Goal: Information Seeking & Learning: Understand process/instructions

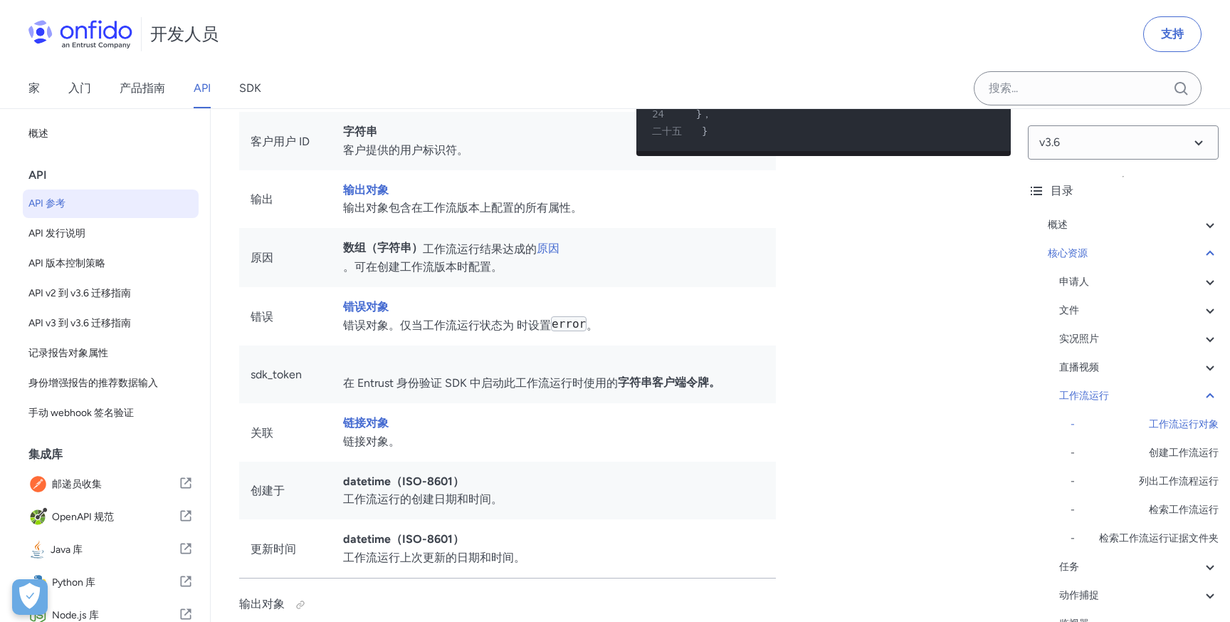
scroll to position [103, 0]
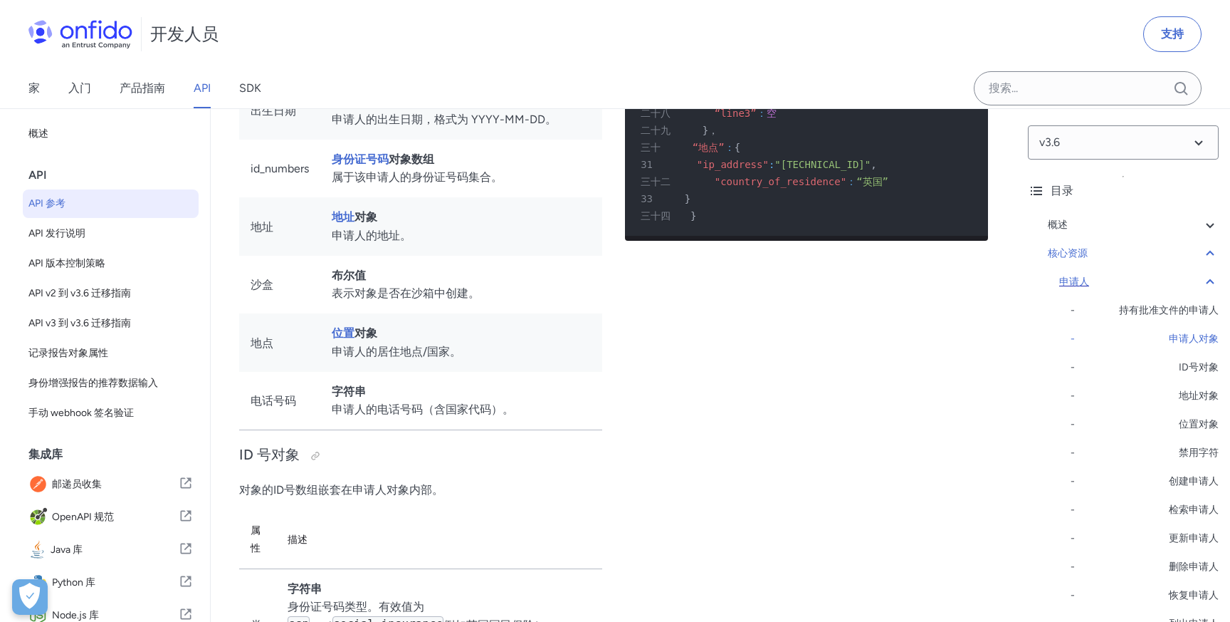
click at [1195, 275] on div "申请人" at bounding box center [1138, 281] width 159 height 17
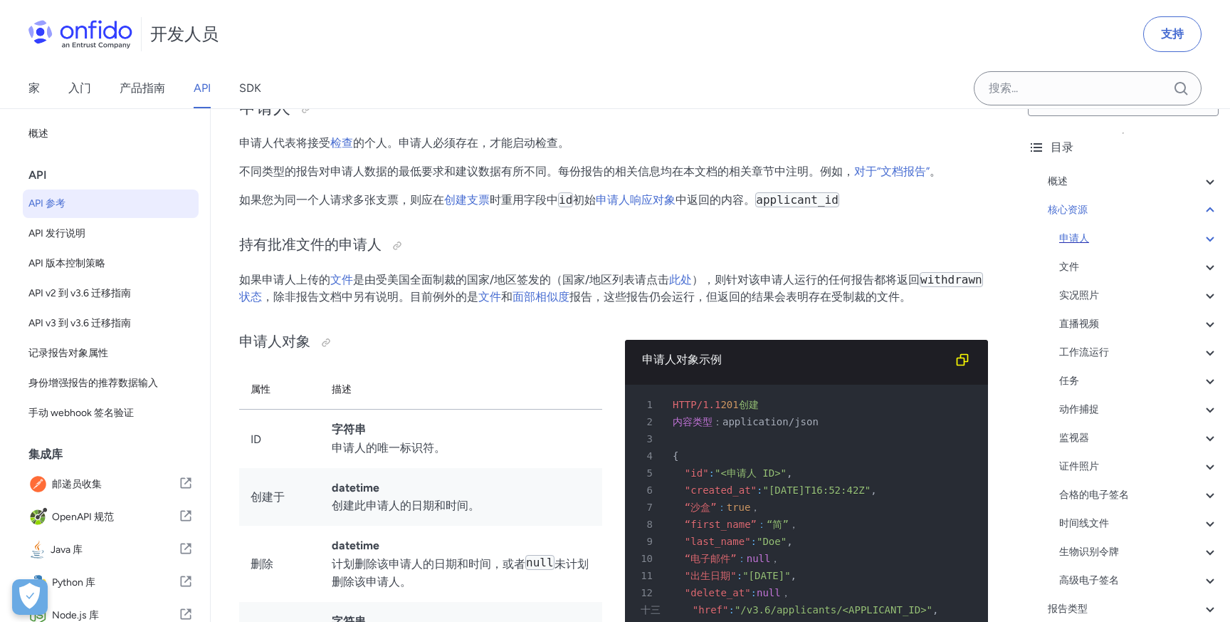
scroll to position [57, 0]
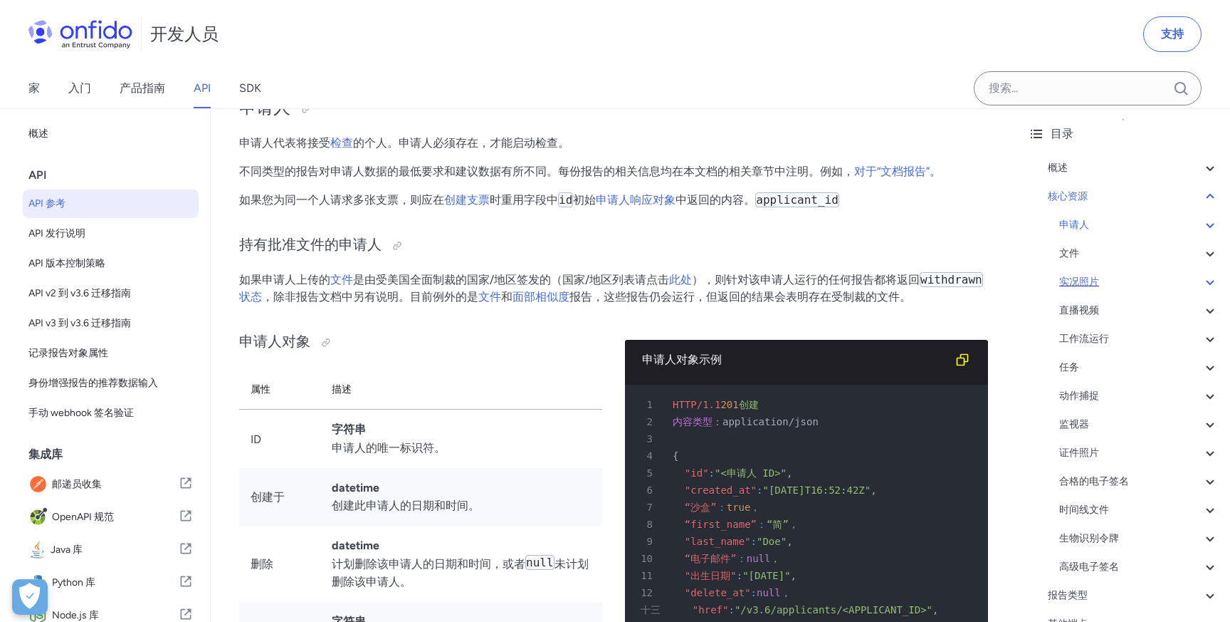
click at [1185, 282] on div "实况照片" at bounding box center [1138, 281] width 159 height 17
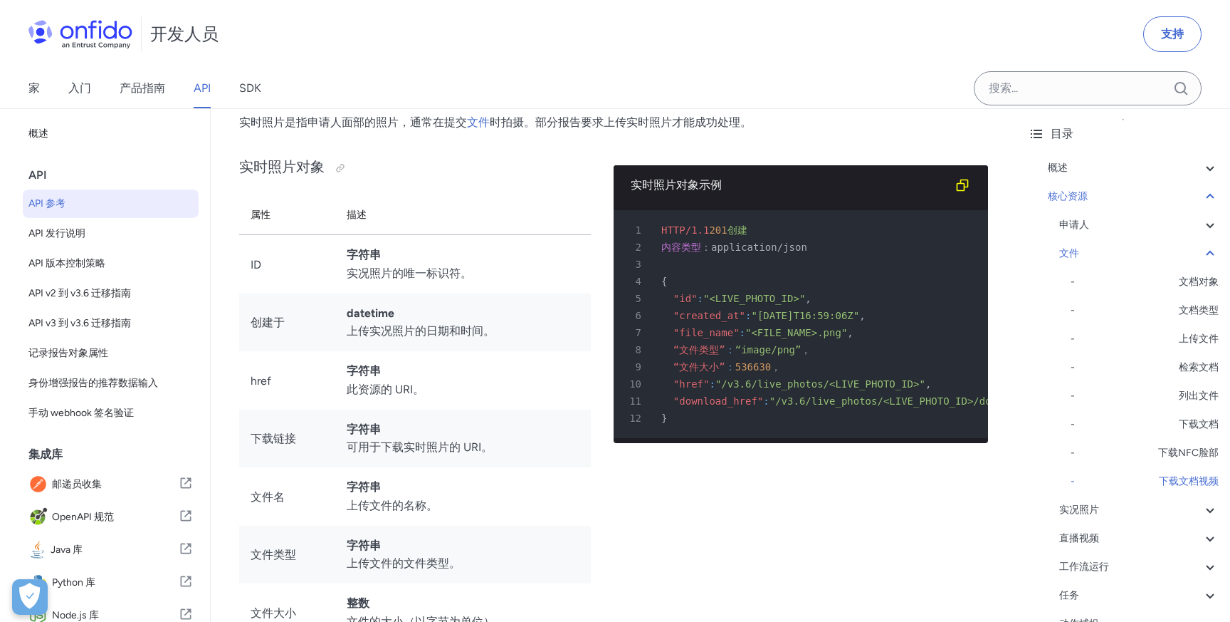
scroll to position [25645, 0]
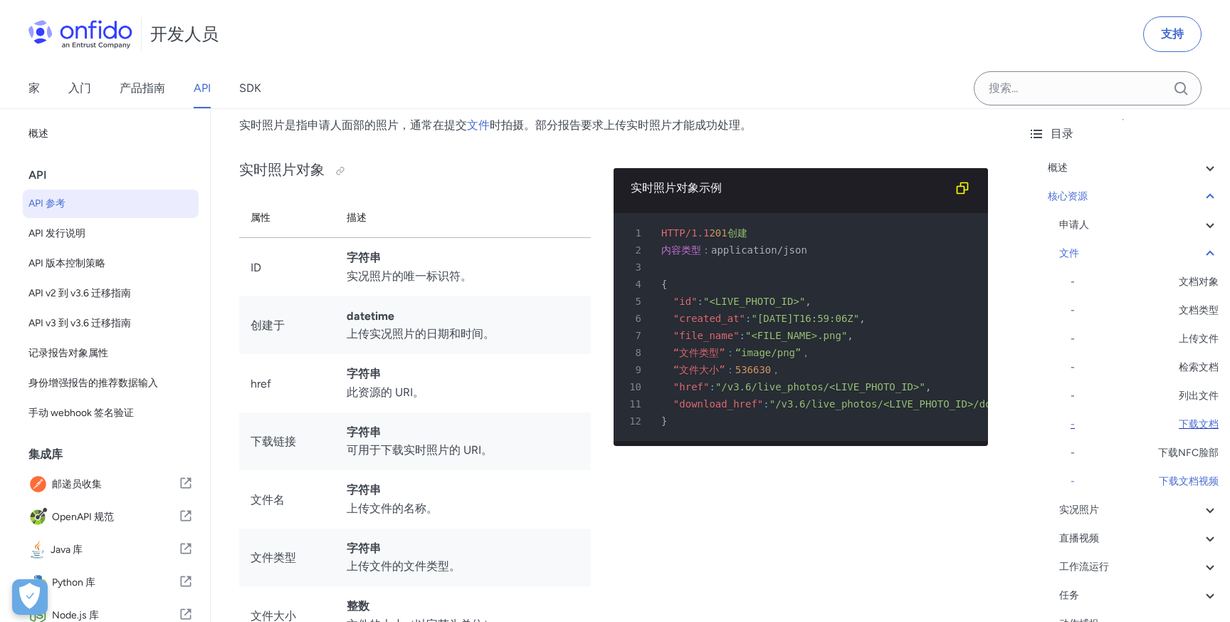
click at [1190, 427] on font "下载文档" at bounding box center [1199, 424] width 40 height 12
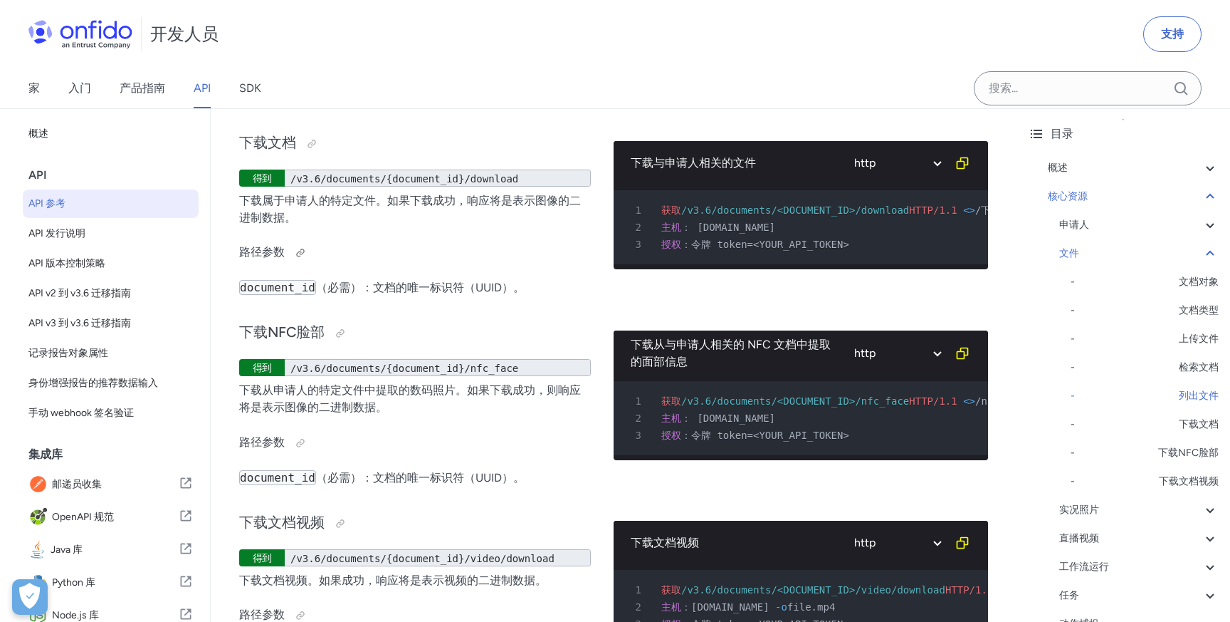
scroll to position [25062, 0]
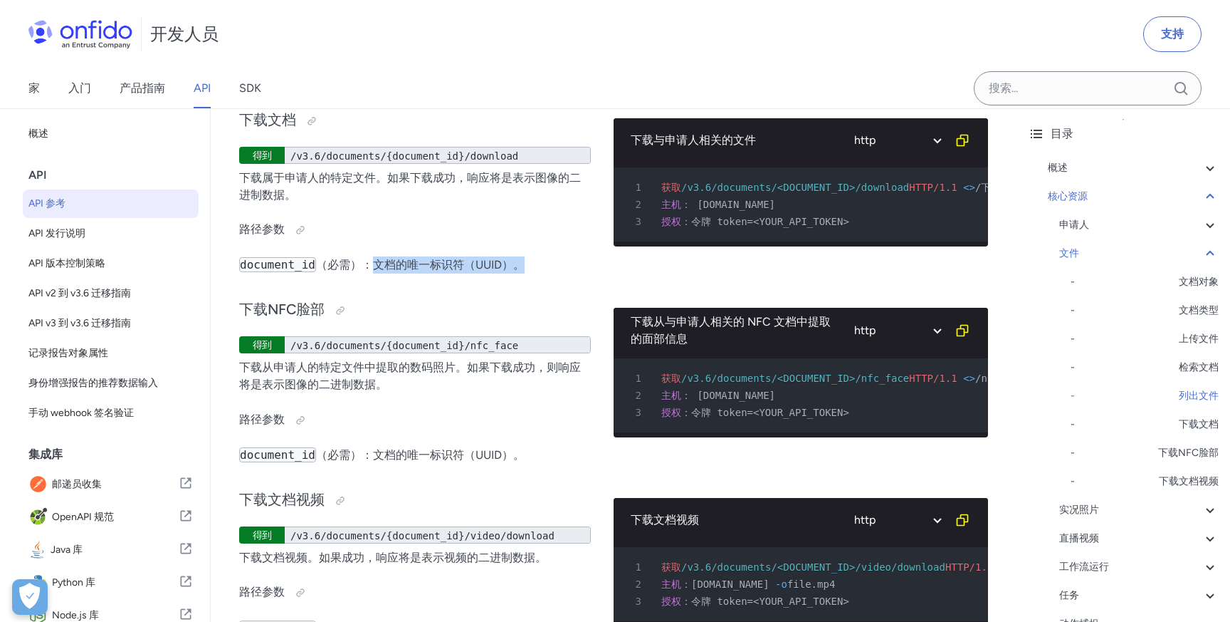
drag, startPoint x: 370, startPoint y: 415, endPoint x: 510, endPoint y: 414, distance: 140.3
click at [510, 271] on font "（必需）：文档的唯一标识符（UUID）。" at bounding box center [420, 265] width 209 height 14
click at [560, 286] on div "下载文档 得到 /v3.6/documents/{document_id}/download 下载属于申请人的特定文件。如果下载成功，响应将是表示图像的二进制…" at bounding box center [415, 190] width 352 height 190
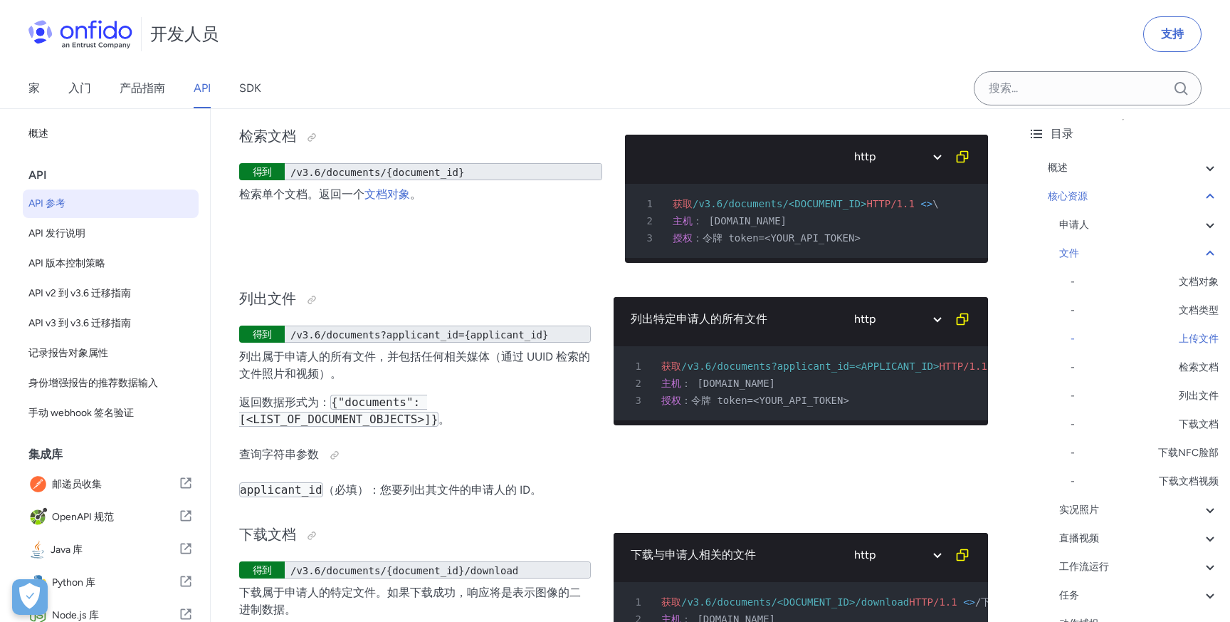
scroll to position [24634, 0]
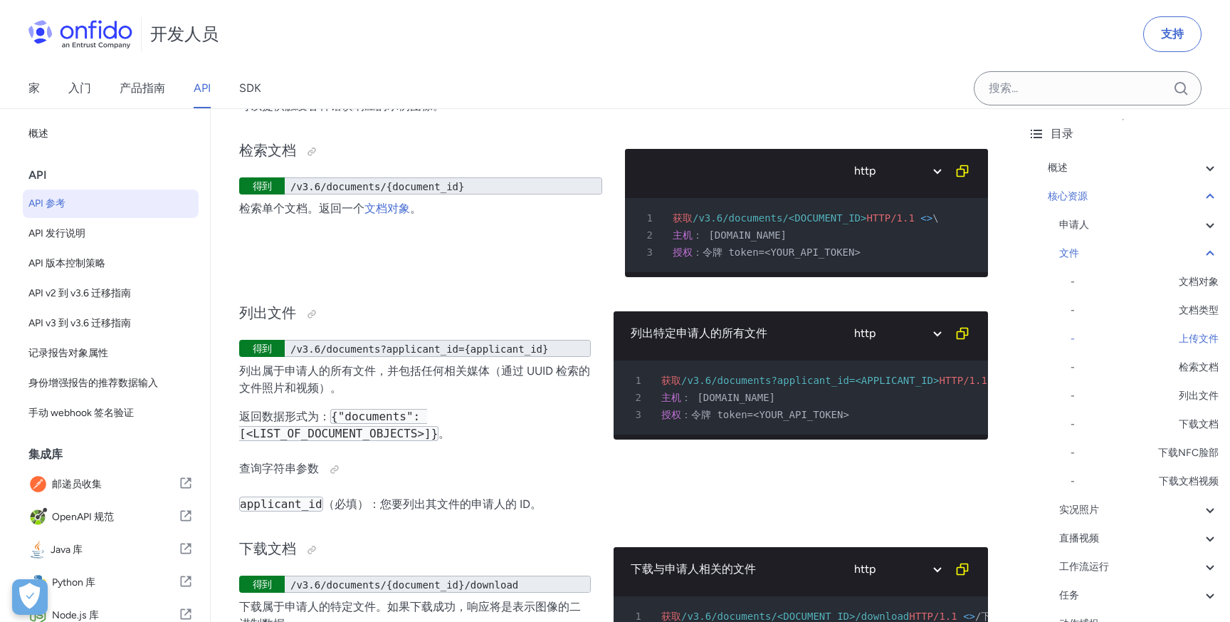
click at [1120, 501] on div "申请人 - 持有批准文件的申请人 - 申请人对象 - ID号对象 - 地址对象 - 位置对象 - 禁用字符 - 创建申请人 - 检索申请人 - 更新申请人 -…" at bounding box center [1138, 509] width 159 height 587
click at [1119, 517] on div "实况照片" at bounding box center [1138, 509] width 159 height 17
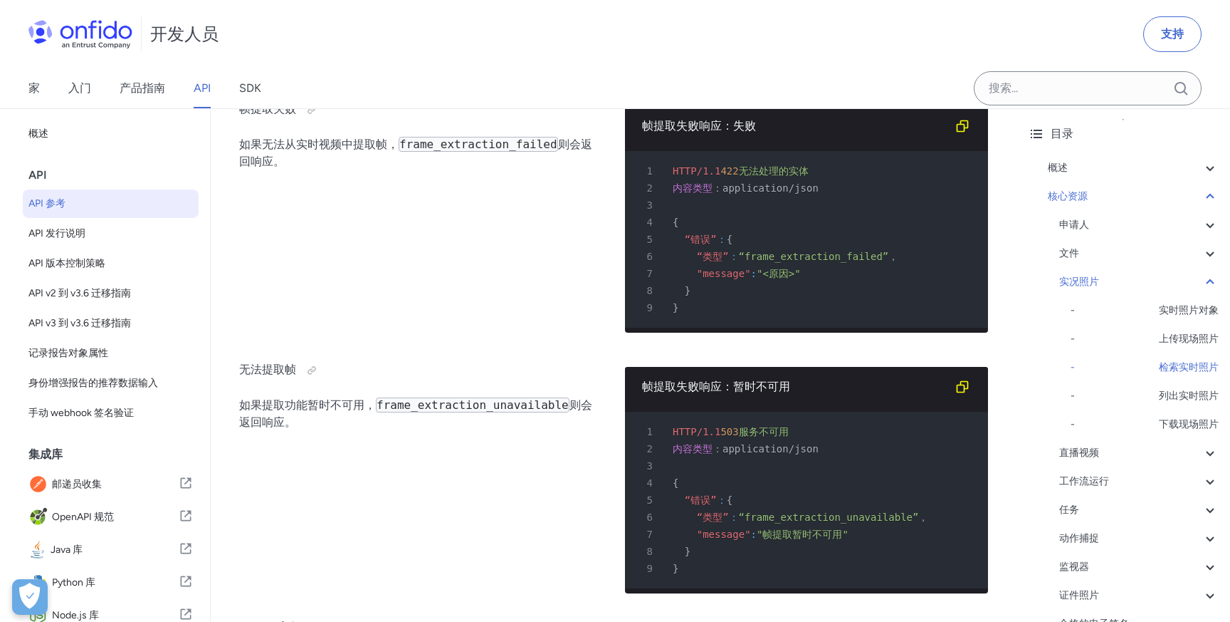
scroll to position [26846, 0]
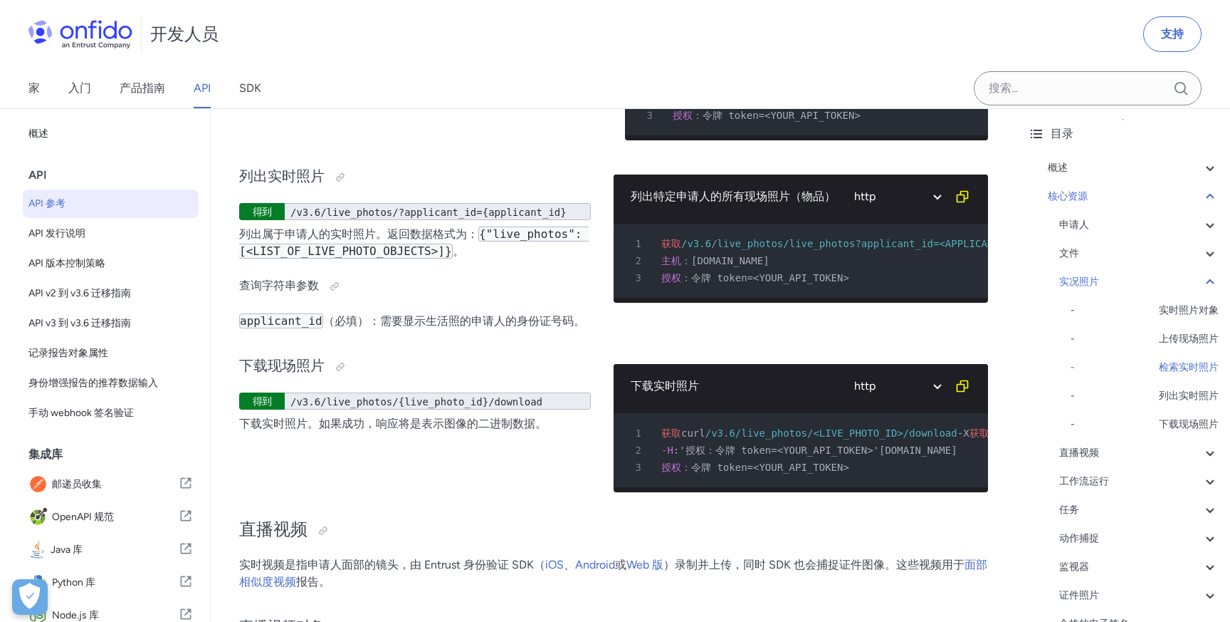
click at [524, 152] on div "检索实时照片 得到 /v3.6/live_photos/{live_photo_id} 检索单张实况照片。返回一个 实况照片对象 。" at bounding box center [420, 70] width 363 height 162
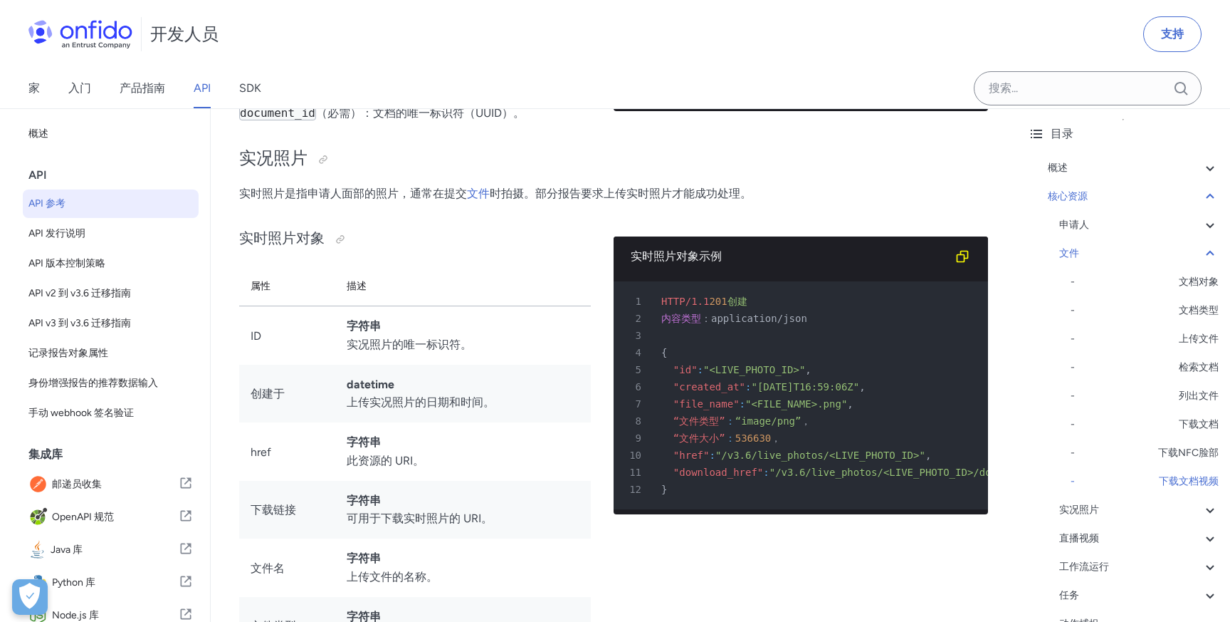
scroll to position [25524, 0]
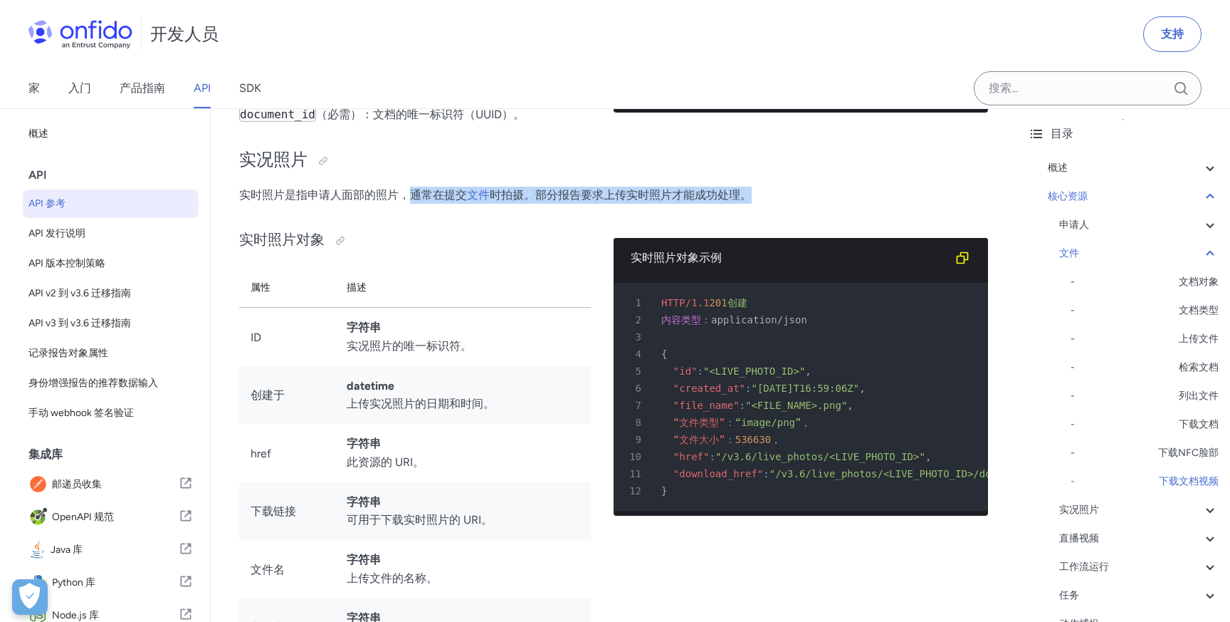
drag, startPoint x: 413, startPoint y: 347, endPoint x: 759, endPoint y: 348, distance: 346.0
click at [759, 204] on p "实时照片是指申请人面部的照片，通常在提交 文件 时拍摄。部分报告要求上传实时照片才能成功处理。" at bounding box center [613, 195] width 749 height 17
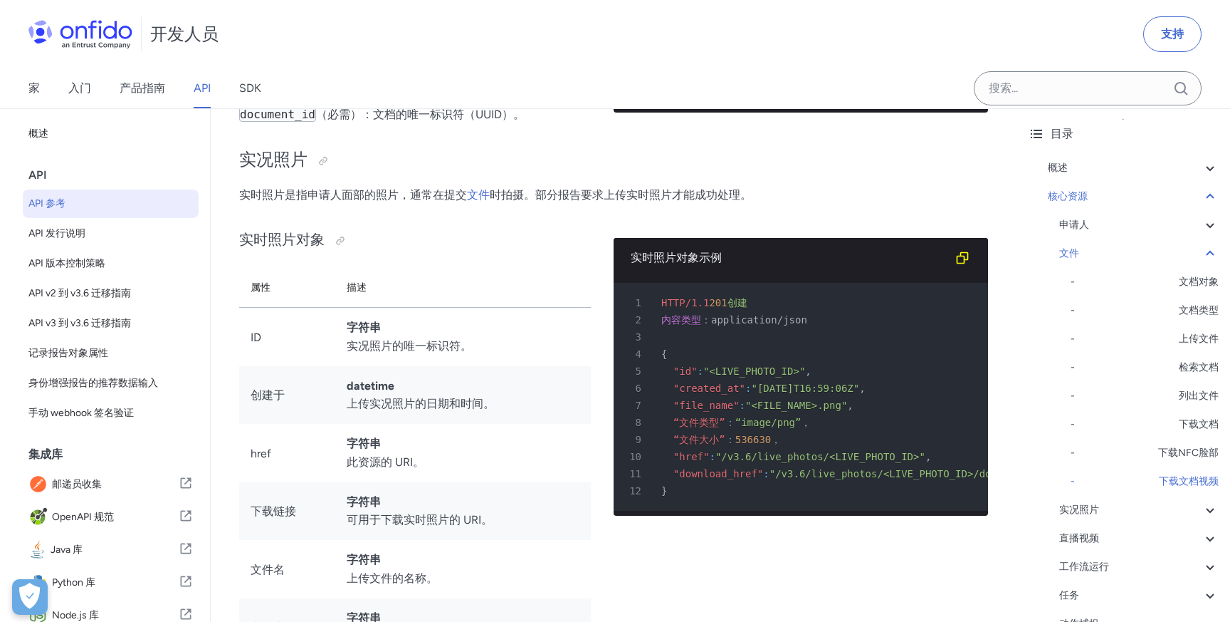
click at [478, 364] on div "实时照片对象 属性 描述 ID 字符串 实况照片的唯一标识符。 创建于 datetime 上传实况照片的日期和时间。 href 字符串 此资源的 URI。 下…" at bounding box center [415, 470] width 352 height 511
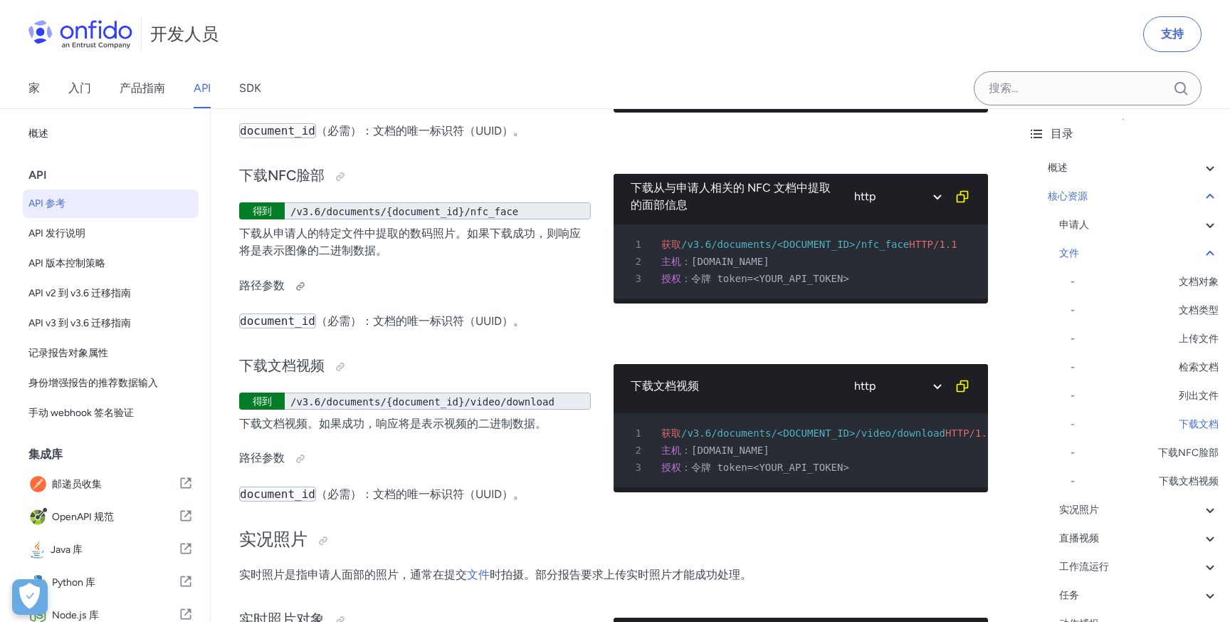
scroll to position [25025, 0]
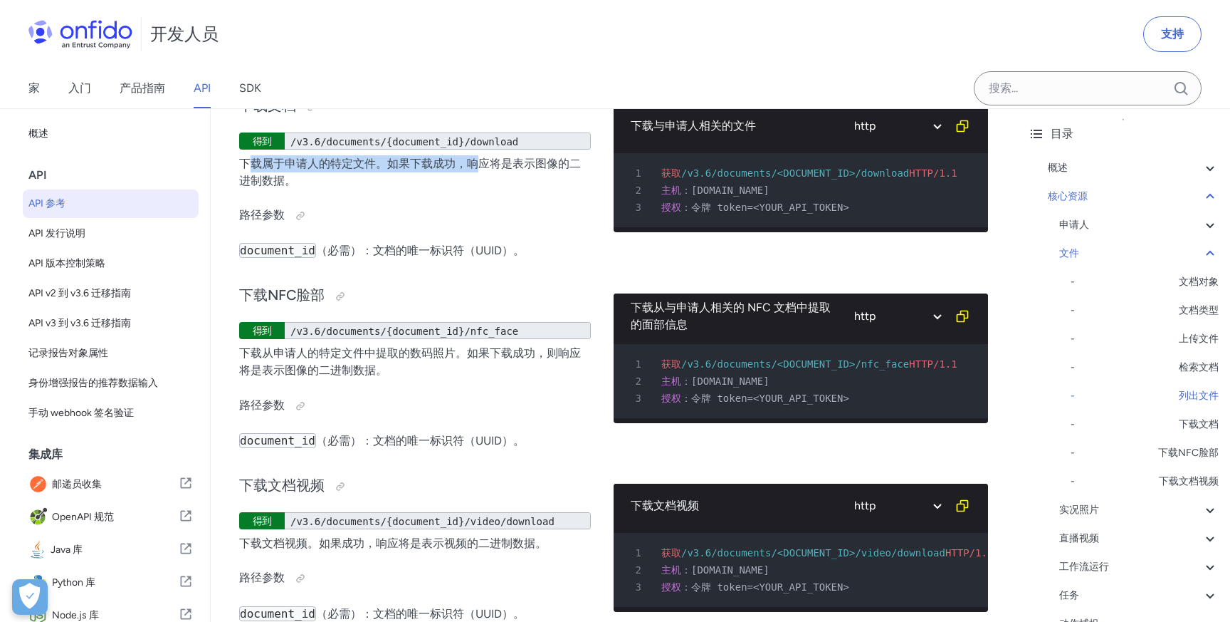
drag, startPoint x: 248, startPoint y: 313, endPoint x: 483, endPoint y: 316, distance: 235.0
click at [483, 187] on font "下载属于申请人的特定文件。如果下载成功，响应将是表示图像的二进制数据。" at bounding box center [410, 172] width 342 height 31
click at [530, 187] on font "下载属于申请人的特定文件。如果下载成功，响应将是表示图像的二进制数据。" at bounding box center [410, 172] width 342 height 31
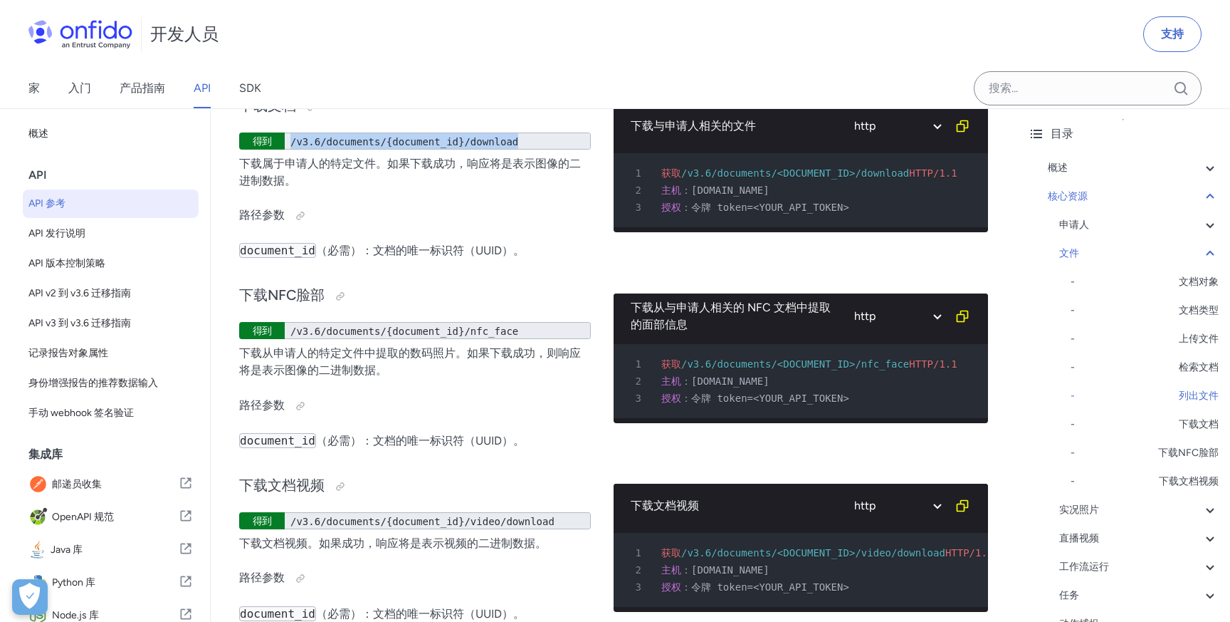
click at [484, 147] on font "/v3.6/documents/{document_id}/download" at bounding box center [404, 141] width 228 height 11
click at [503, 147] on font "/v3.6/documents/{document_id}/download" at bounding box center [404, 141] width 228 height 11
click at [479, 147] on font "/v3.6/documents/{document_id}/download" at bounding box center [404, 141] width 228 height 11
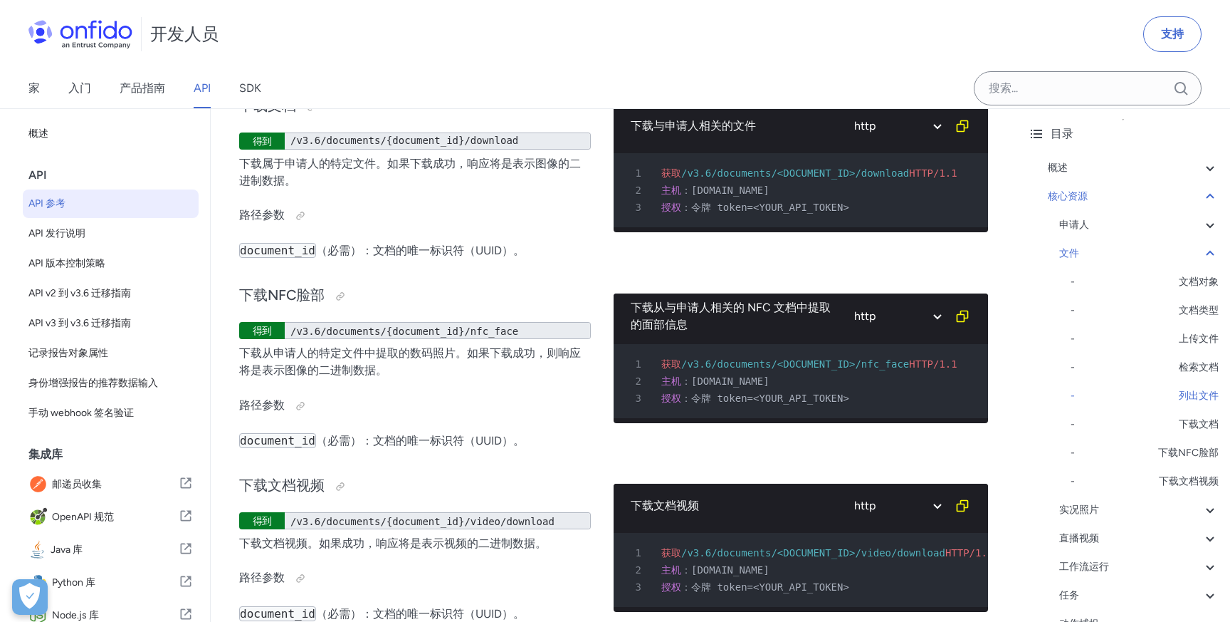
click at [366, 187] on font "下载属于申请人的特定文件。如果下载成功，响应将是表示图像的二进制数据。" at bounding box center [410, 172] width 342 height 31
copy font "/v3.6/documents/{document_id}/download"
drag, startPoint x: 291, startPoint y: 288, endPoint x: 915, endPoint y: 1, distance: 686.2
click at [488, 147] on font "/v3.6/documents/{document_id}/download" at bounding box center [404, 141] width 228 height 11
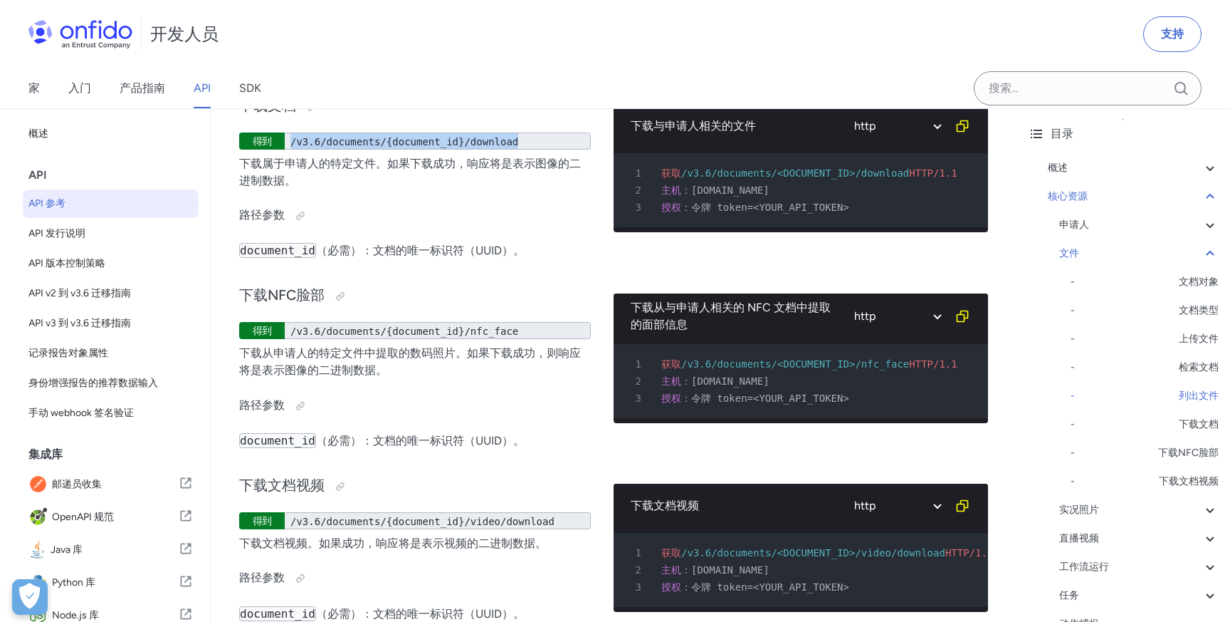
click at [476, 147] on font "/v3.6/documents/{document_id}/download" at bounding box center [404, 141] width 228 height 11
drag, startPoint x: 863, startPoint y: 322, endPoint x: 909, endPoint y: 320, distance: 45.6
click at [909, 179] on font "/v3.6/documents/<DOCUMENT_ID>/download" at bounding box center [795, 172] width 228 height 11
copy font "download"
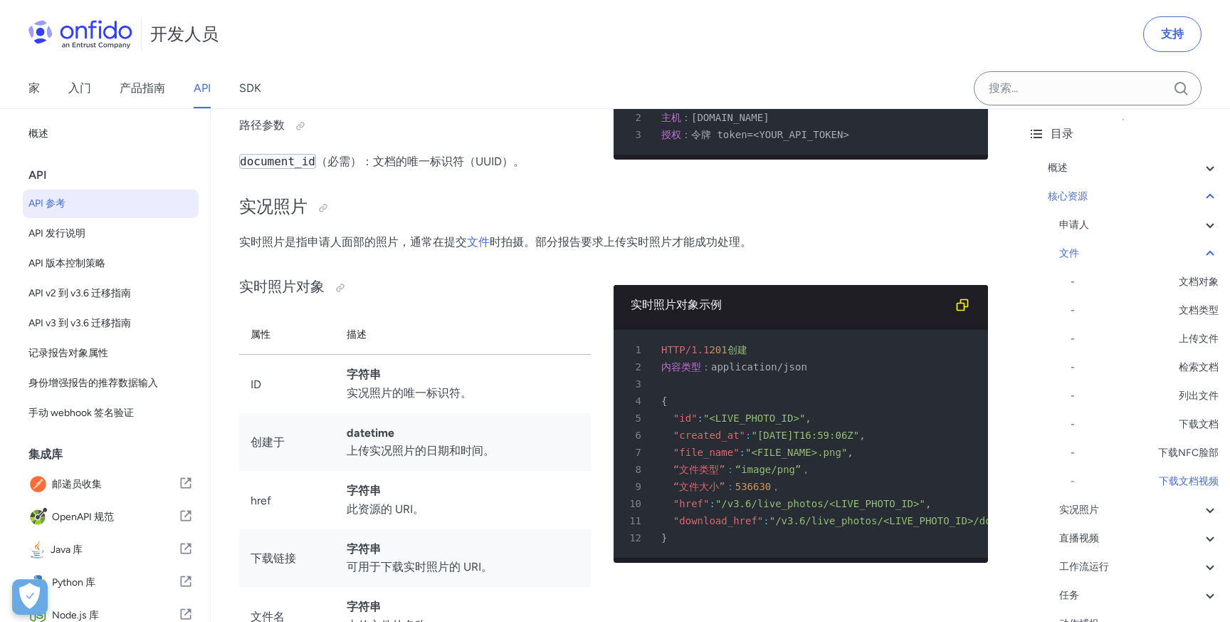
scroll to position [25311, 0]
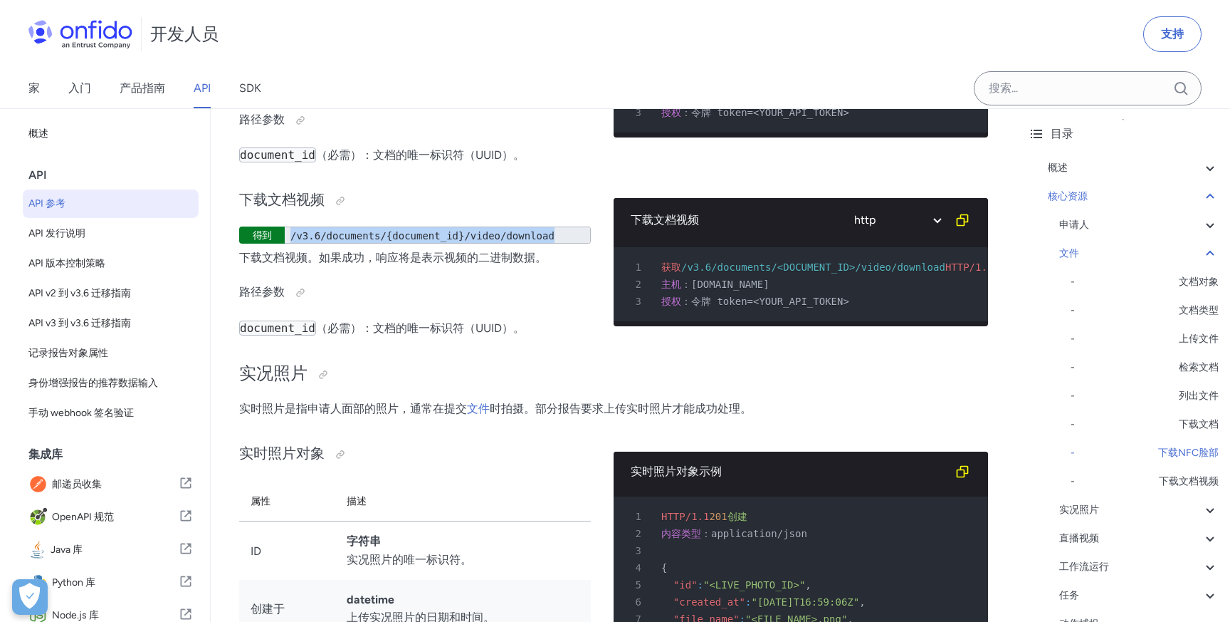
click at [483, 241] on font "/v3.6/documents/{document_id}/video/download" at bounding box center [422, 235] width 264 height 11
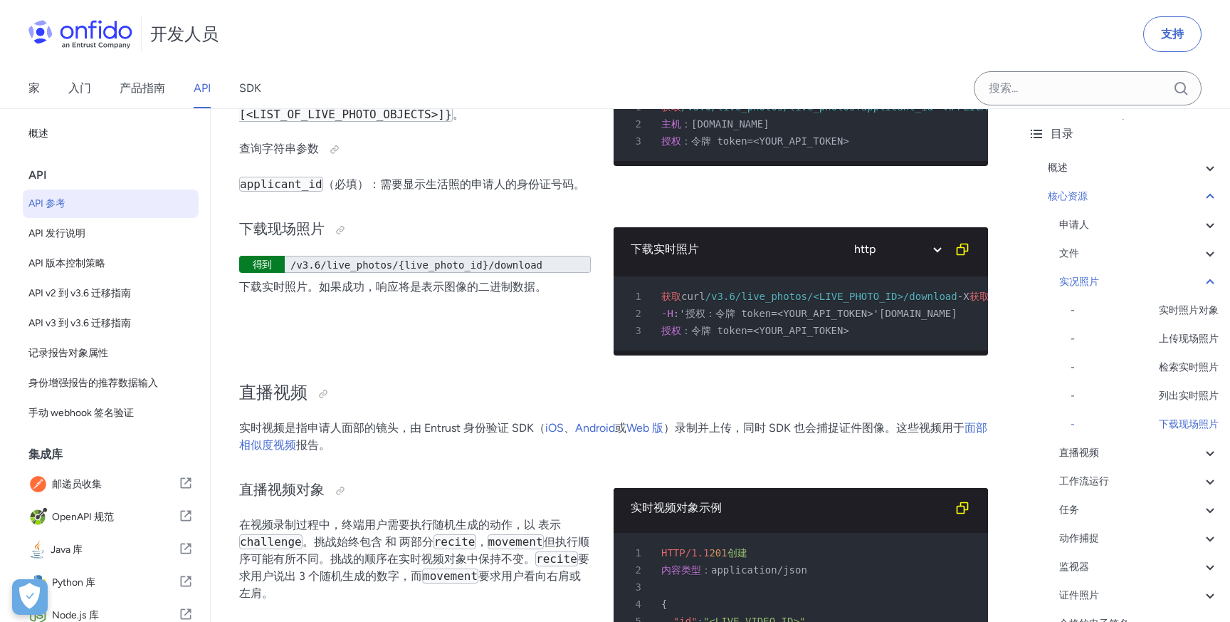
scroll to position [26891, 0]
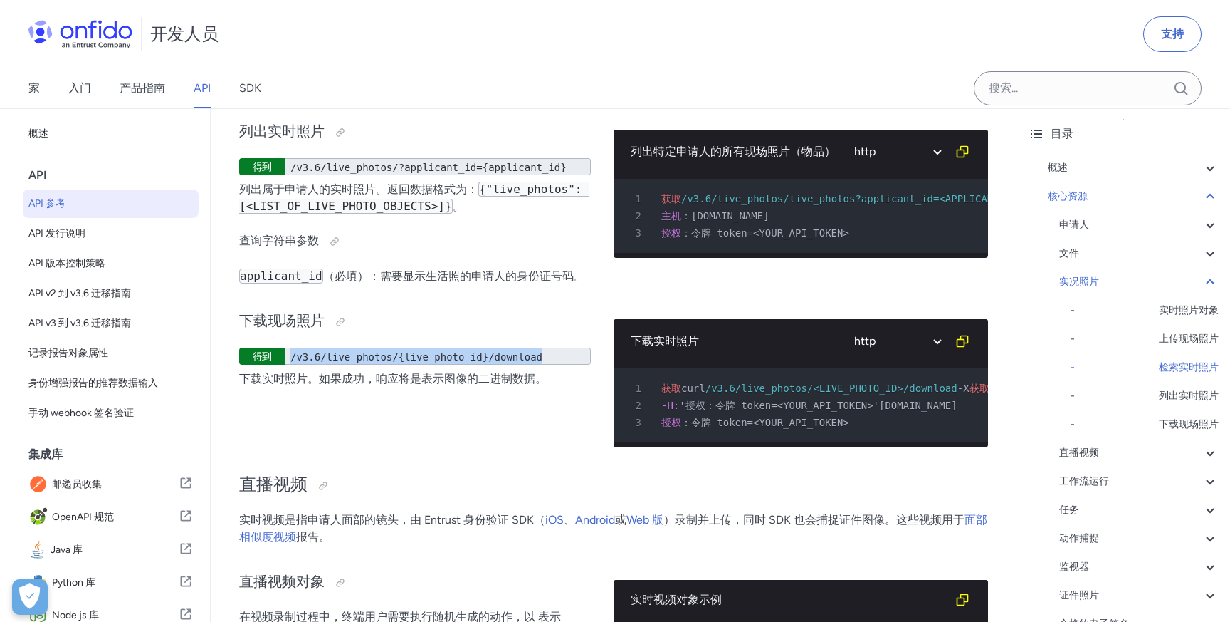
click at [288, 365] on div "/v3.6/live_photos/{live_photo_id}/download" at bounding box center [438, 355] width 306 height 17
copy font "/v3.6/live_photos/{live_photo_id}/download"
click at [529, 297] on div "列出实时照片 得到 /v3.6/live_photos/?applicant_id={applicant_id} 列出属于申请人的实时照片。返回数据格式为： …" at bounding box center [415, 202] width 352 height 190
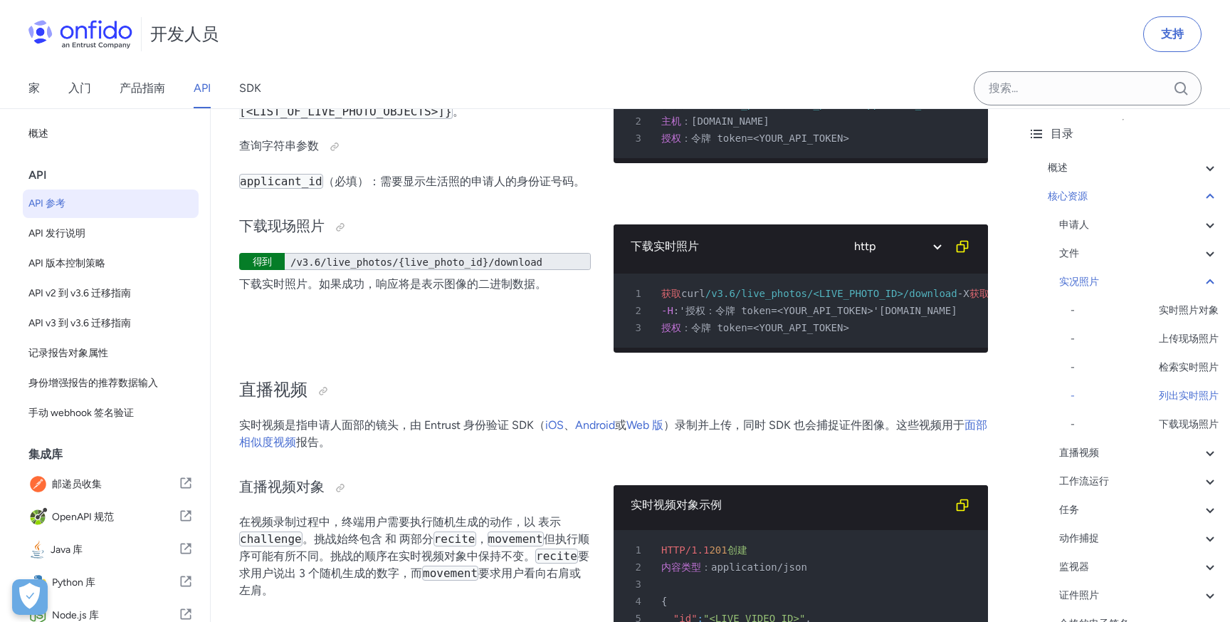
scroll to position [27010, 0]
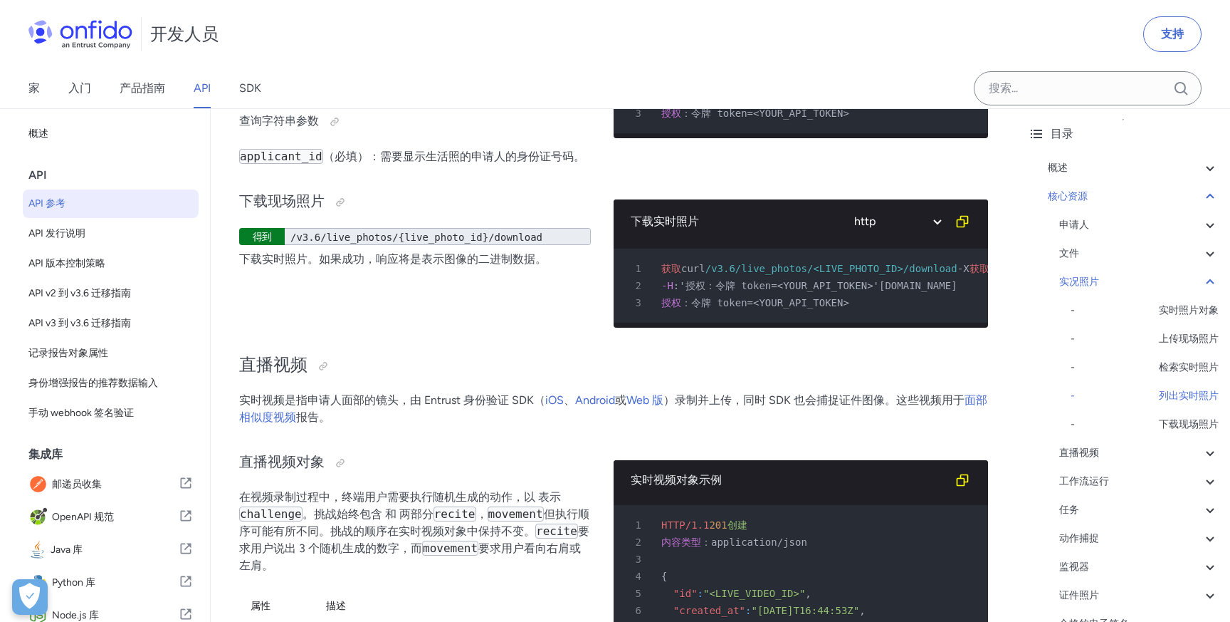
click at [538, 339] on div "下载现场照片 得到 /v3.6/live_photos/{live_photo_id}/download 下载实时照片。如果成功，响应将是表示图像的二进制数据。" at bounding box center [415, 258] width 352 height 162
drag, startPoint x: 481, startPoint y: 418, endPoint x: 533, endPoint y: 418, distance: 52.0
click at [533, 266] on font "下载实时照片。如果成功，响应将是表示图像的二进制数据。" at bounding box center [393, 259] width 308 height 14
copy font "二进制数据"
click at [511, 243] on font "/v3.6/live_photos/{live_photo_id}/download" at bounding box center [416, 236] width 252 height 11
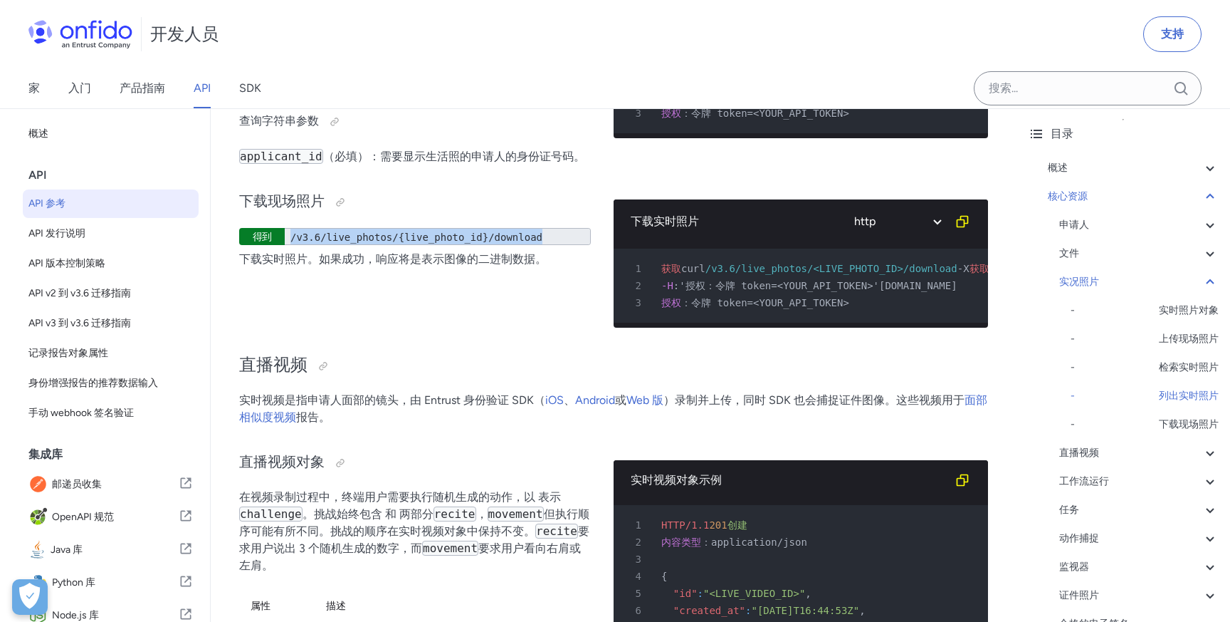
click at [511, 243] on font "/v3.6/live_photos/{live_photo_id}/download" at bounding box center [416, 236] width 252 height 11
click at [529, 243] on font "/v3.6/live_photos/{live_photo_id}/download" at bounding box center [416, 236] width 252 height 11
click at [524, 241] on font "/v3.6/live_photos/{live_photo_id}/download" at bounding box center [416, 235] width 252 height 11
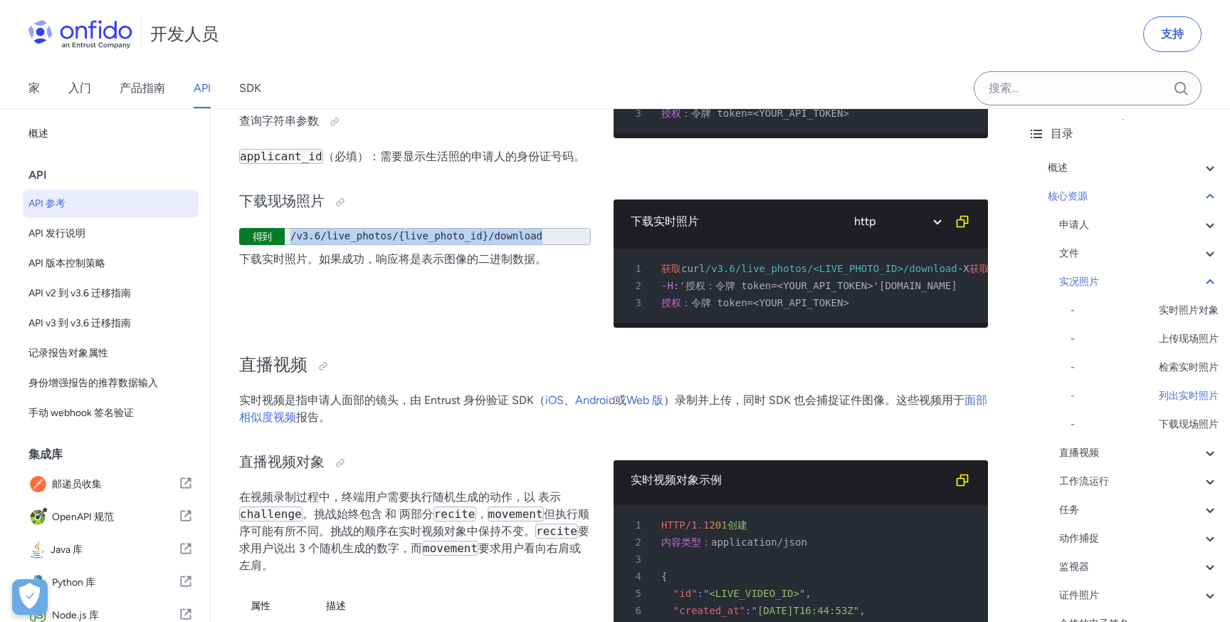
click at [544, 245] on div "/v3.6/live_photos/{live_photo_id}/download" at bounding box center [438, 236] width 306 height 17
drag, startPoint x: 916, startPoint y: 426, endPoint x: 965, endPoint y: 427, distance: 48.4
click at [958, 274] on font "/v3.6/live_photos/<LIVE_PHOTO_ID>/download" at bounding box center [832, 268] width 252 height 11
copy font "download"
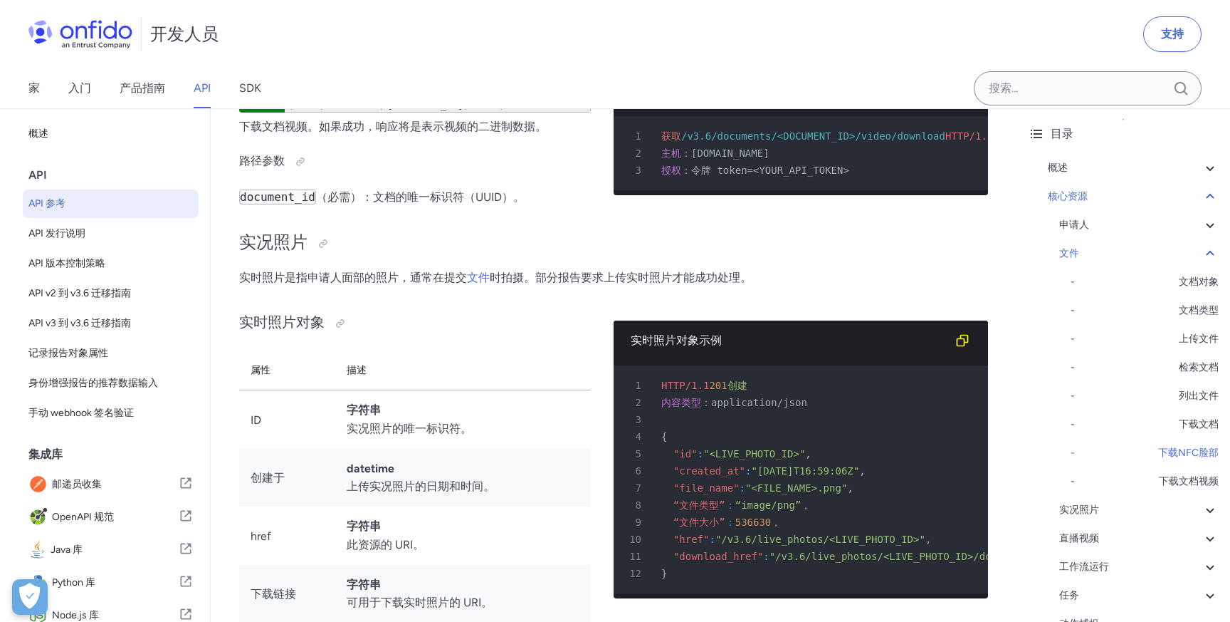
scroll to position [25410, 0]
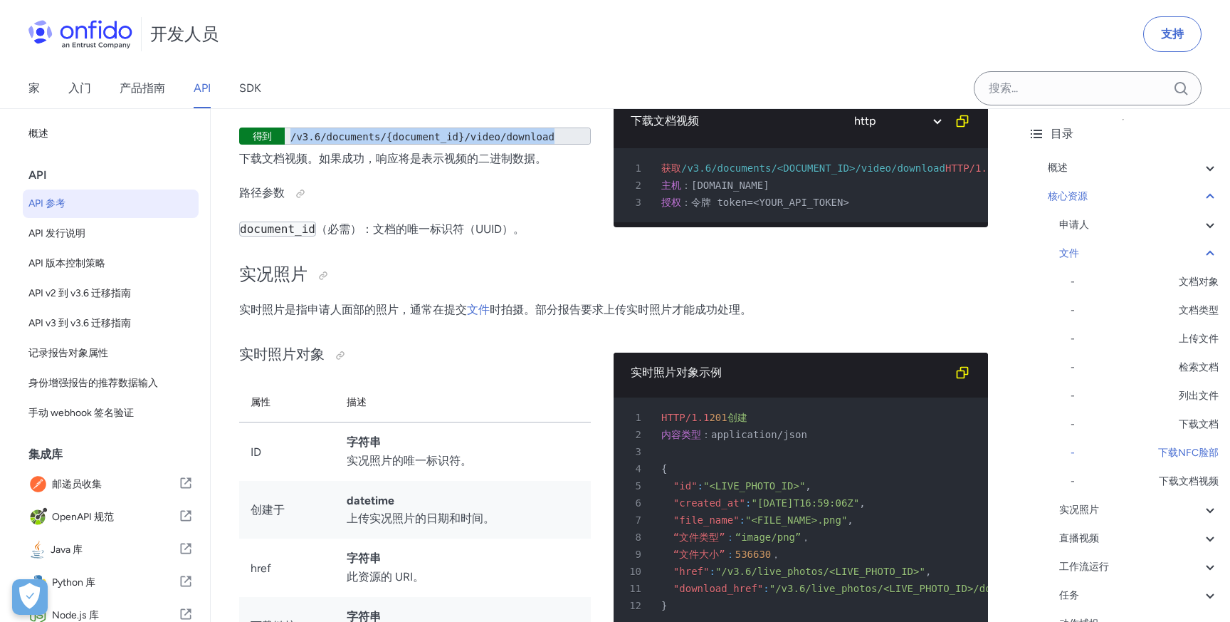
click at [422, 142] on font "/v3.6/documents/{document_id}/video/download" at bounding box center [422, 136] width 264 height 11
click at [434, 142] on font "/v3.6/documents/{document_id}/video/download" at bounding box center [422, 136] width 264 height 11
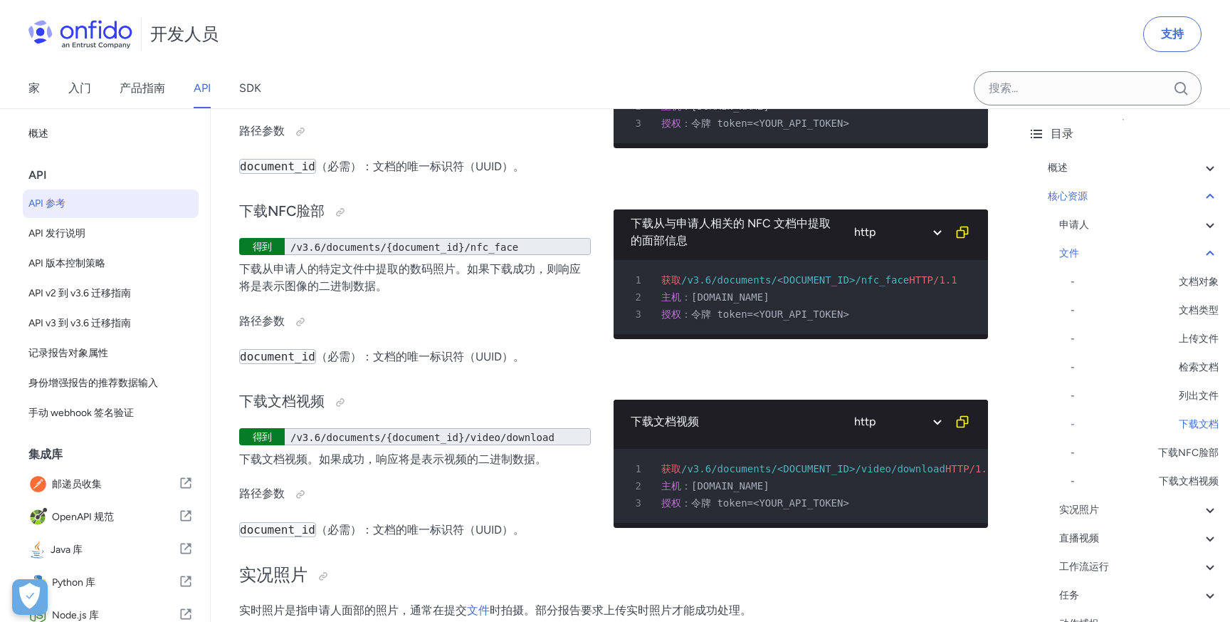
click at [286, 174] on code "document_id" at bounding box center [277, 166] width 77 height 15
copy code "document_id"
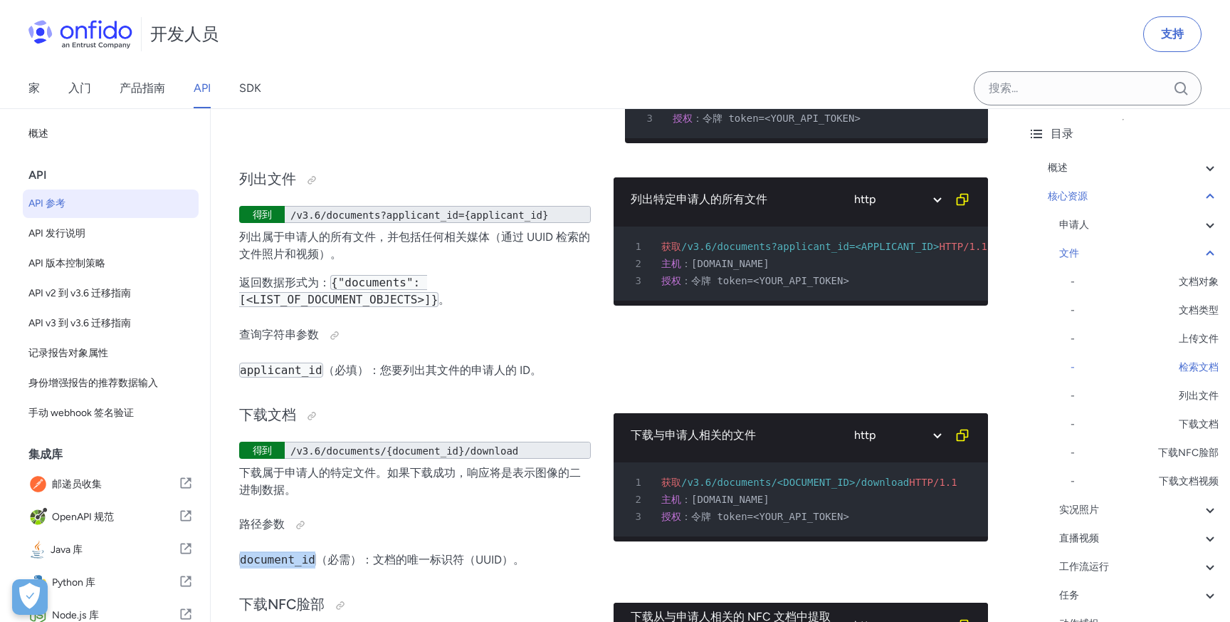
scroll to position [24731, 0]
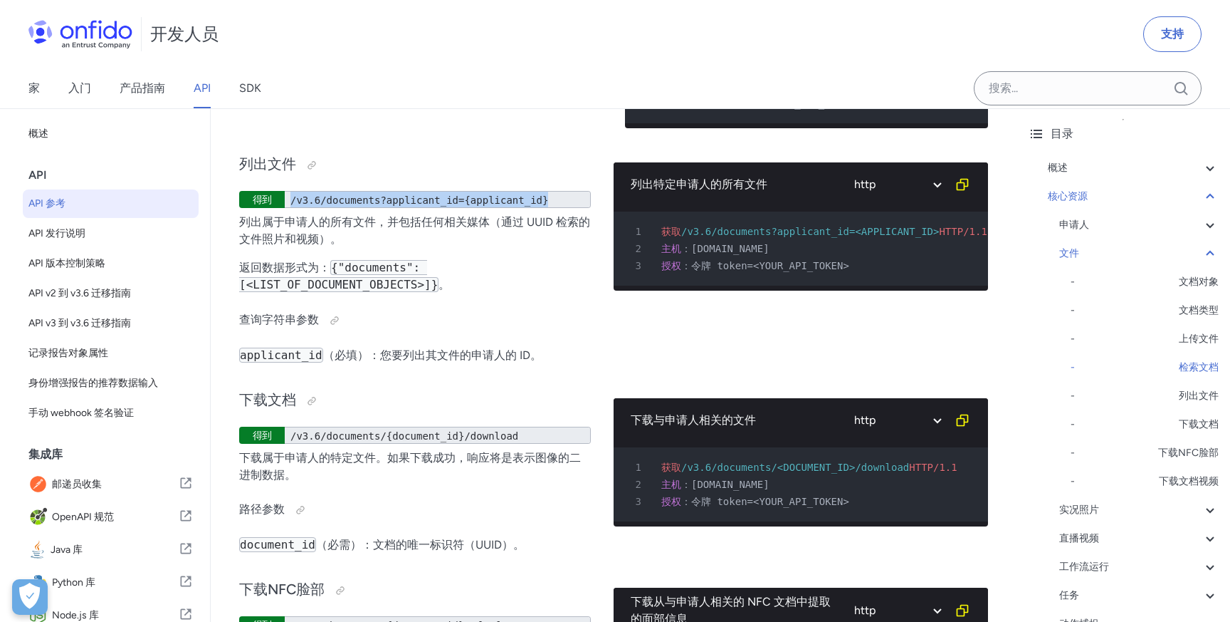
click at [292, 206] on font "/v3.6/documents?applicant_id={applicant_id}" at bounding box center [419, 199] width 258 height 11
click at [454, 361] on div "列出文件 得到 /v3.6/documents?applicant_id={applicant_id} 列出属于申请人的所有文件，并包括任何相关媒体（通过 U…" at bounding box center [415, 258] width 352 height 236
click at [436, 204] on font "/v3.6/documents?applicant_id={applicant_id}" at bounding box center [419, 198] width 258 height 11
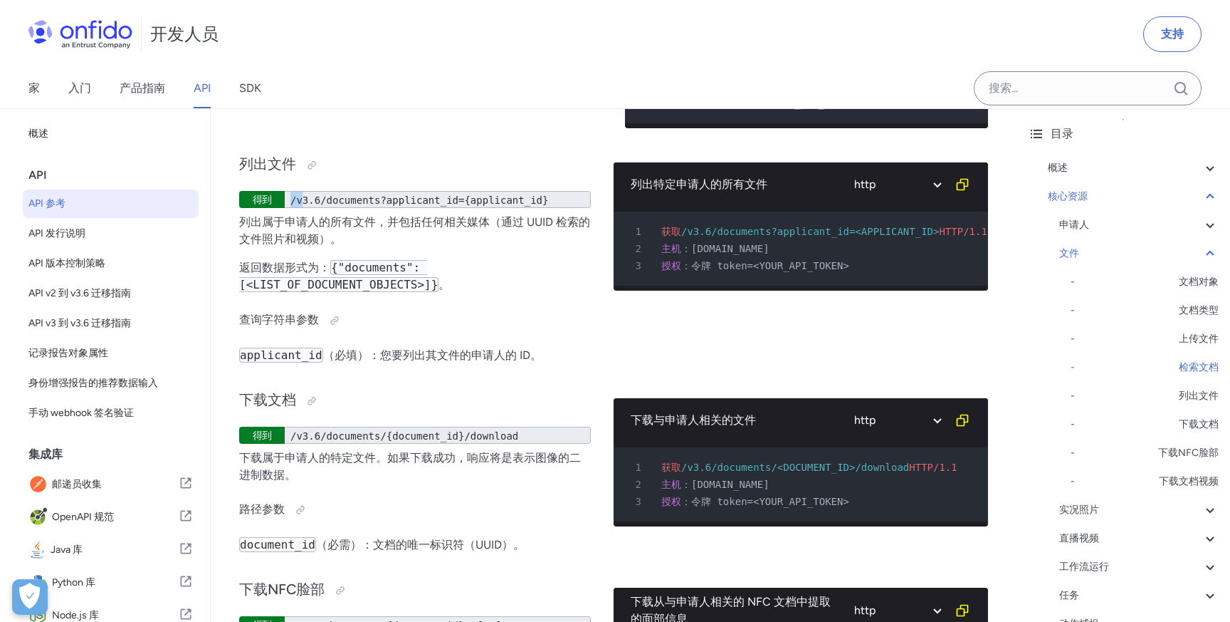
click at [303, 206] on font "/v3.6/documents?applicant_id={applicant_id}" at bounding box center [419, 199] width 258 height 11
click at [436, 206] on font "/v3.6/documents?applicant_id={applicant_id}" at bounding box center [419, 199] width 258 height 11
click at [1188, 278] on font "文档对象" at bounding box center [1199, 282] width 40 height 12
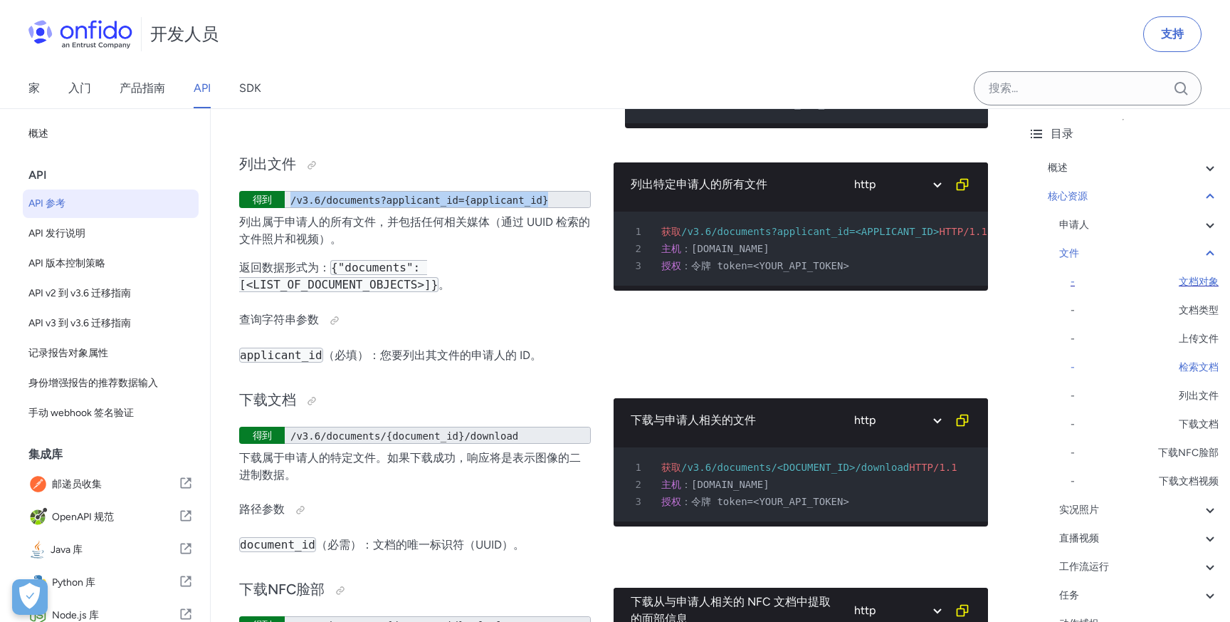
scroll to position [21657, 0]
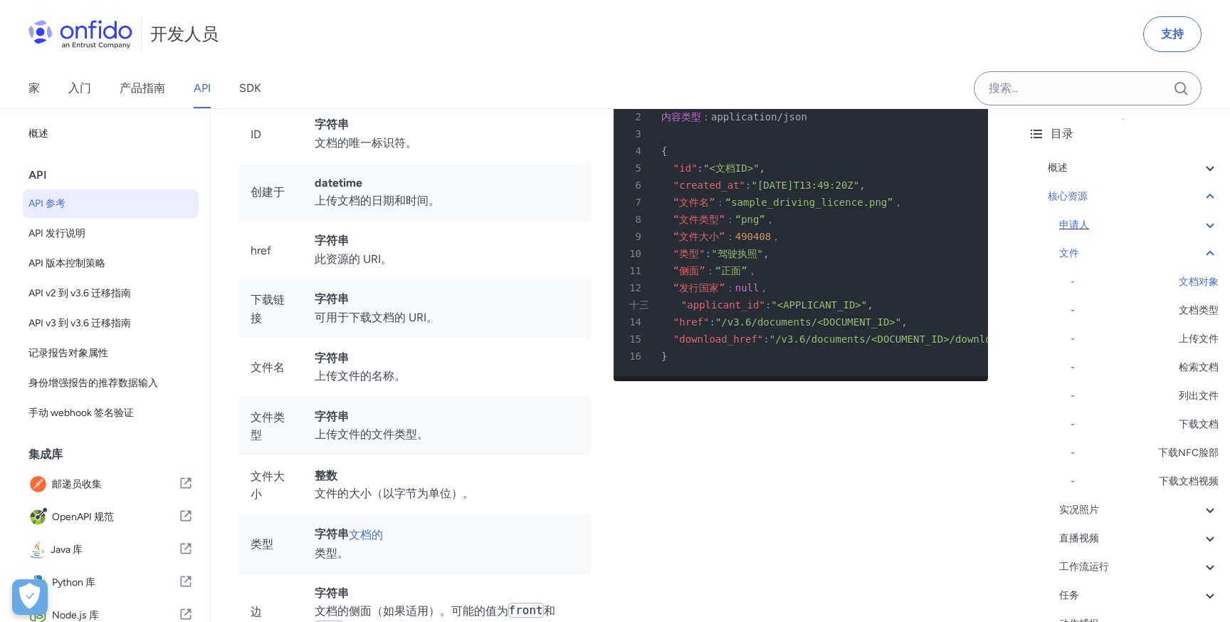
click at [1179, 226] on div "申请人" at bounding box center [1138, 224] width 159 height 17
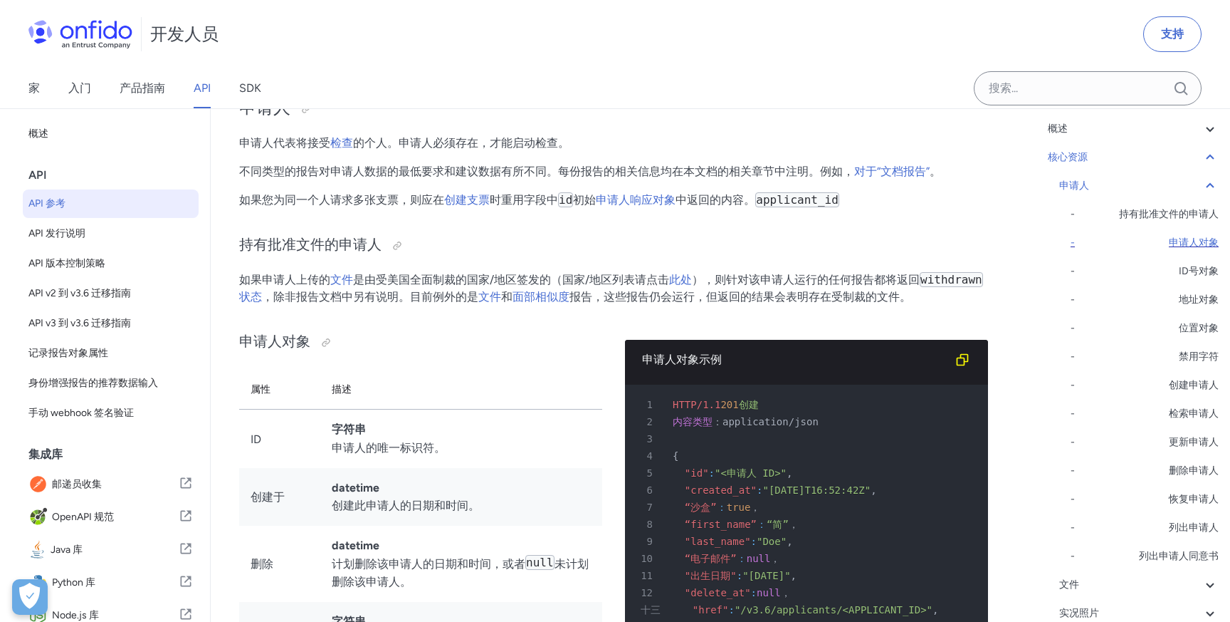
scroll to position [114, 0]
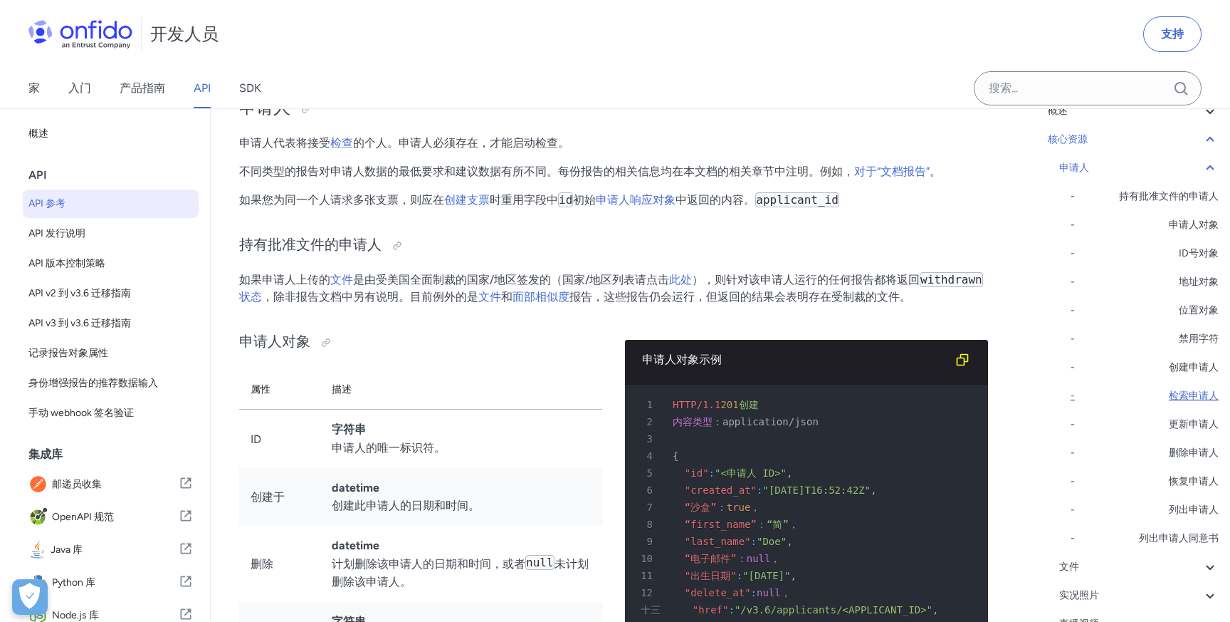
click at [1195, 395] on font "检索申请人" at bounding box center [1194, 395] width 50 height 12
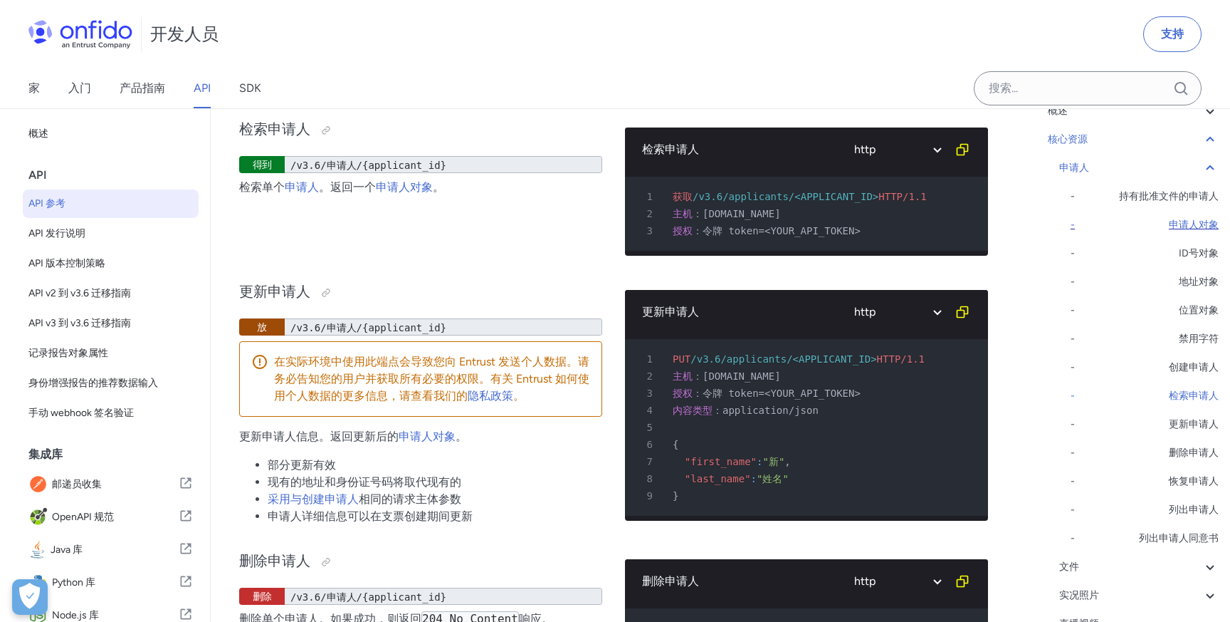
click at [1194, 228] on font "申请人对象" at bounding box center [1194, 225] width 50 height 12
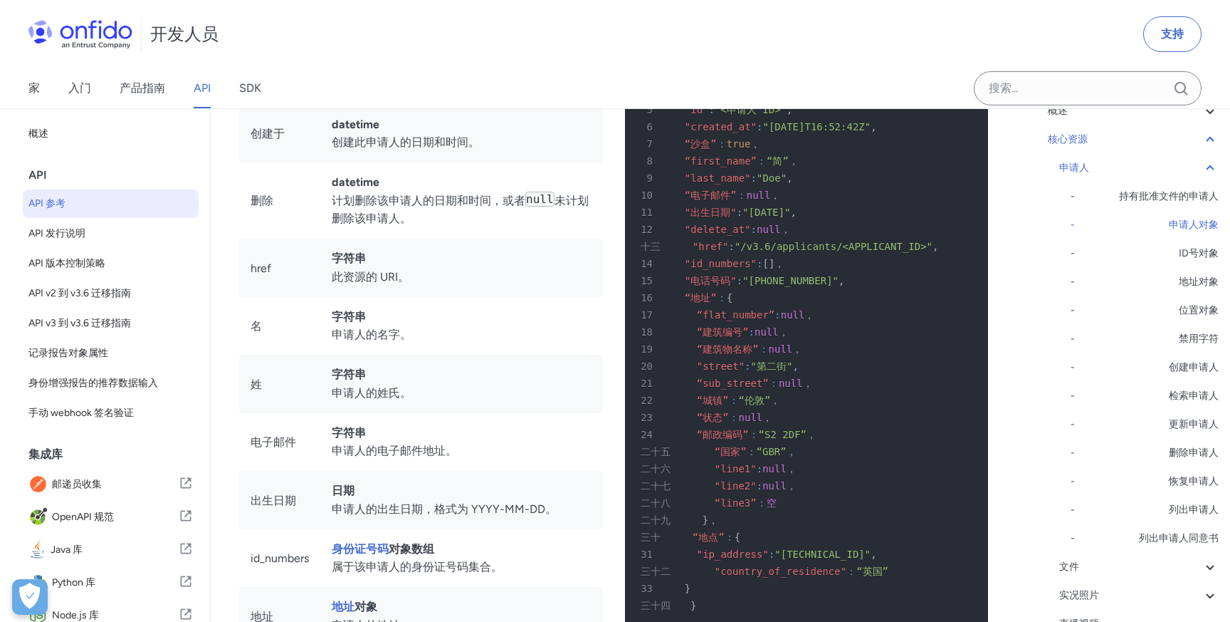
scroll to position [14043, 0]
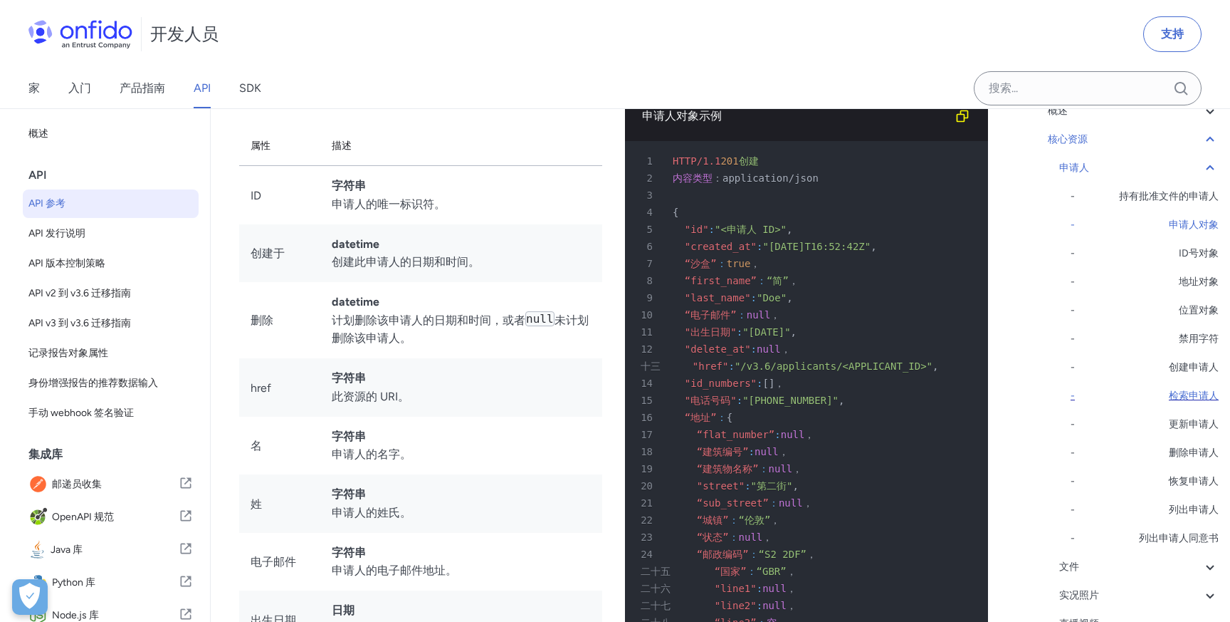
click at [1199, 398] on font "检索申请人" at bounding box center [1194, 395] width 50 height 12
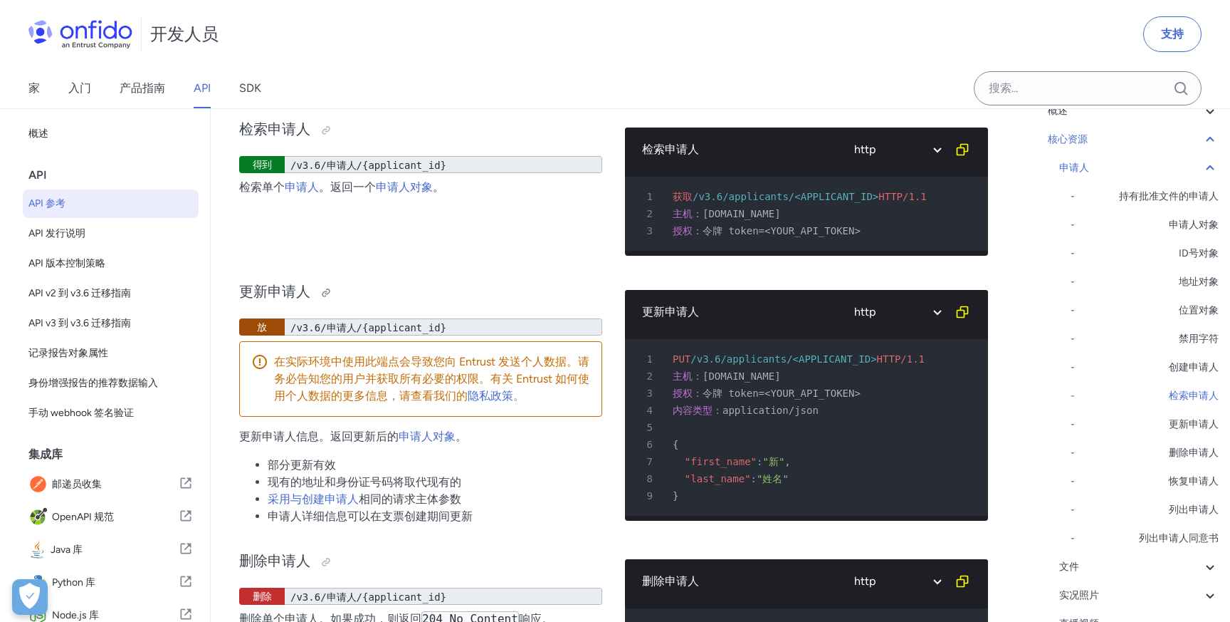
scroll to position [19293, 0]
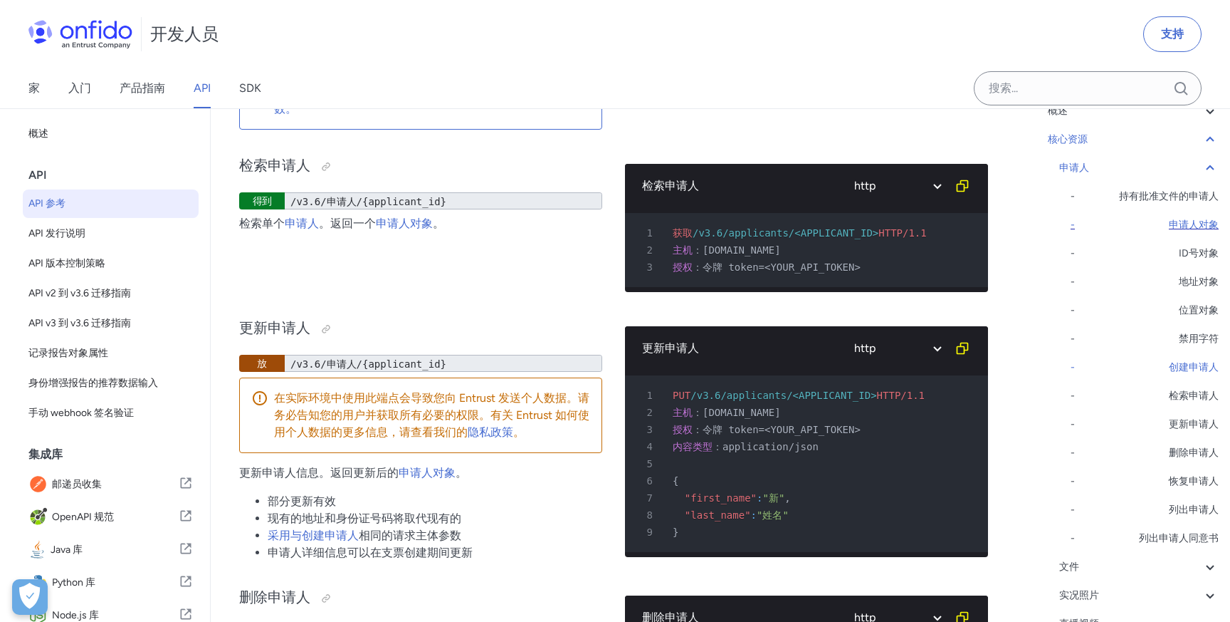
click at [1198, 222] on font "申请人对象" at bounding box center [1194, 225] width 50 height 12
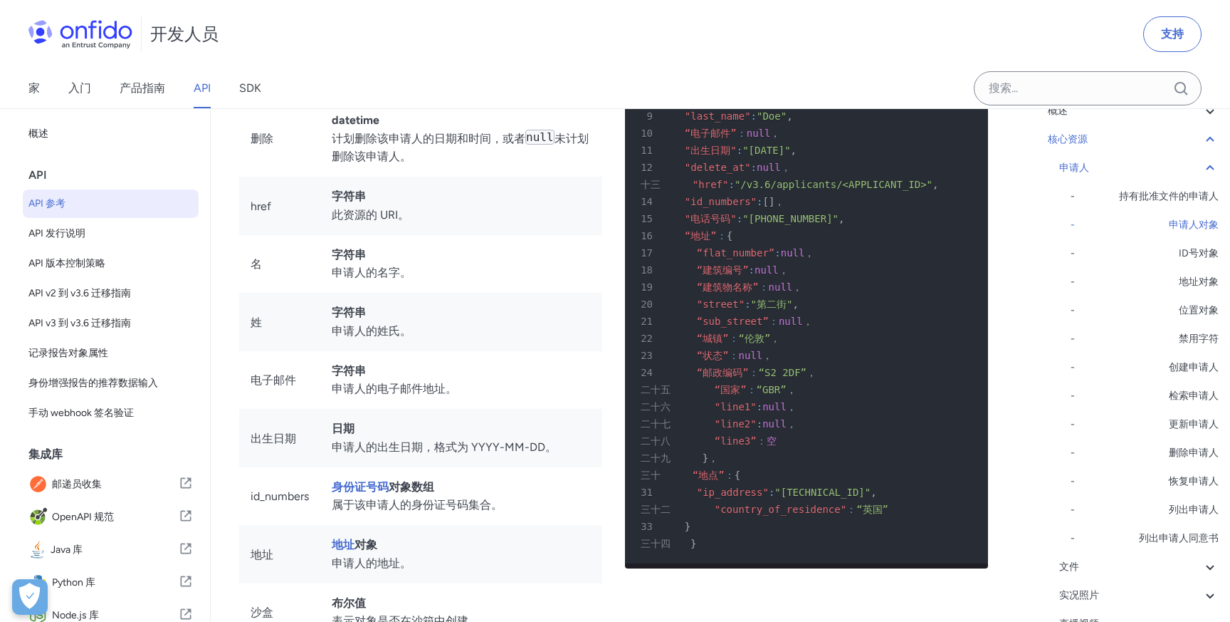
scroll to position [14179, 0]
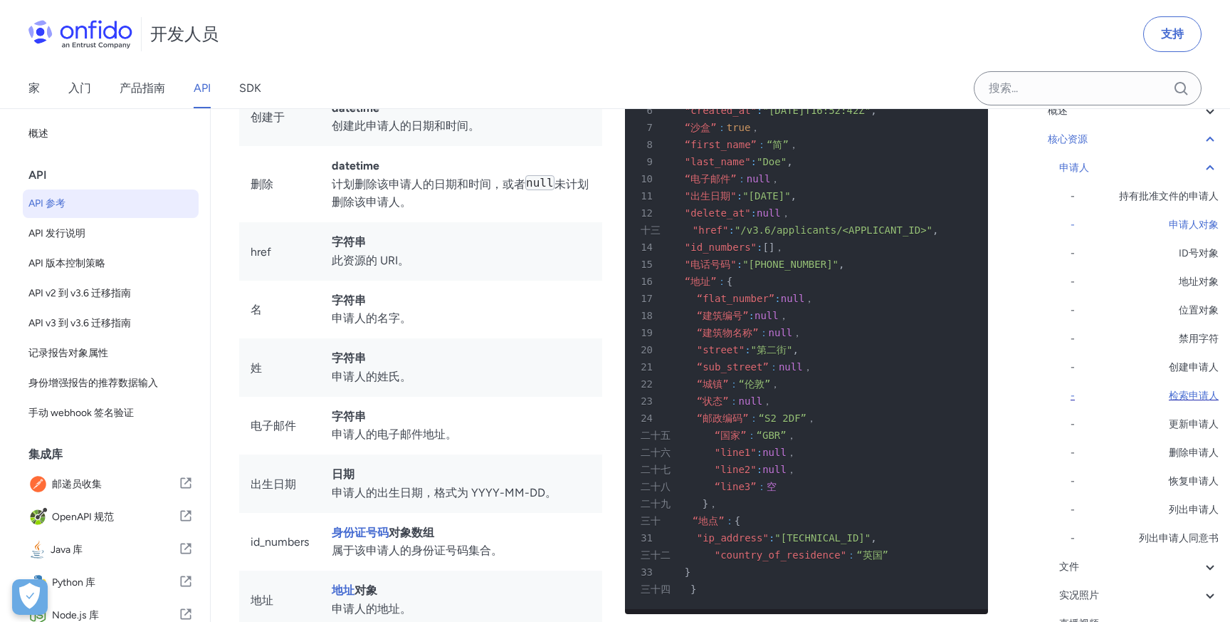
click at [1185, 398] on font "检索申请人" at bounding box center [1194, 395] width 50 height 12
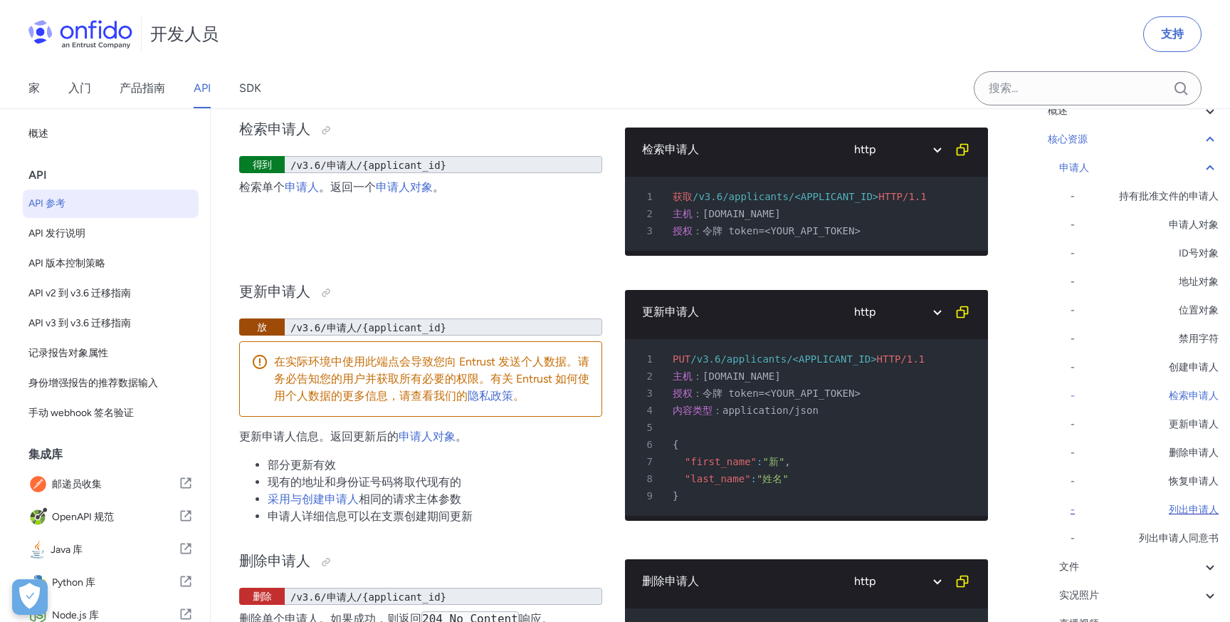
click at [1181, 508] on font "列出申请人" at bounding box center [1194, 509] width 50 height 12
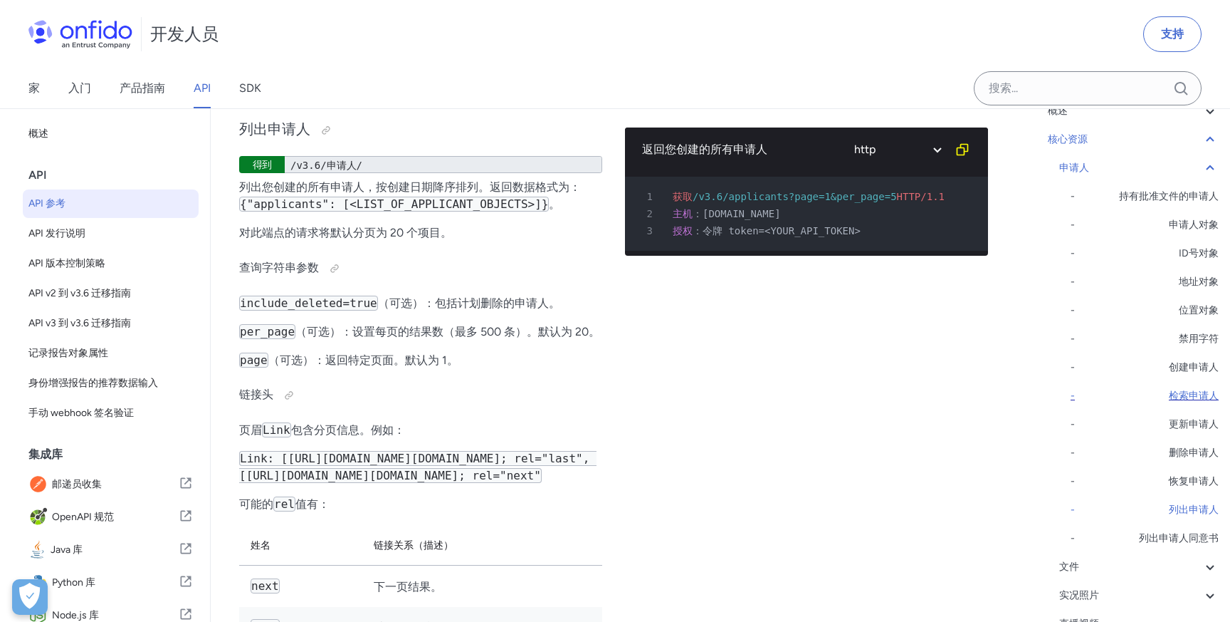
click at [1197, 396] on font "检索申请人" at bounding box center [1194, 395] width 50 height 12
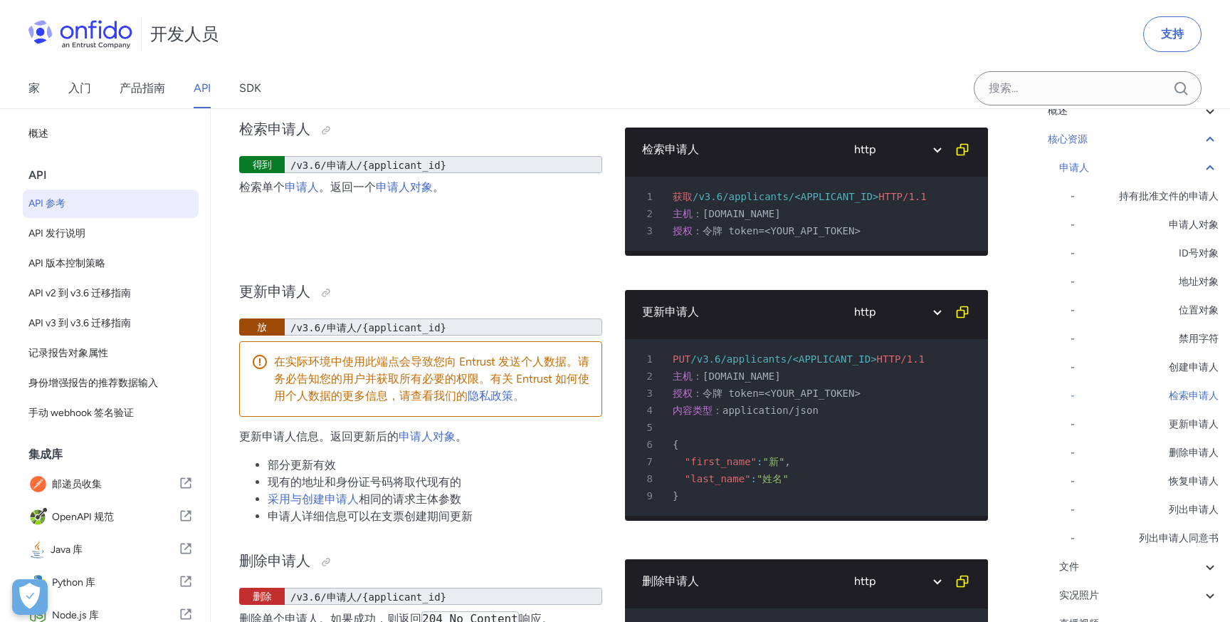
click at [694, 202] on font "/v3.6/applicants/<APPLICANT_ID>" at bounding box center [786, 196] width 186 height 11
drag, startPoint x: 694, startPoint y: 231, endPoint x: 792, endPoint y: 232, distance: 98.3
click at [793, 202] on font "/v3.6/applicants/<APPLICANT_ID>" at bounding box center [786, 196] width 186 height 11
copy font "/v3.6/applicants/"
click at [1194, 171] on div "申请人" at bounding box center [1138, 167] width 159 height 17
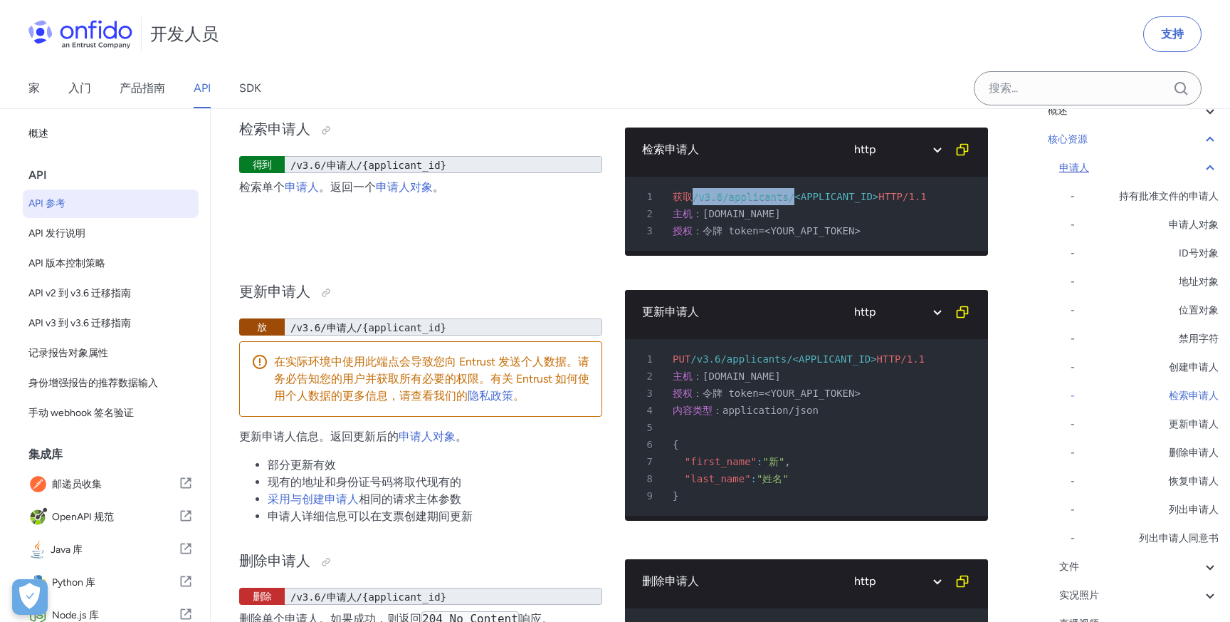
scroll to position [13799, 0]
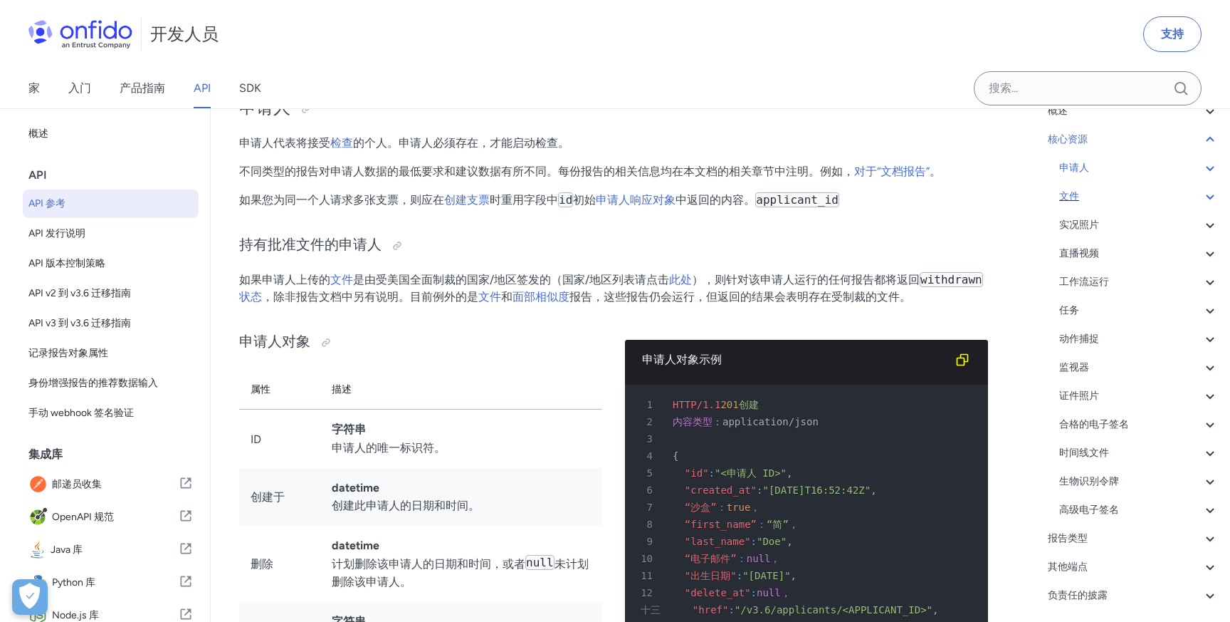
click at [1190, 194] on div "文件" at bounding box center [1138, 196] width 159 height 17
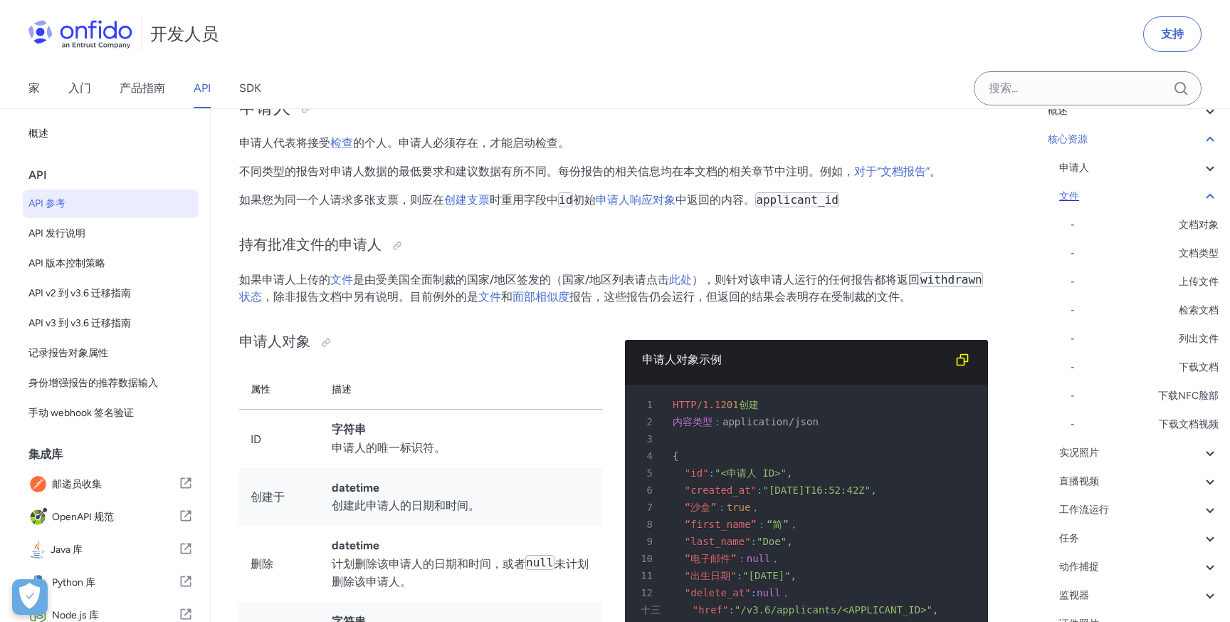
scroll to position [21466, 0]
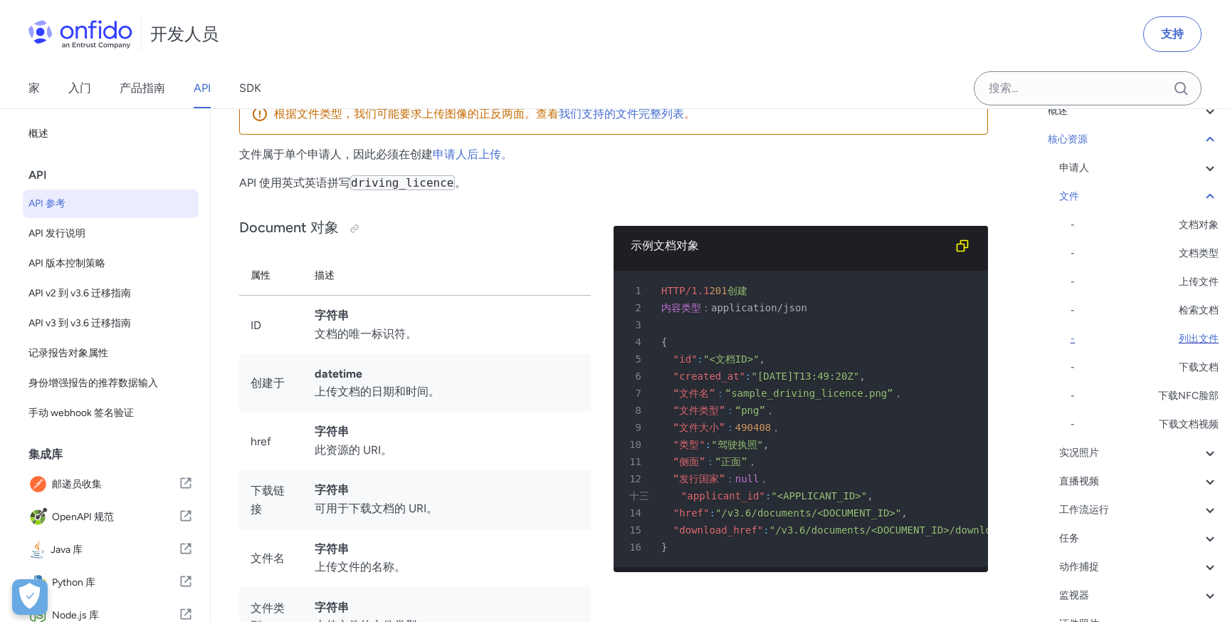
click at [1180, 335] on font "列出文件" at bounding box center [1199, 339] width 40 height 12
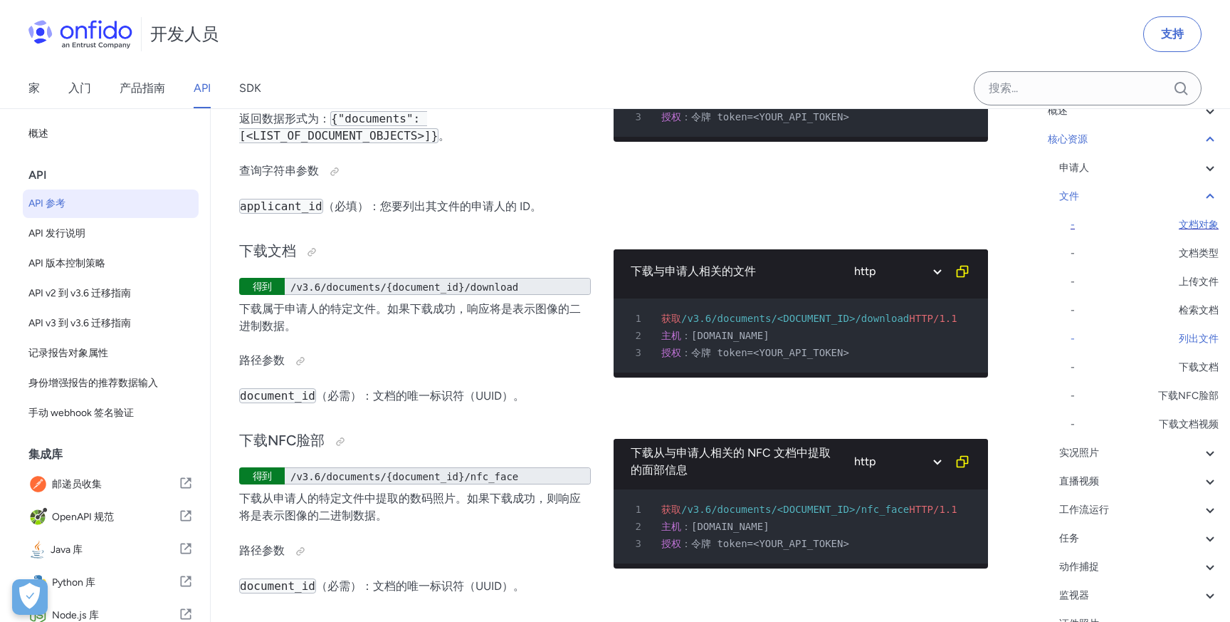
click at [1193, 226] on font "文档对象" at bounding box center [1199, 225] width 40 height 12
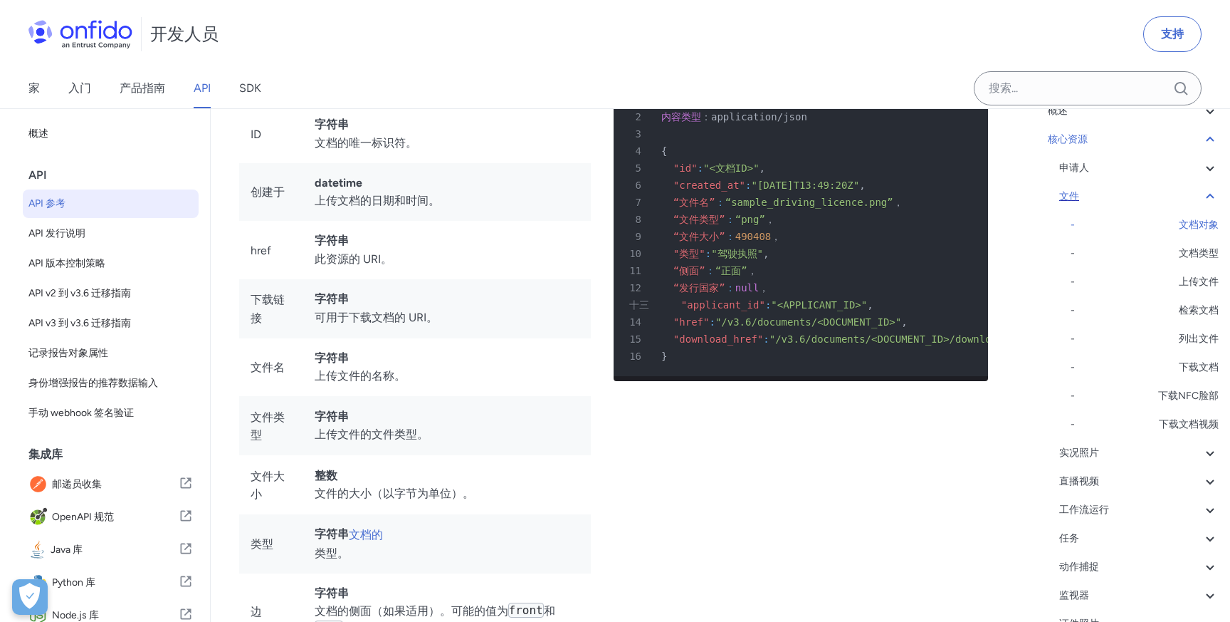
click at [1210, 196] on icon at bounding box center [1210, 196] width 17 height 17
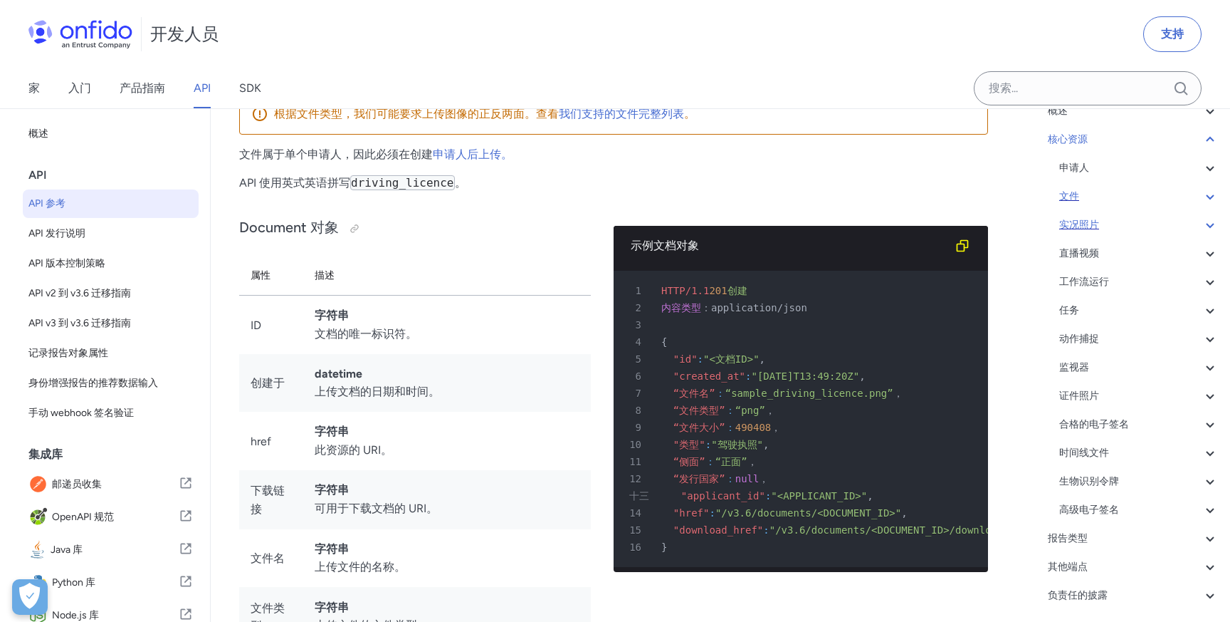
click at [1210, 224] on icon at bounding box center [1210, 224] width 17 height 17
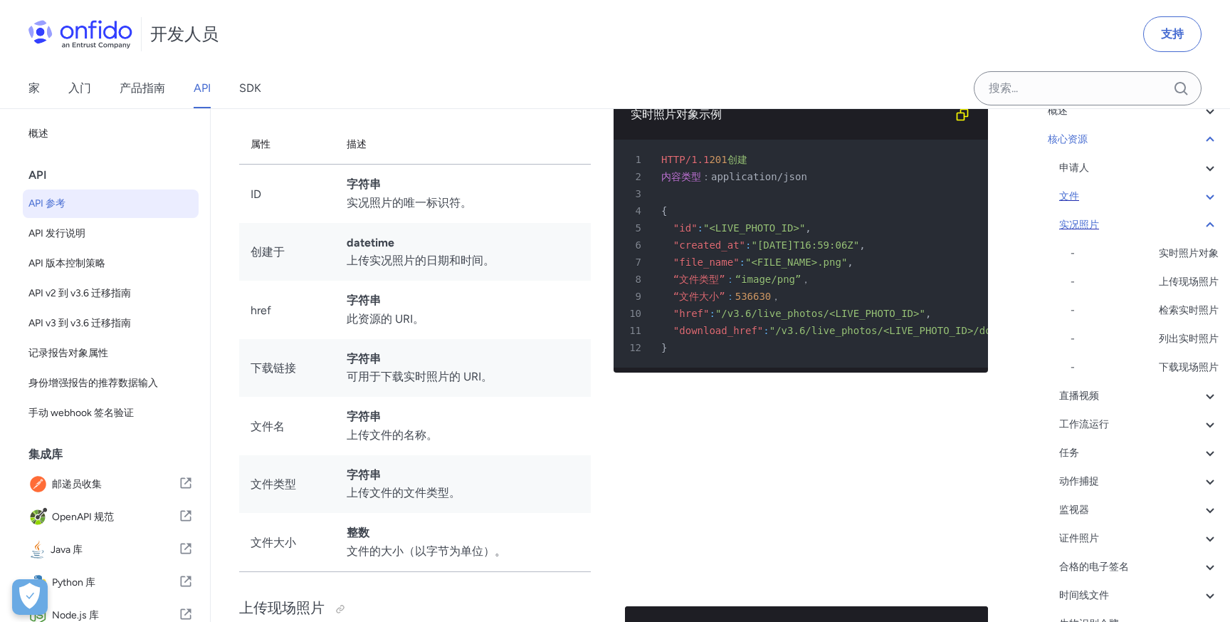
click at [1210, 224] on icon at bounding box center [1210, 224] width 8 height 5
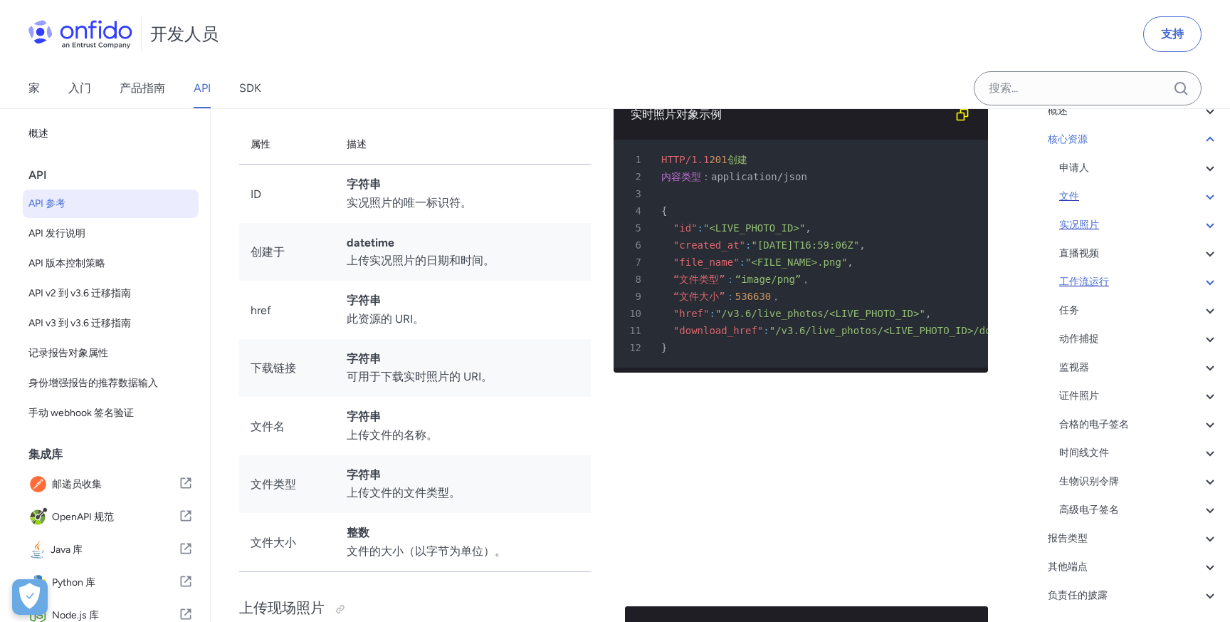
click at [1215, 276] on icon at bounding box center [1210, 281] width 17 height 17
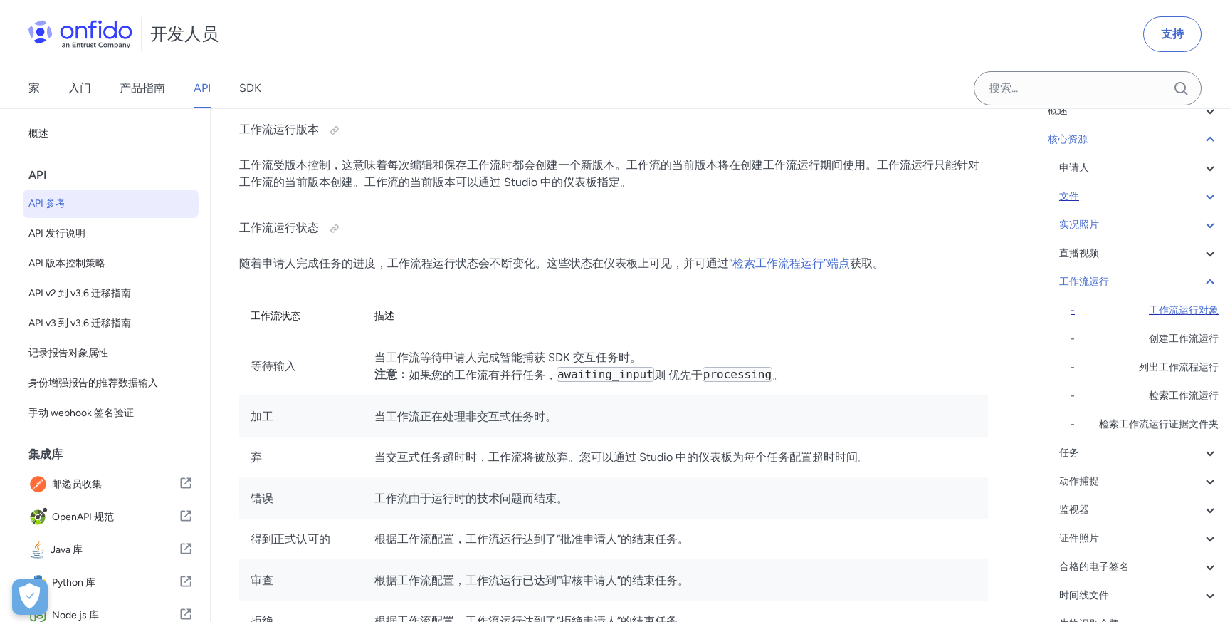
click at [1190, 313] on font "工作流运行对象" at bounding box center [1184, 310] width 70 height 12
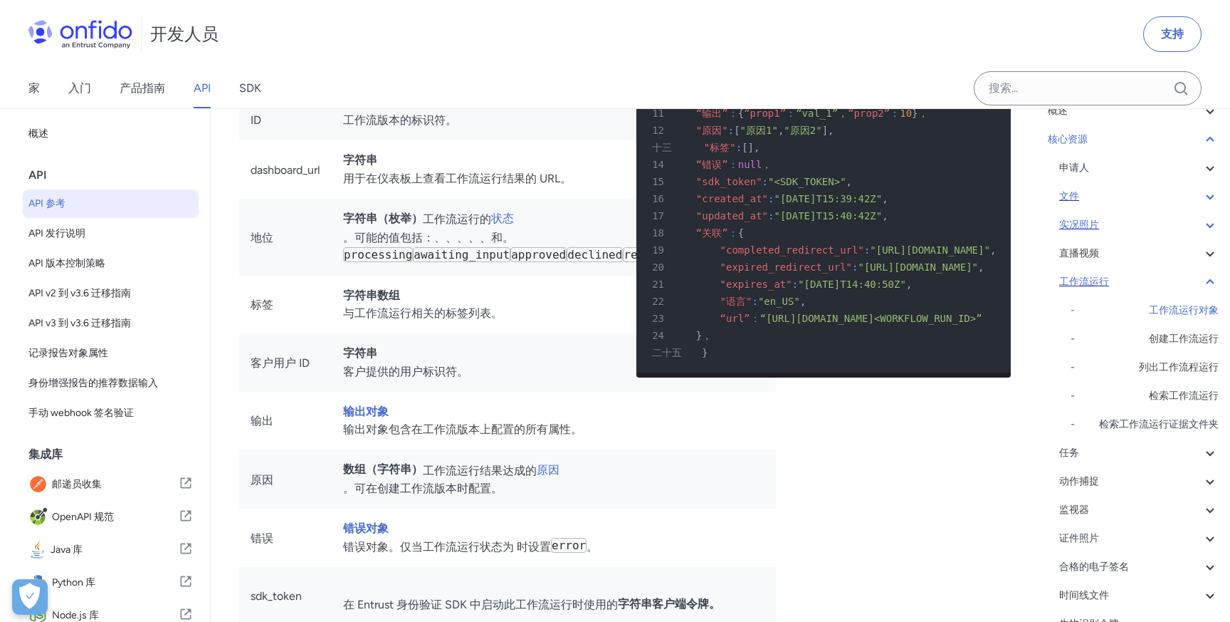
scroll to position [30374, 0]
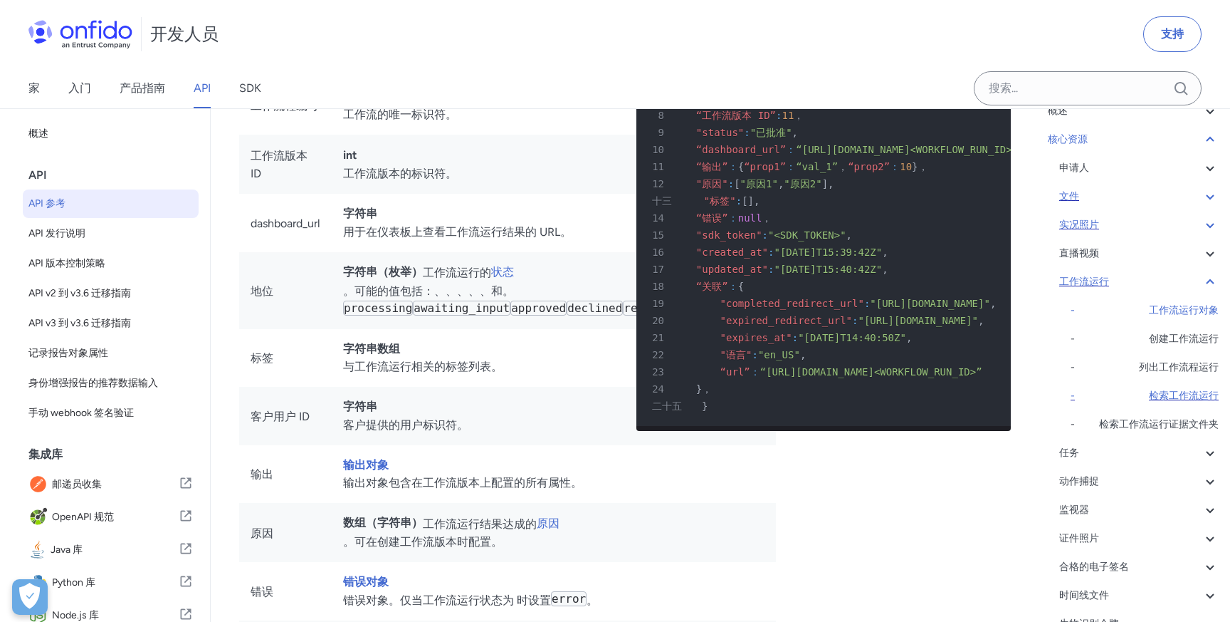
click at [1173, 392] on font "检索工作流运行" at bounding box center [1184, 395] width 70 height 12
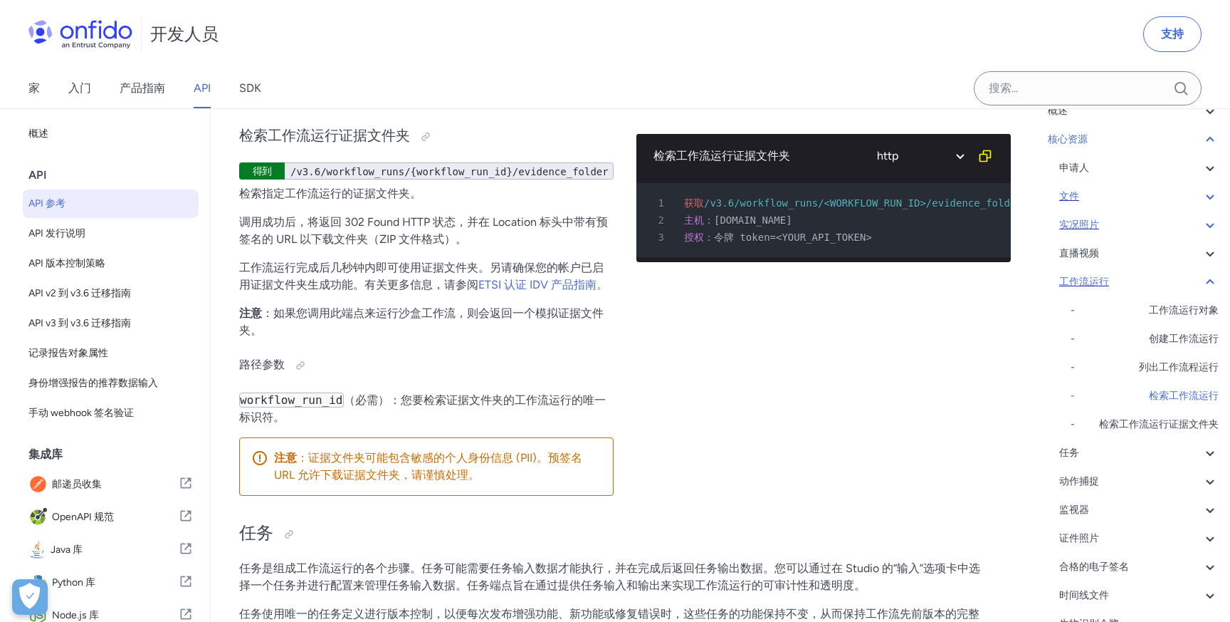
click at [1202, 283] on icon at bounding box center [1210, 281] width 17 height 17
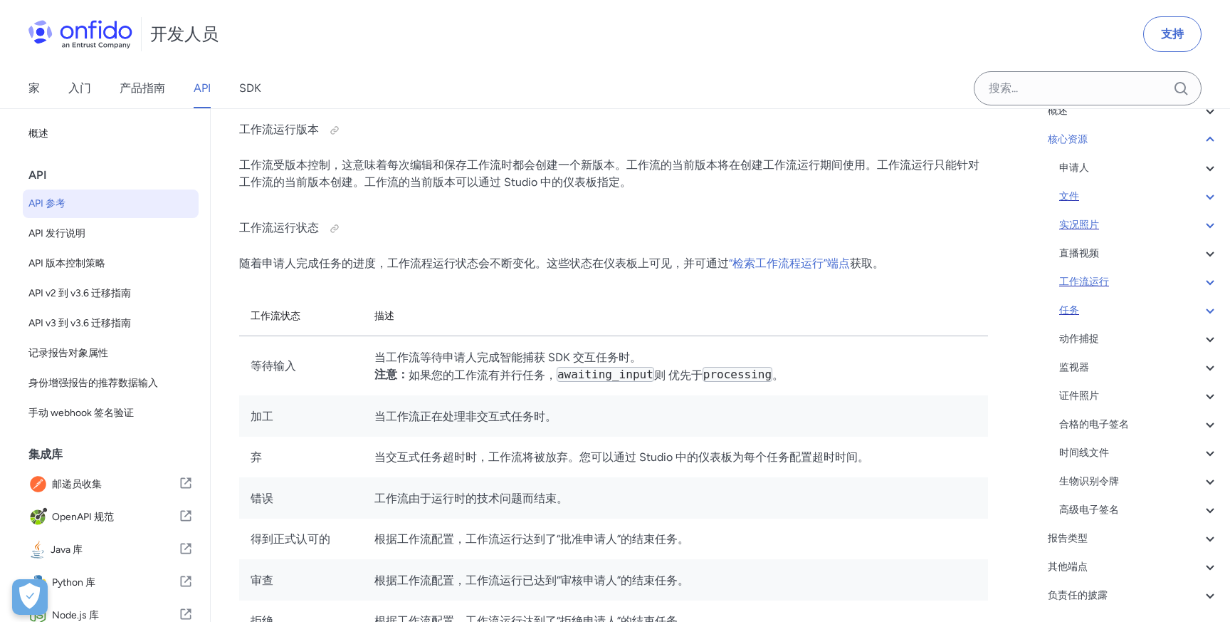
click at [1205, 305] on icon at bounding box center [1210, 310] width 17 height 17
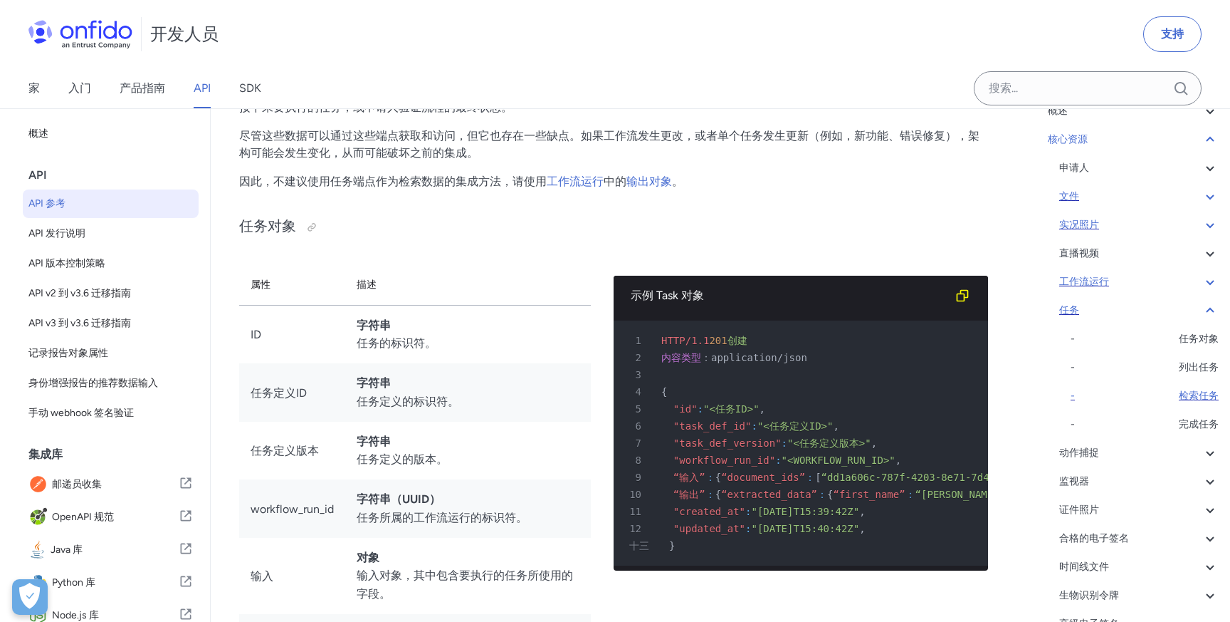
click at [1197, 397] on font "检索任务" at bounding box center [1199, 395] width 40 height 12
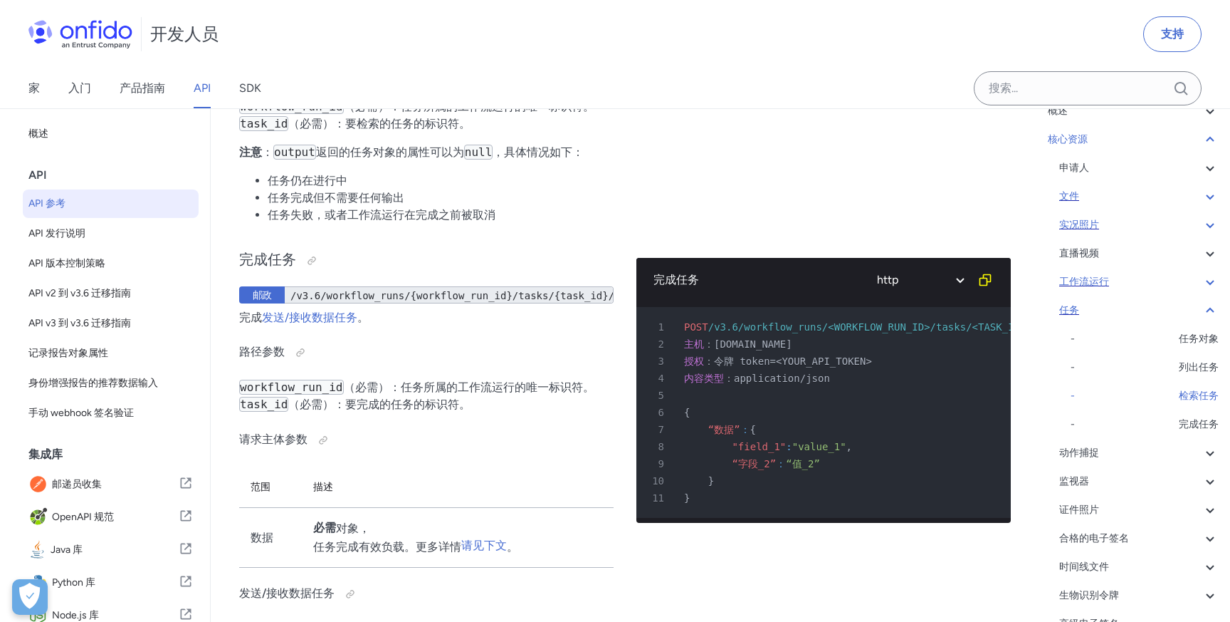
scroll to position [36508, 0]
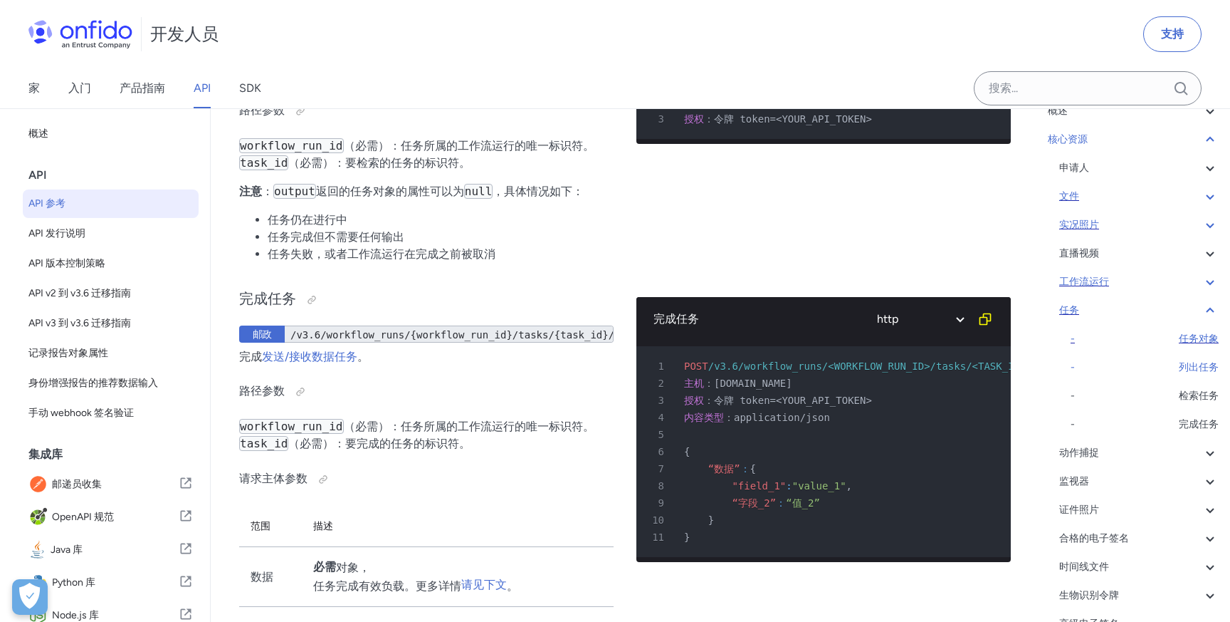
click at [1185, 333] on font "任务对象" at bounding box center [1199, 339] width 40 height 12
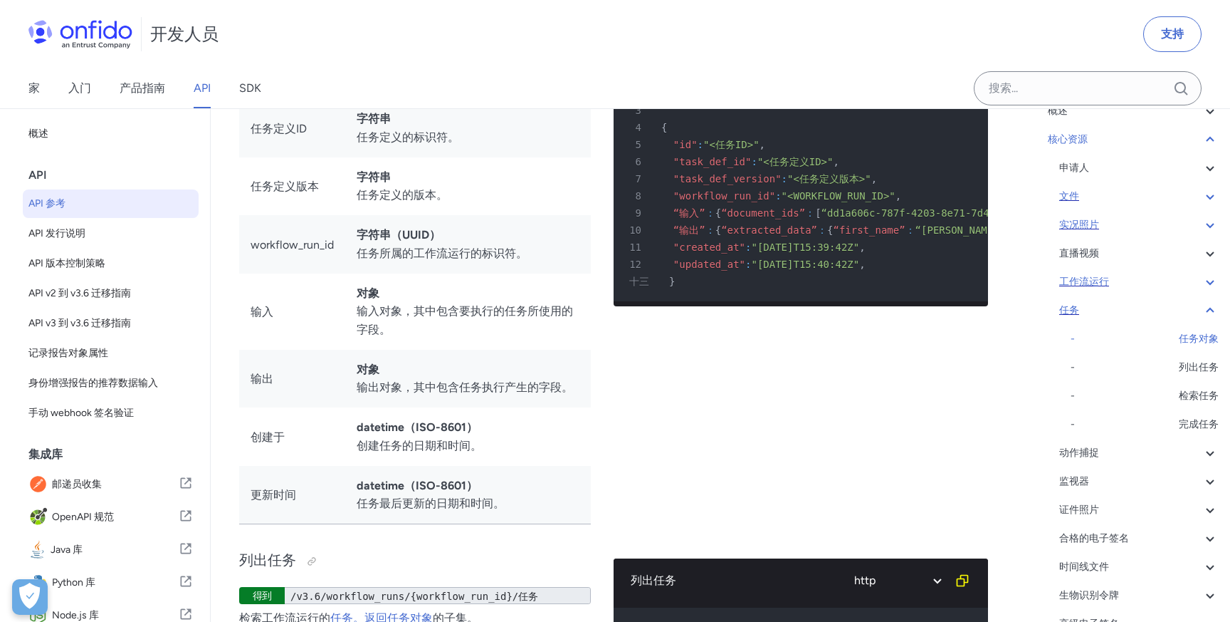
click at [1213, 309] on icon at bounding box center [1210, 310] width 17 height 17
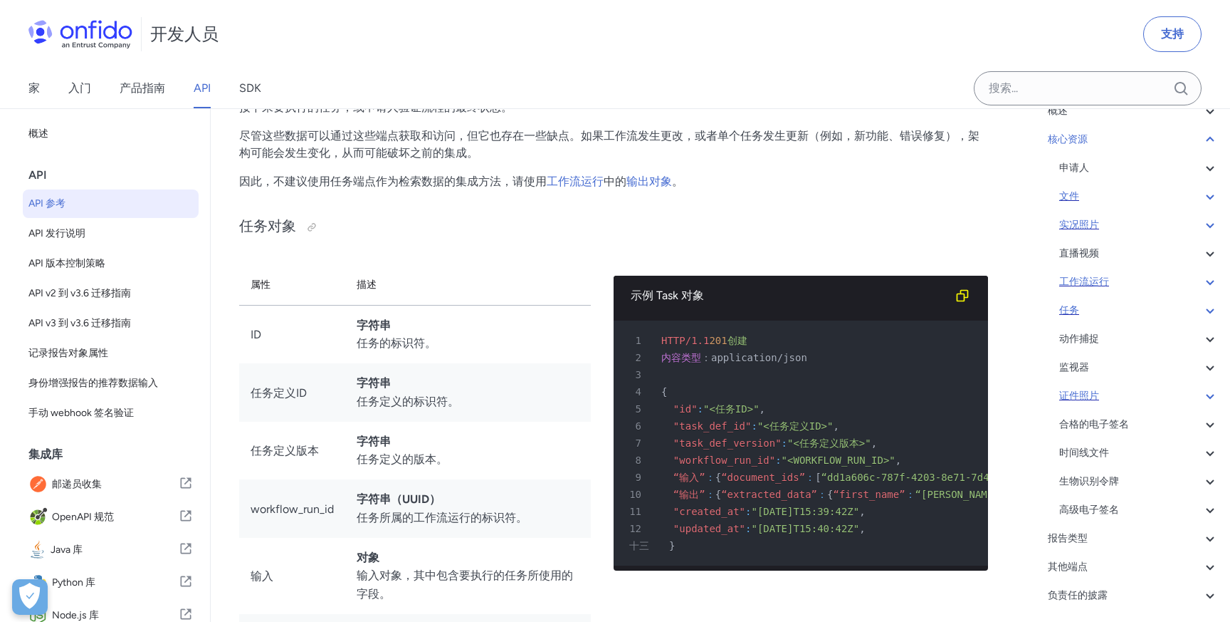
click at [1202, 392] on icon at bounding box center [1210, 395] width 17 height 17
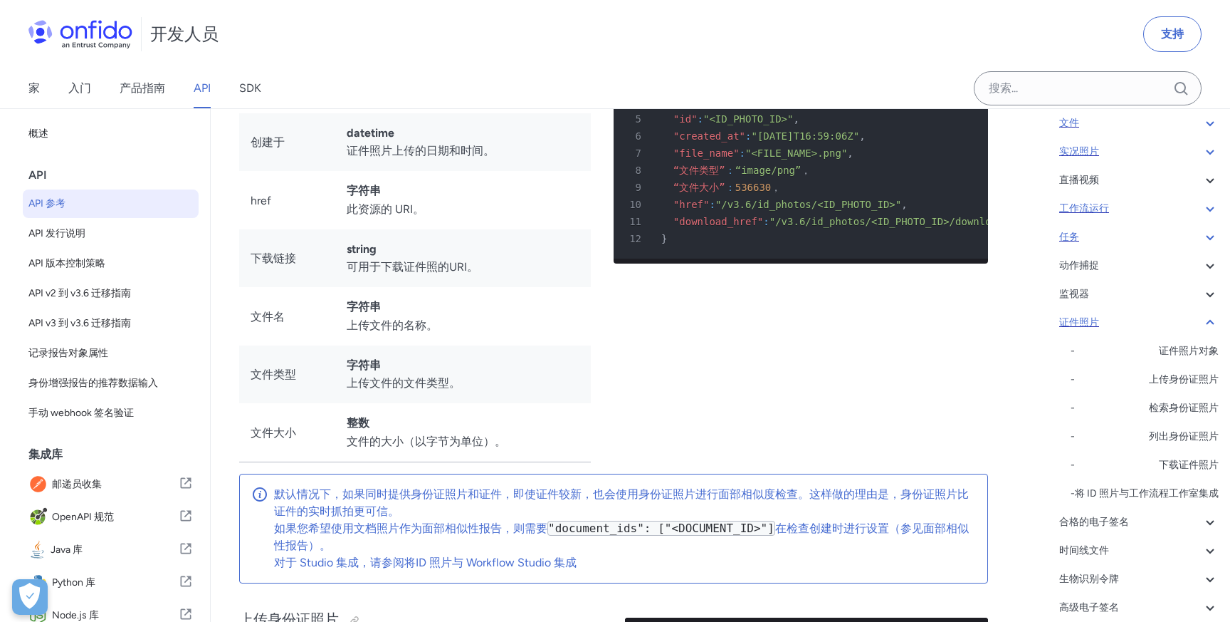
scroll to position [189, 0]
click at [1185, 464] on font "下载证件照片" at bounding box center [1189, 462] width 60 height 12
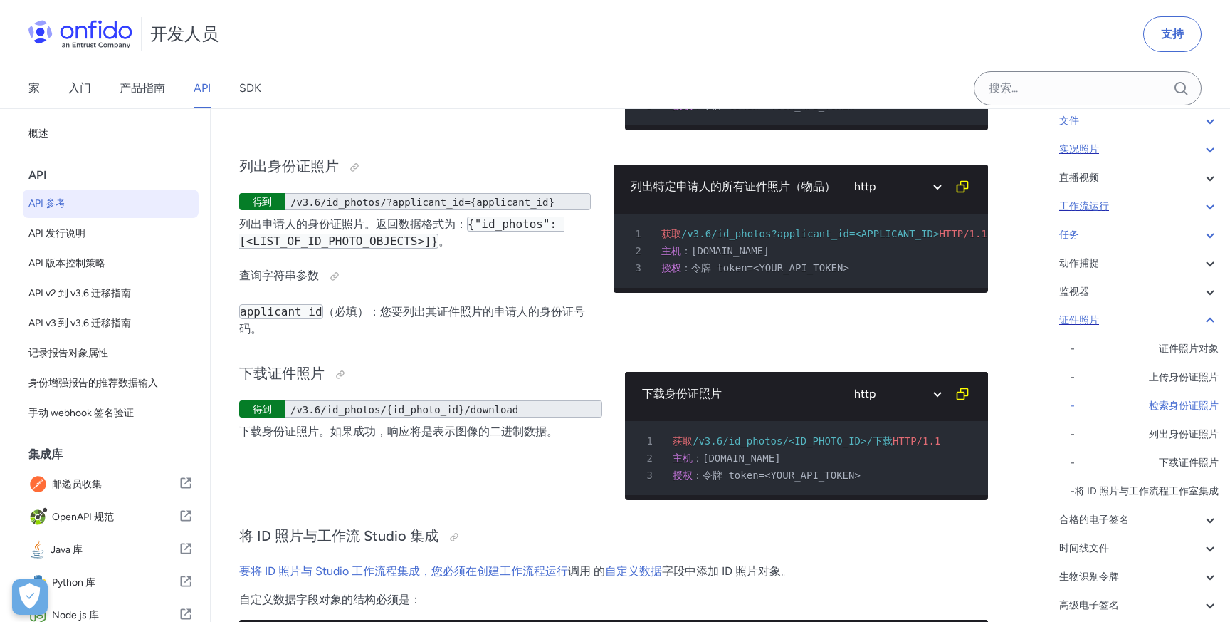
scroll to position [44294, 0]
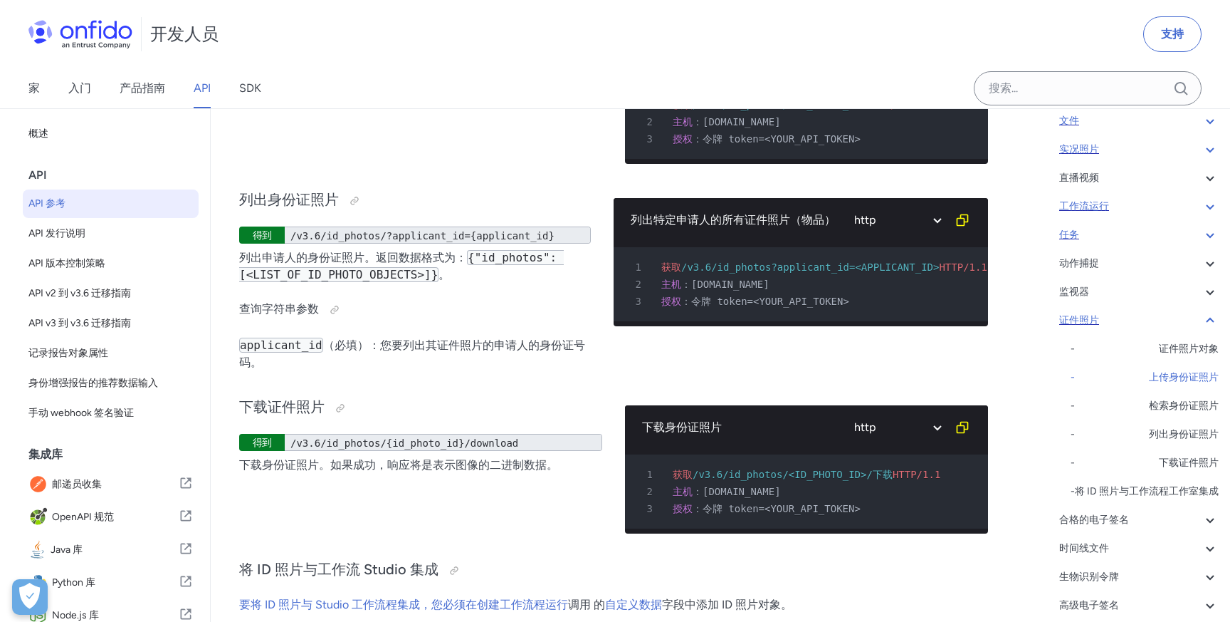
click at [1208, 317] on icon at bounding box center [1210, 320] width 17 height 17
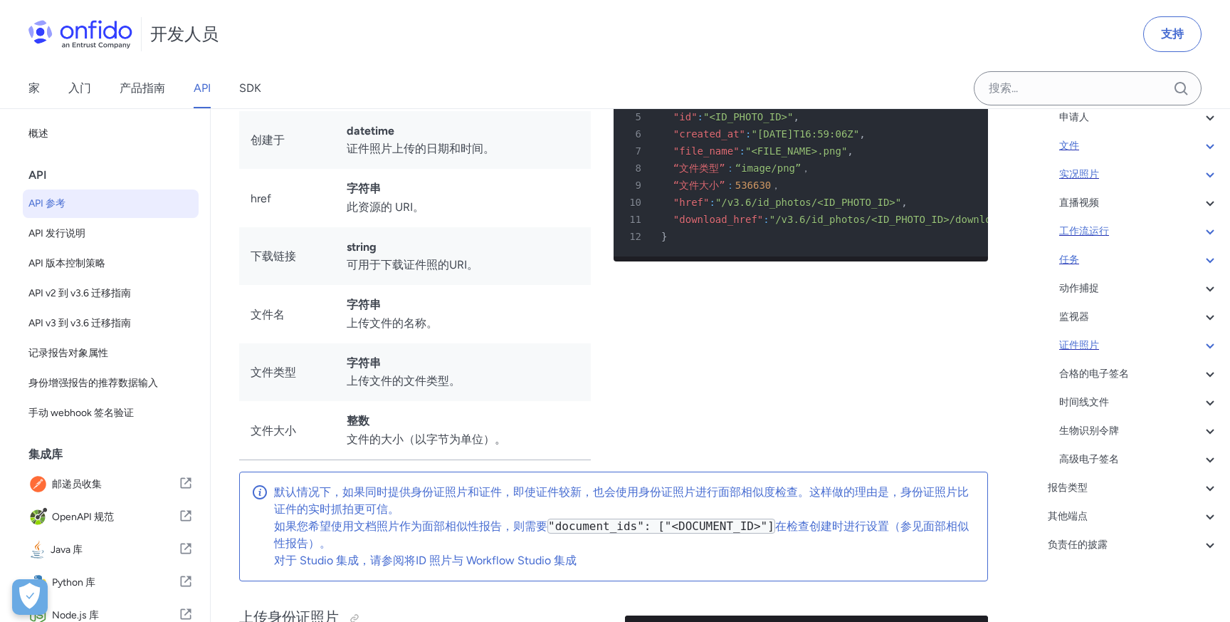
scroll to position [43271, 0]
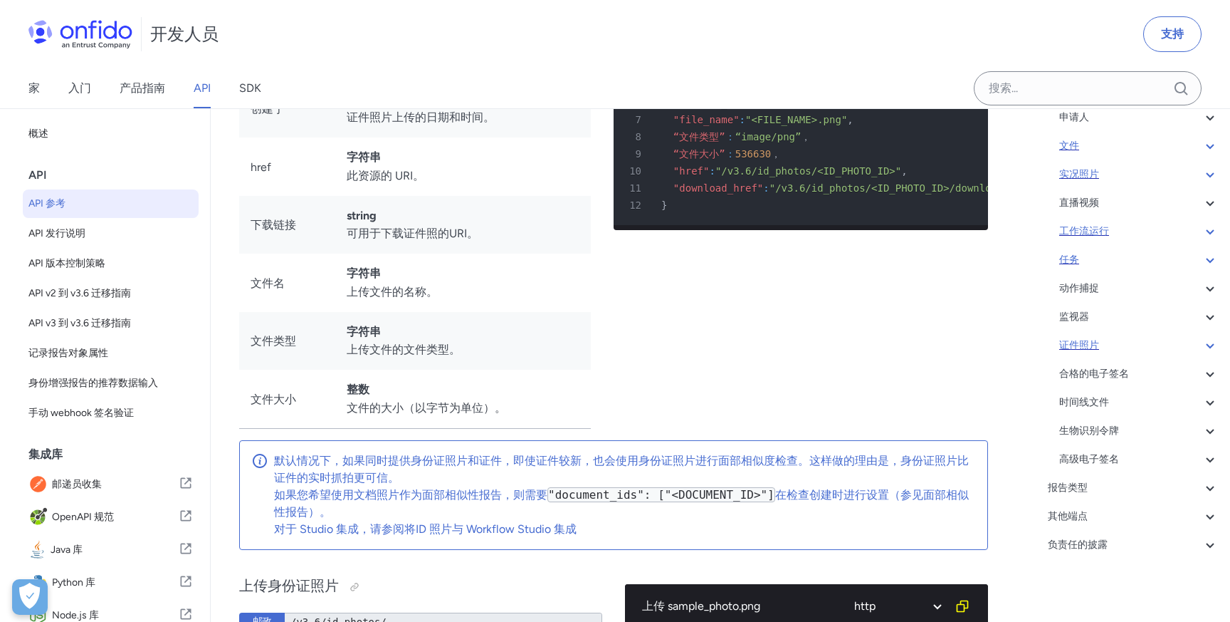
click at [1129, 497] on div "概述 开始使用（API v3.6） 请求、响应格式 令牌认证 - OAuth 访问令牌 - OAuth 访问令牌轮换 - API 令牌 - API 令牌轮换 …" at bounding box center [1123, 305] width 191 height 518
click at [1139, 484] on div "报告类型" at bounding box center [1133, 487] width 171 height 17
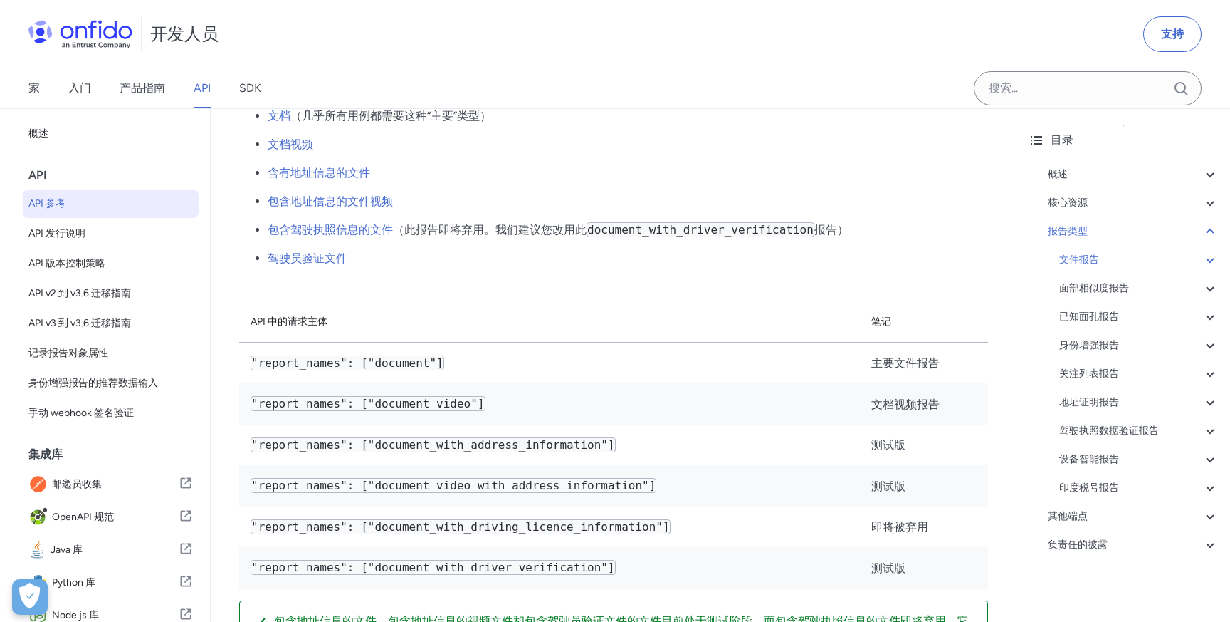
click at [1125, 253] on div "文件报告" at bounding box center [1138, 259] width 159 height 17
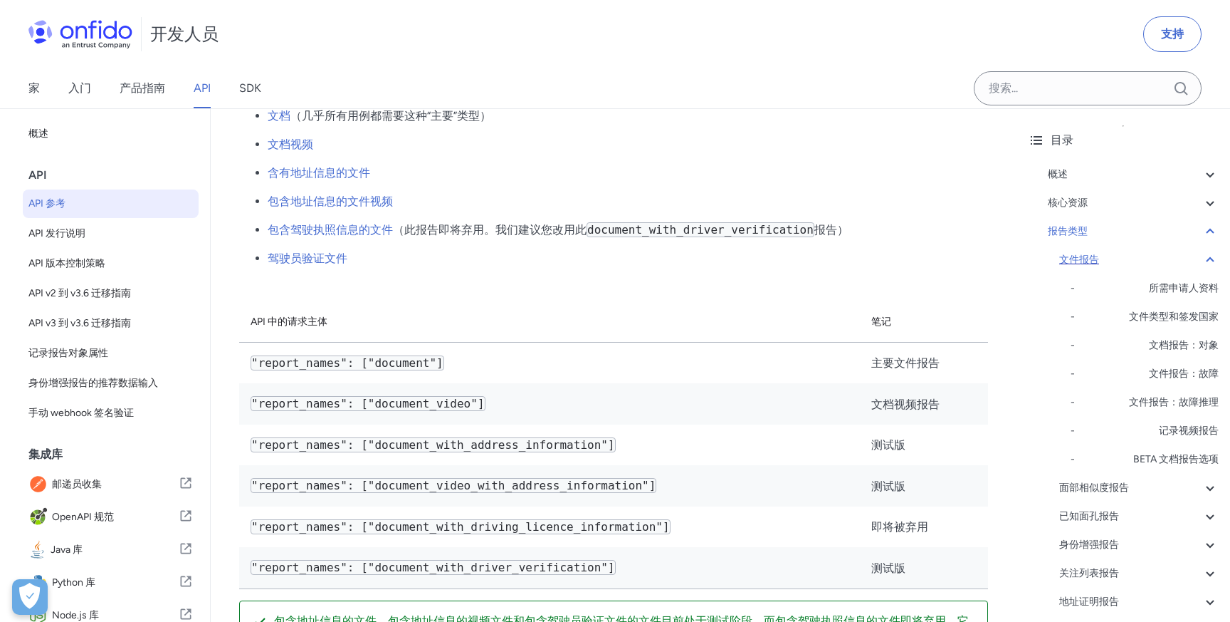
scroll to position [48923, 0]
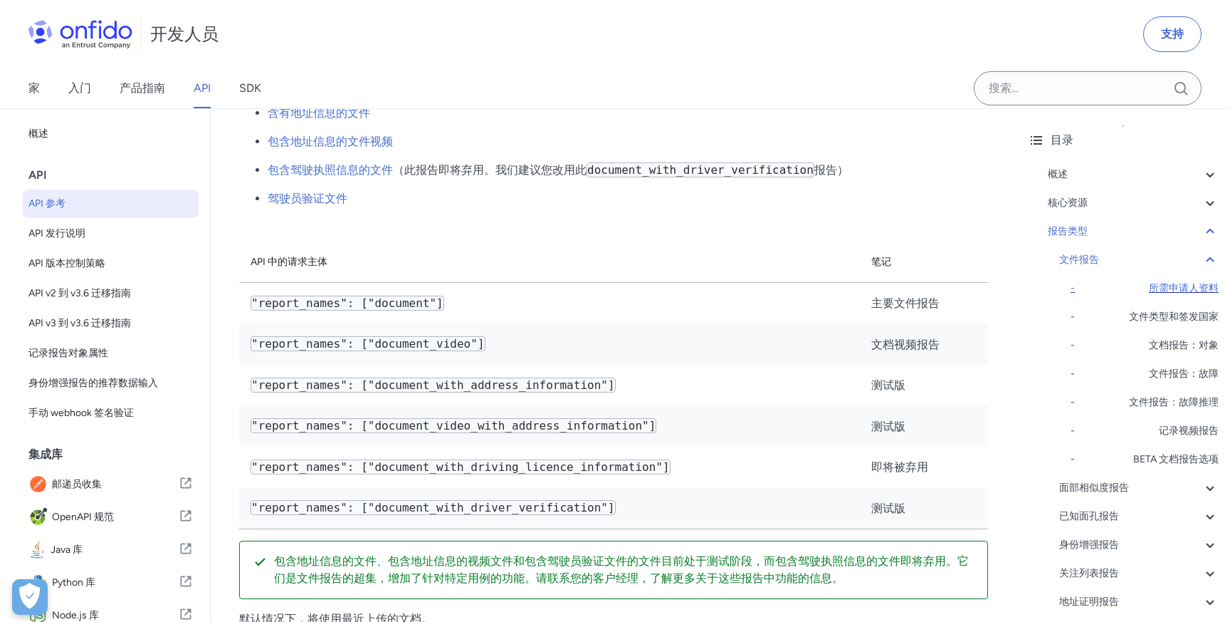
click at [1172, 287] on font "所需申请人资料" at bounding box center [1184, 288] width 70 height 12
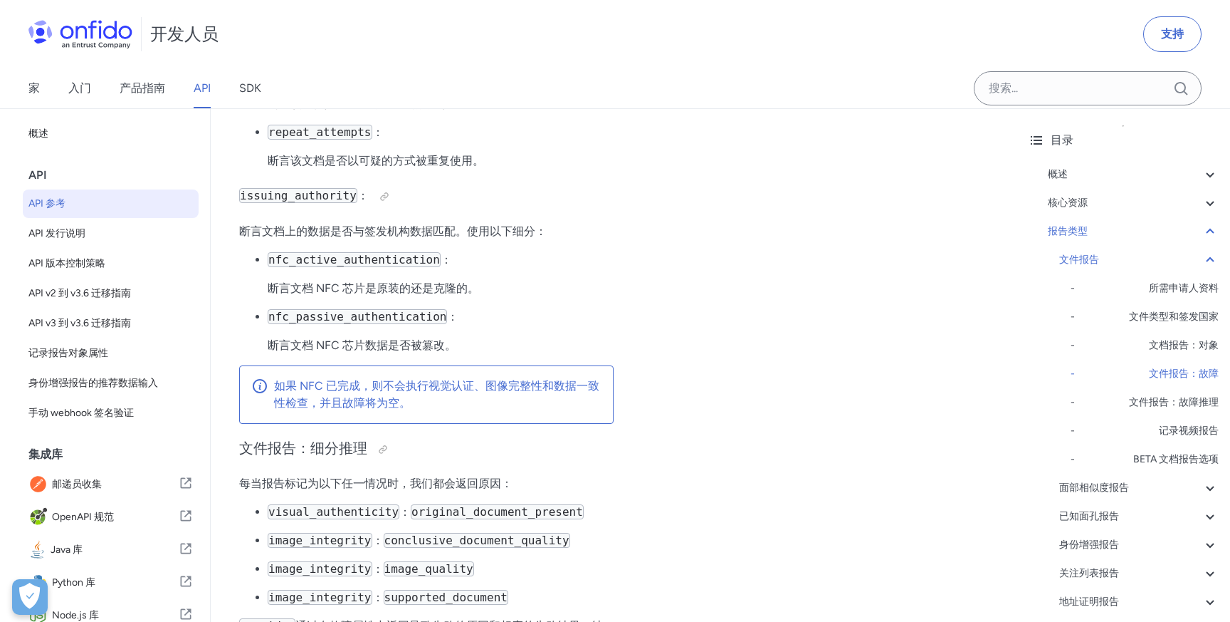
scroll to position [55020, 0]
click at [1171, 460] on font "BETA 文档报告选项" at bounding box center [1175, 459] width 85 height 12
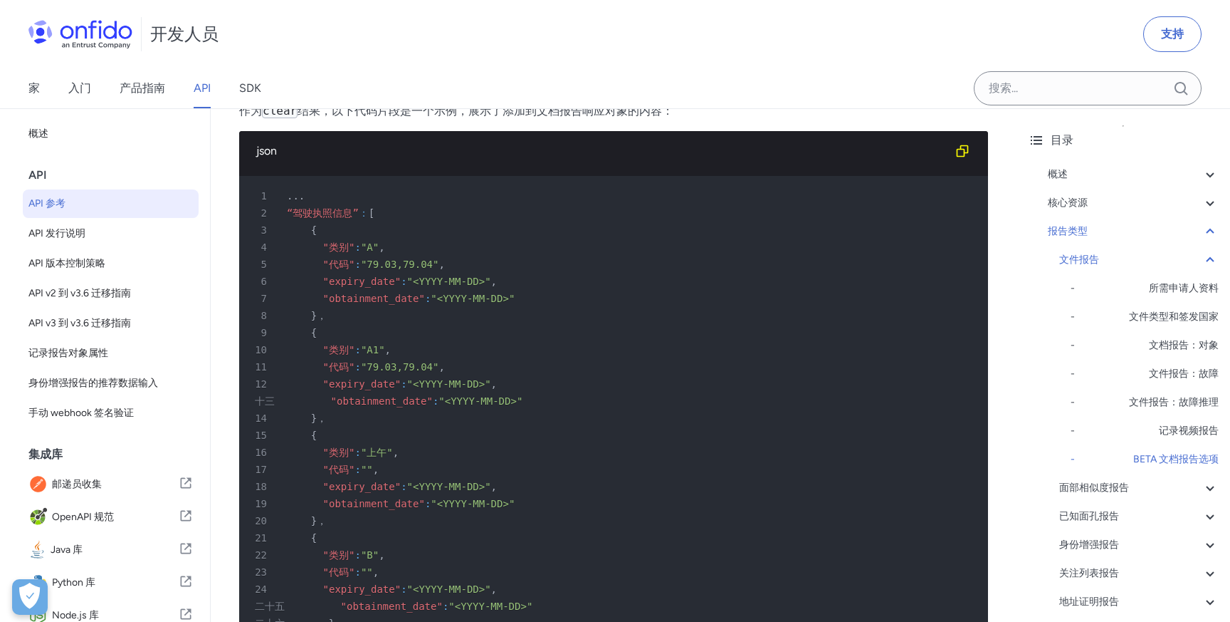
scroll to position [59652, 0]
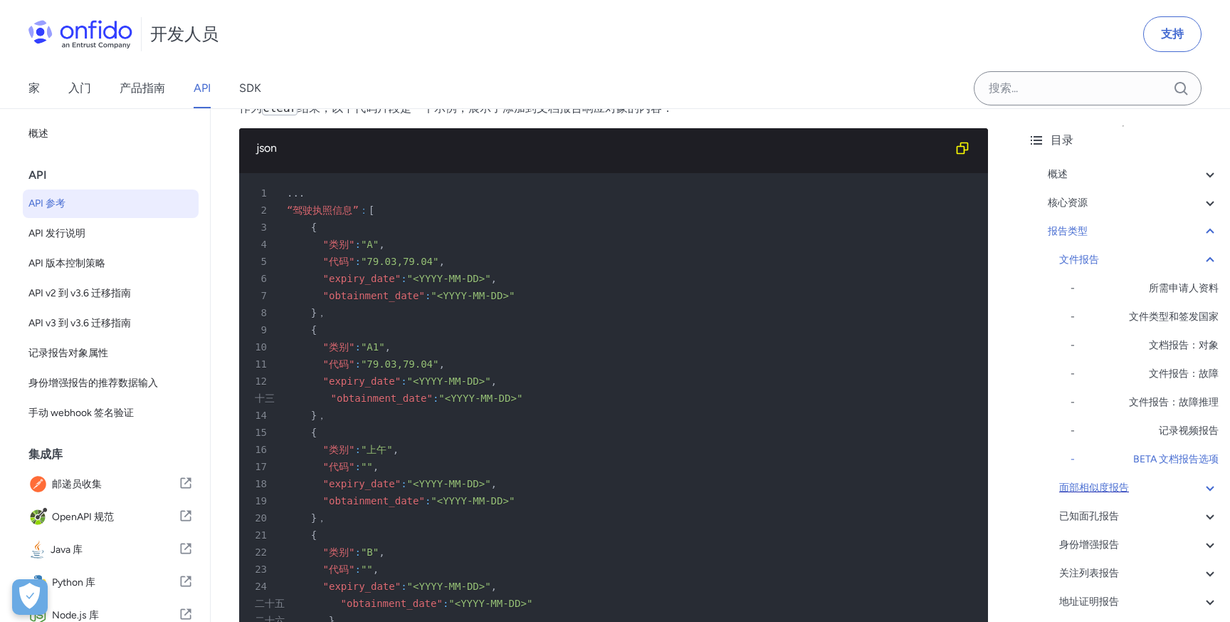
click at [1170, 485] on div "面部相似度报告" at bounding box center [1138, 487] width 159 height 17
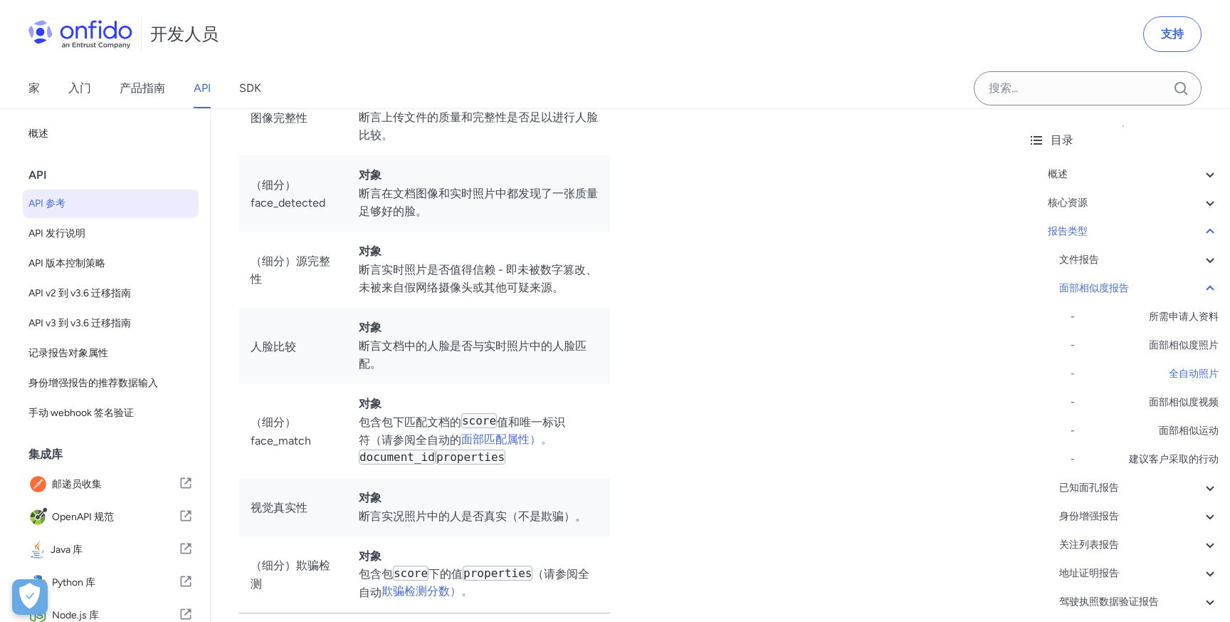
scroll to position [66206, 0]
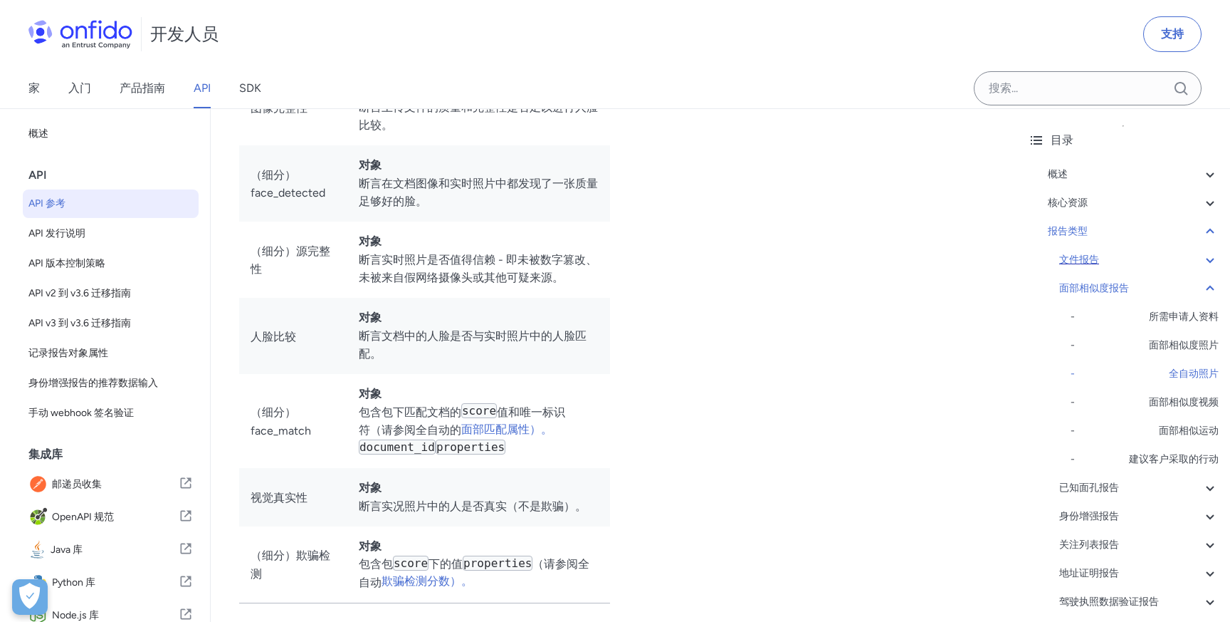
click at [1152, 267] on div "文件报告" at bounding box center [1138, 259] width 159 height 17
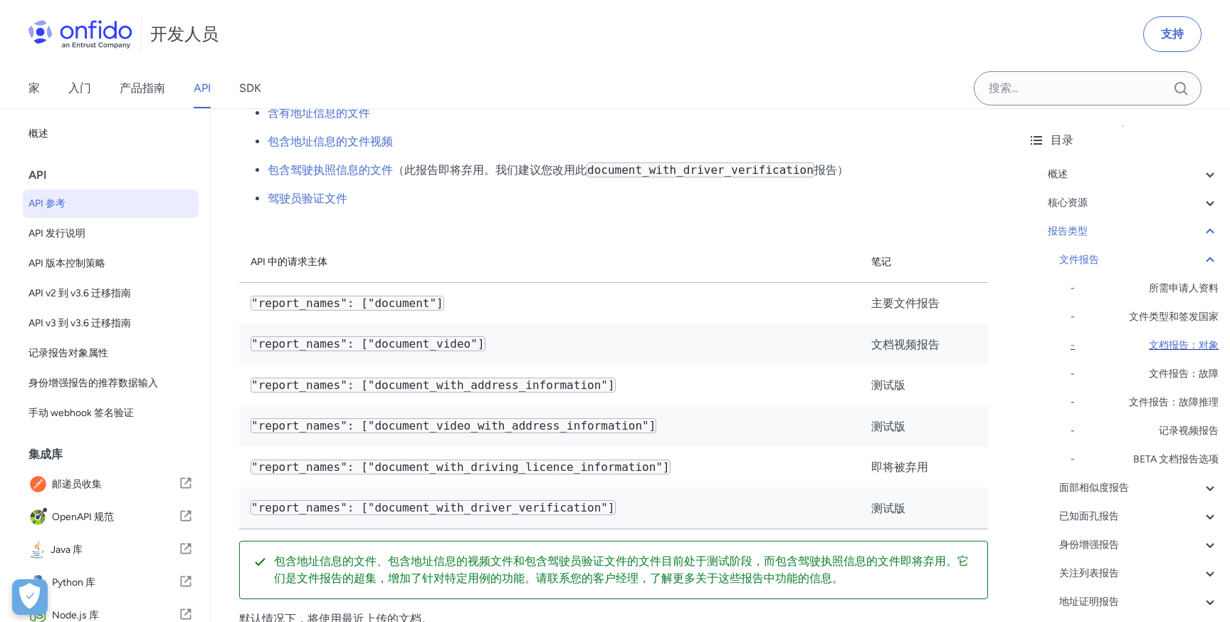
click at [1170, 342] on font "文档报告：对象" at bounding box center [1184, 345] width 70 height 12
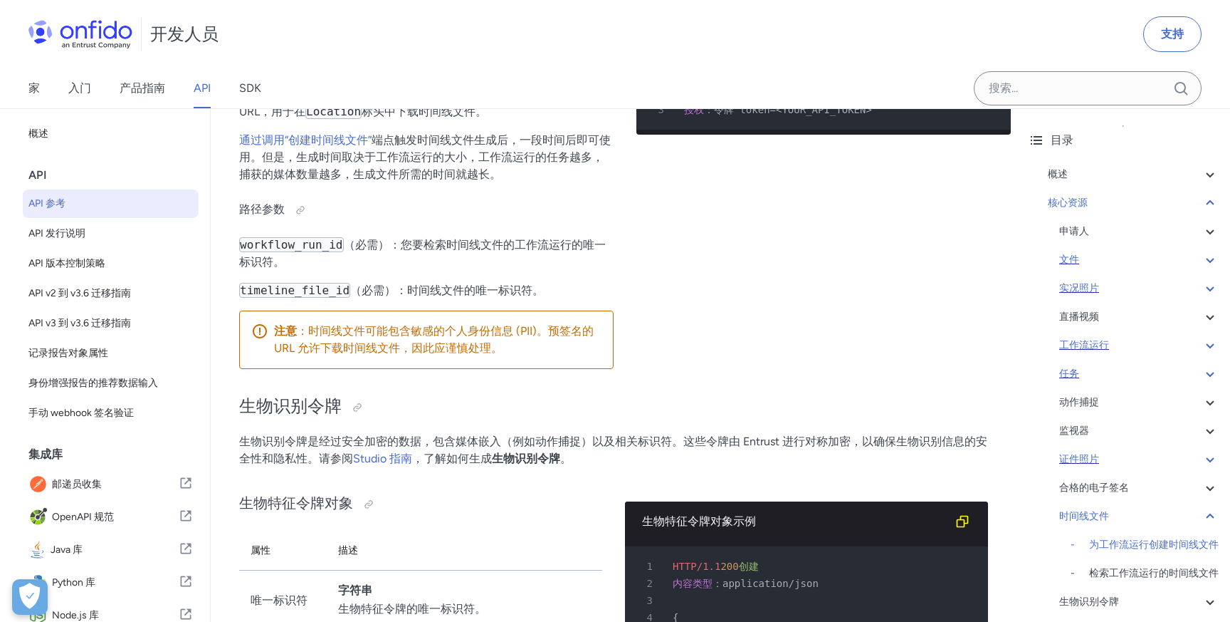
scroll to position [47141, 0]
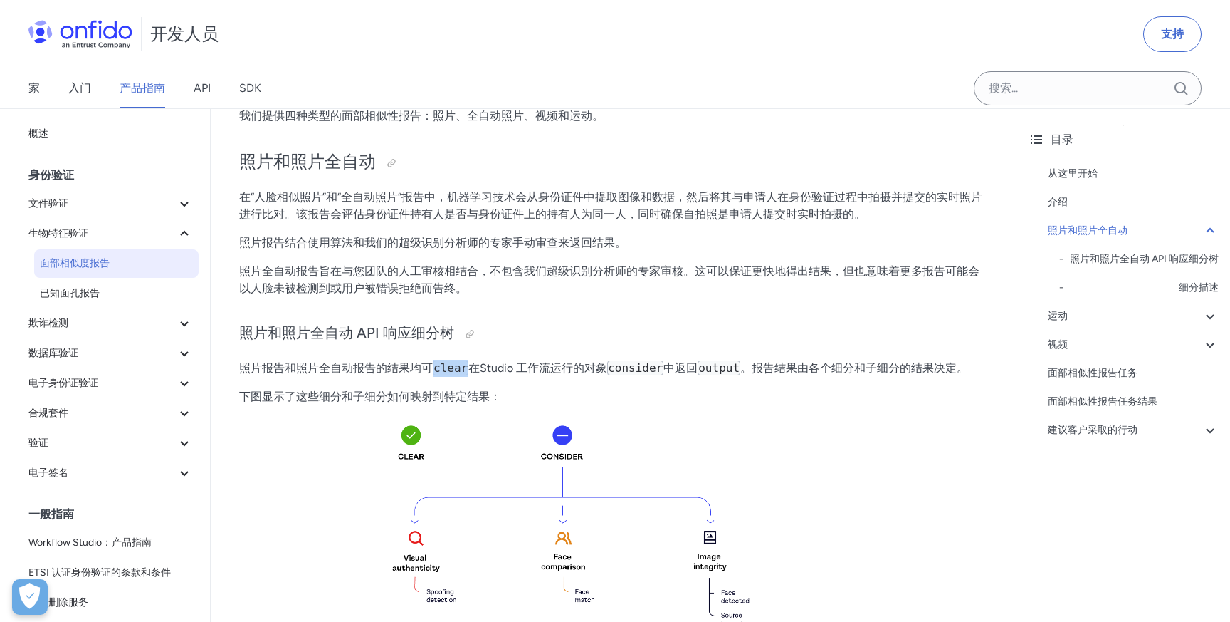
drag, startPoint x: 433, startPoint y: 371, endPoint x: 469, endPoint y: 370, distance: 36.3
click at [469, 370] on p "照片报告和照片全自动报告的结果均可 clear 在Studio 工作流运行的对象 consider 中返回 output 。报告结果由各个细分和子细分的结果决…" at bounding box center [613, 368] width 749 height 17
click at [506, 367] on font "在Studio 工作流运行的对象" at bounding box center [537, 368] width 139 height 14
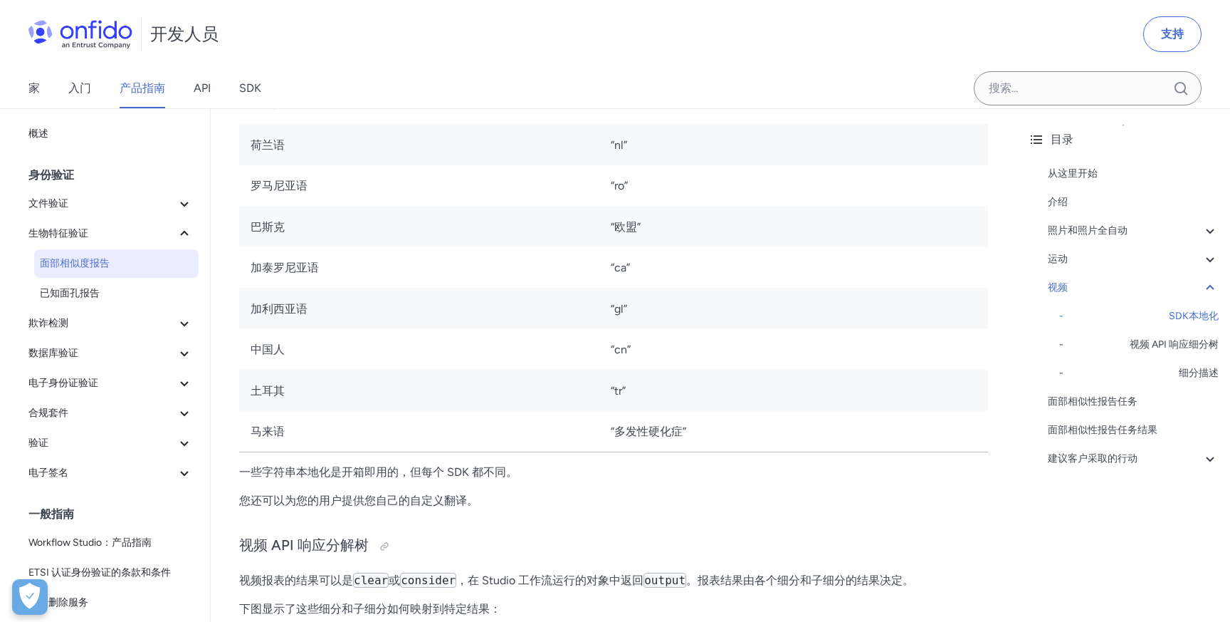
scroll to position [3904, 0]
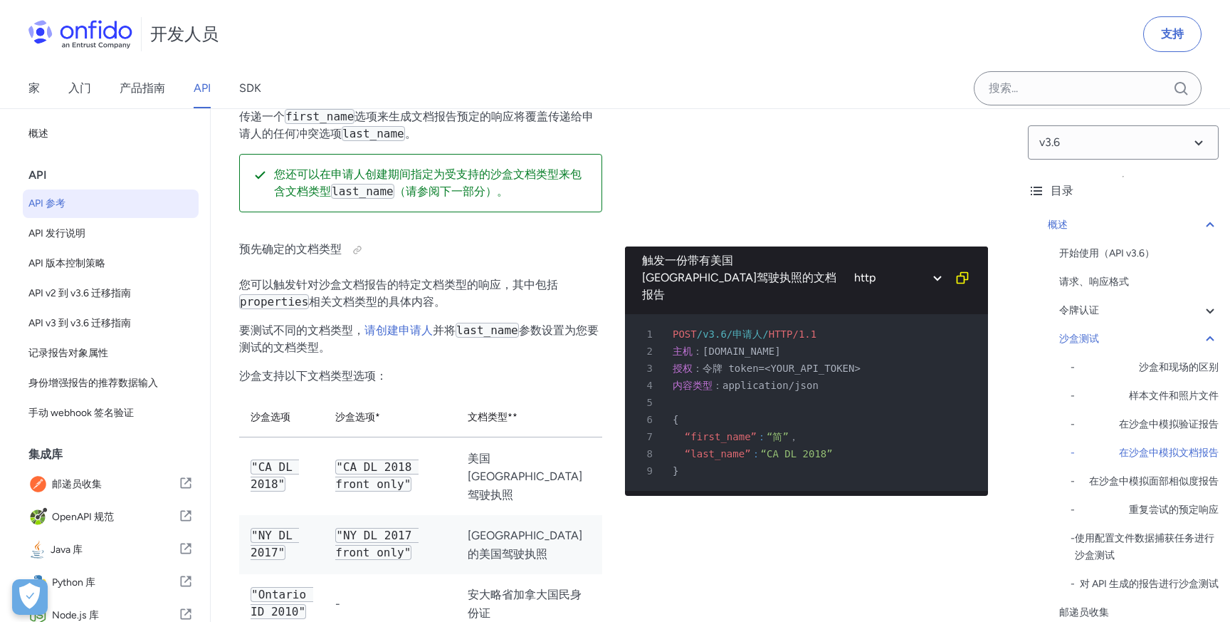
scroll to position [3758, 0]
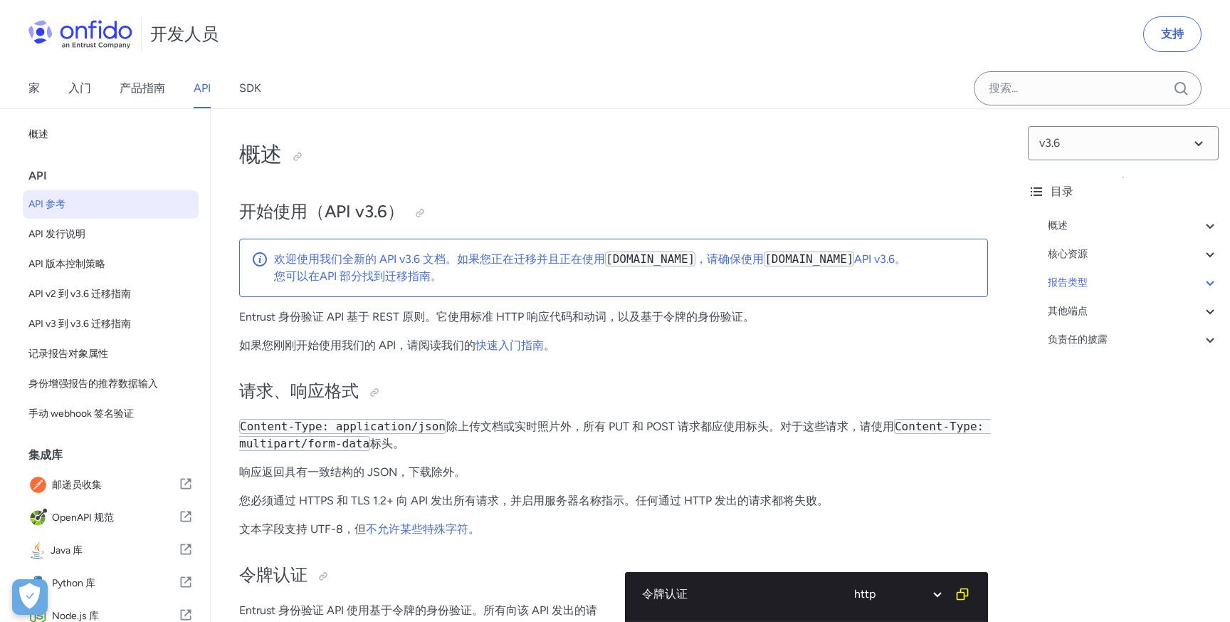
select select "http"
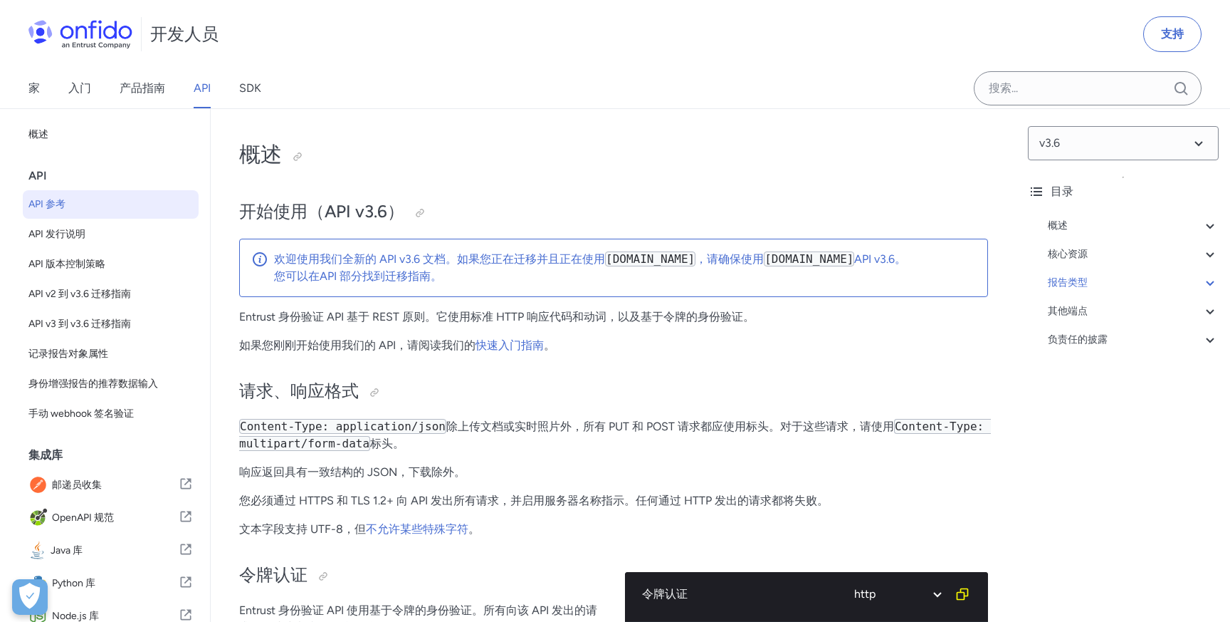
select select "http"
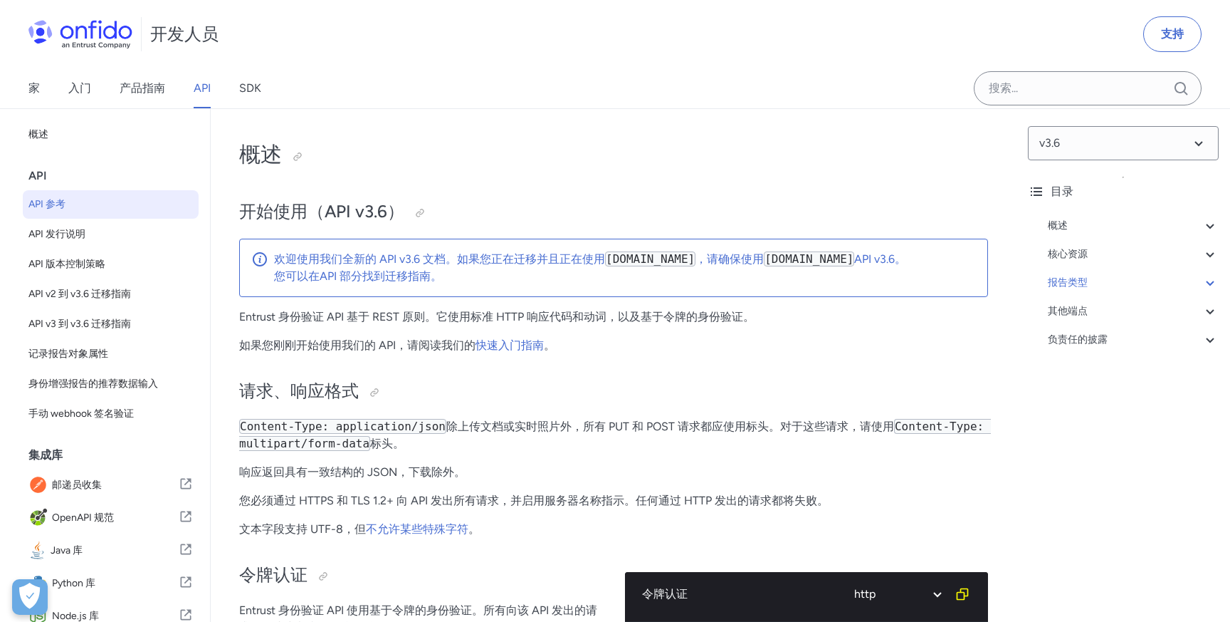
select select "http"
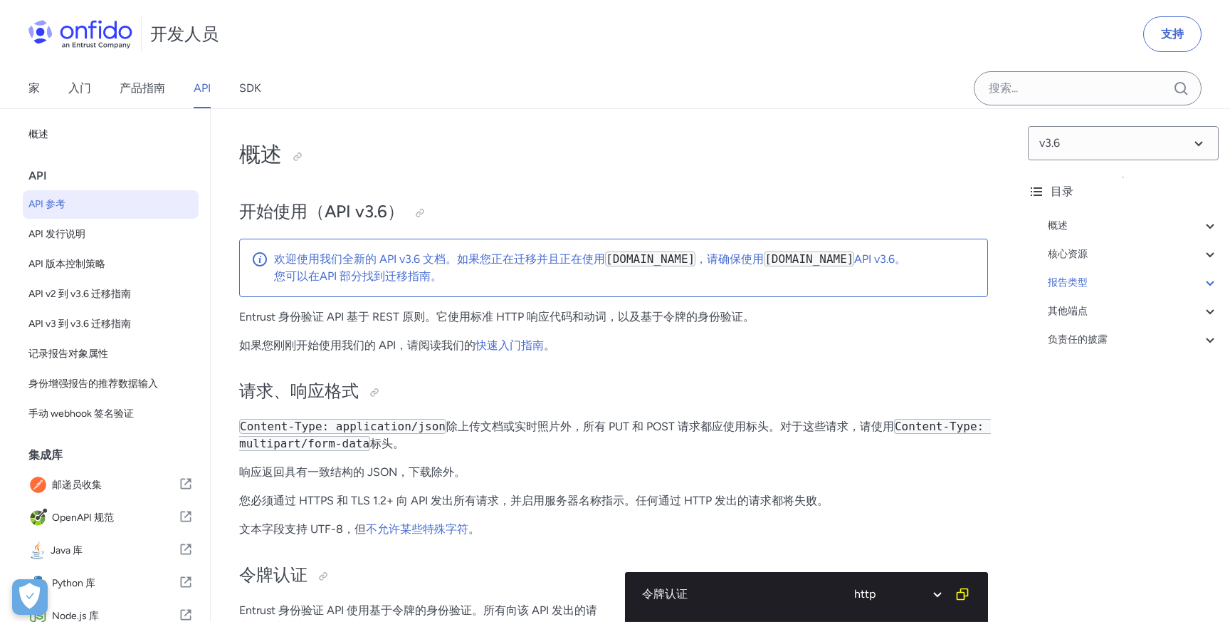
select select "http"
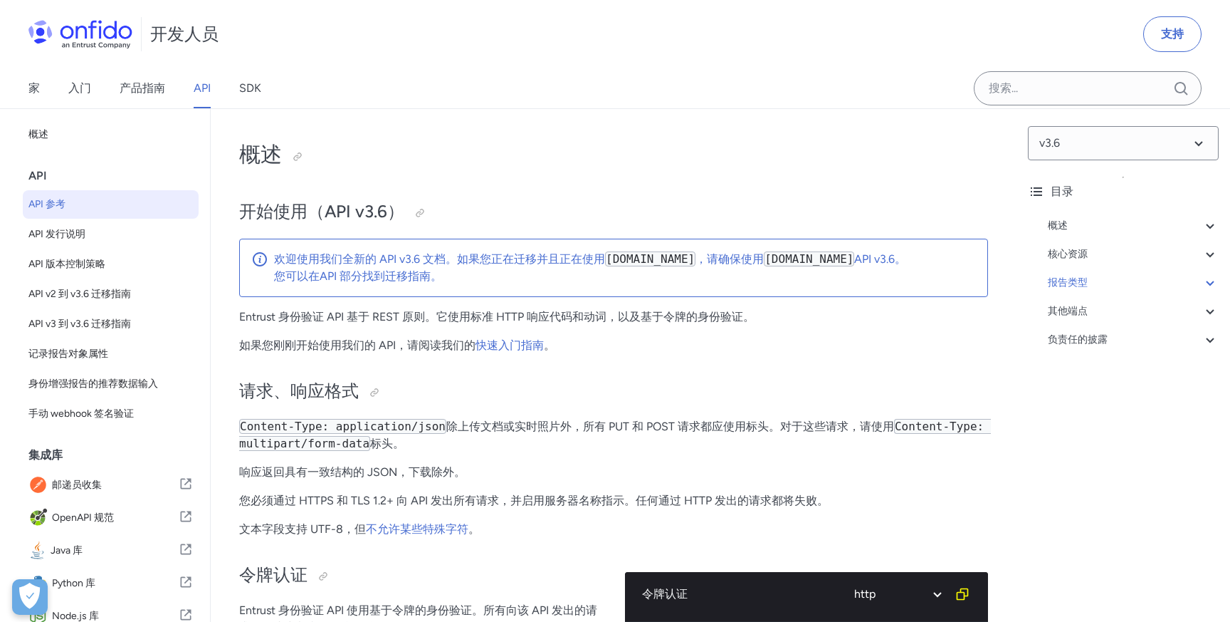
select select "http"
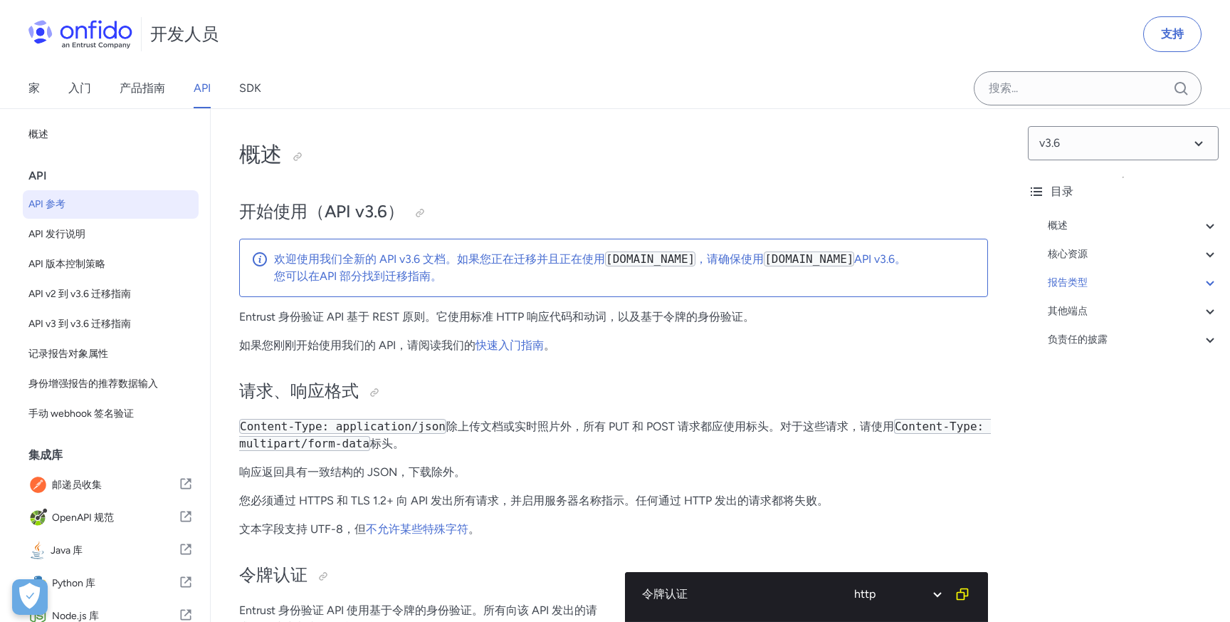
select select "http"
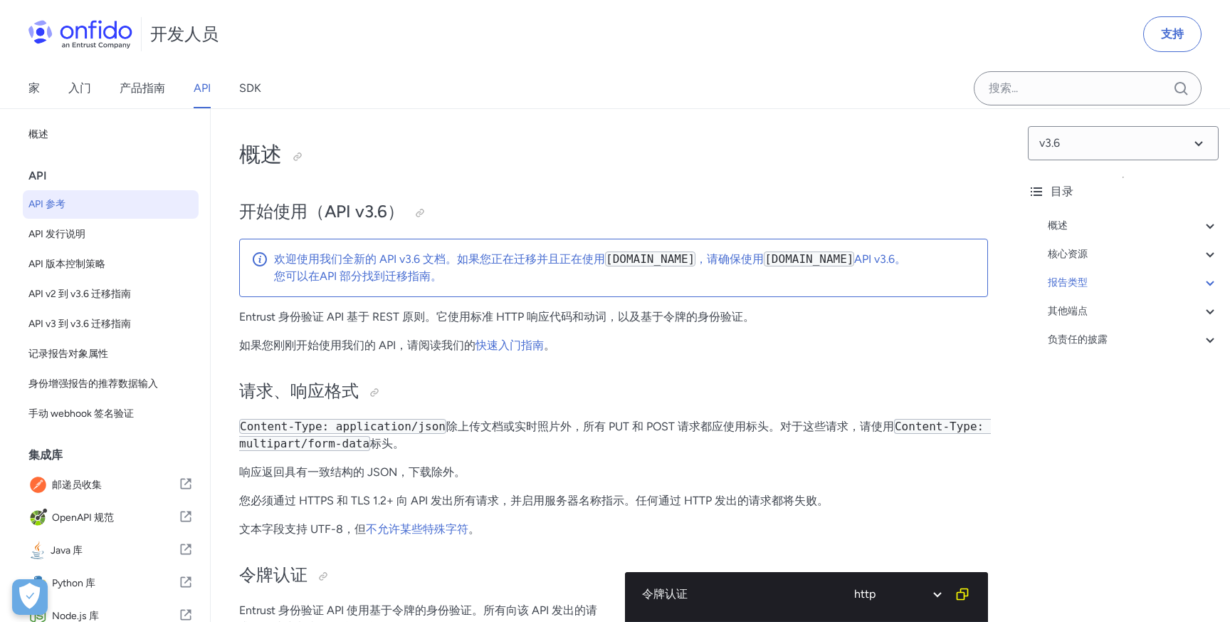
select select "http"
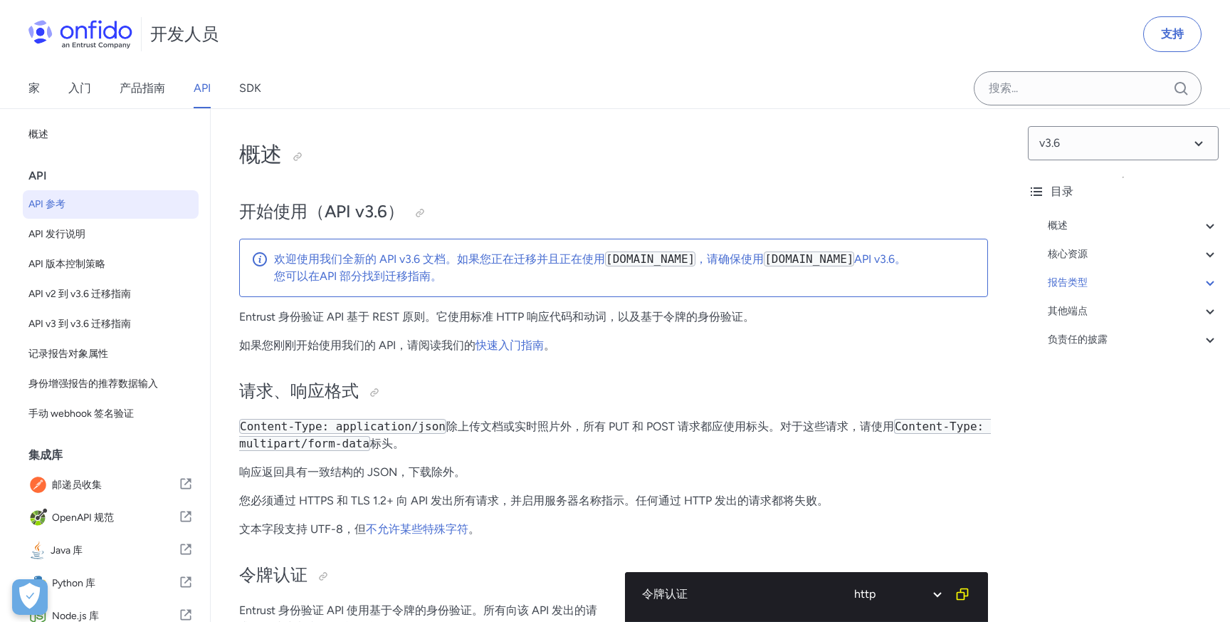
select select "http"
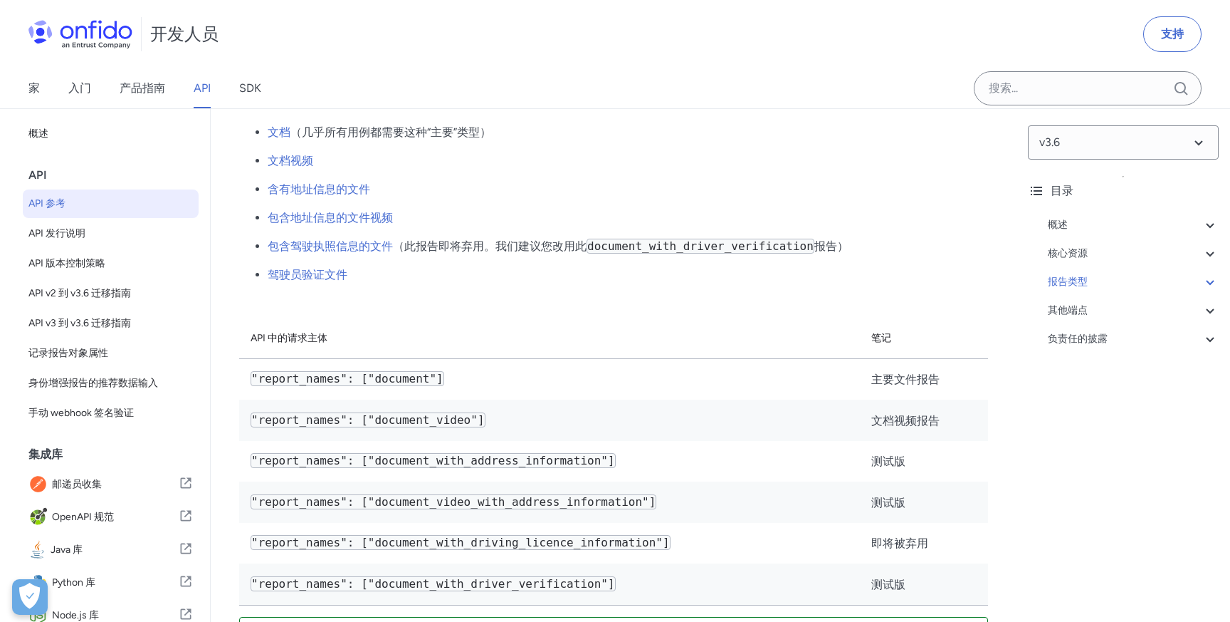
scroll to position [88, 0]
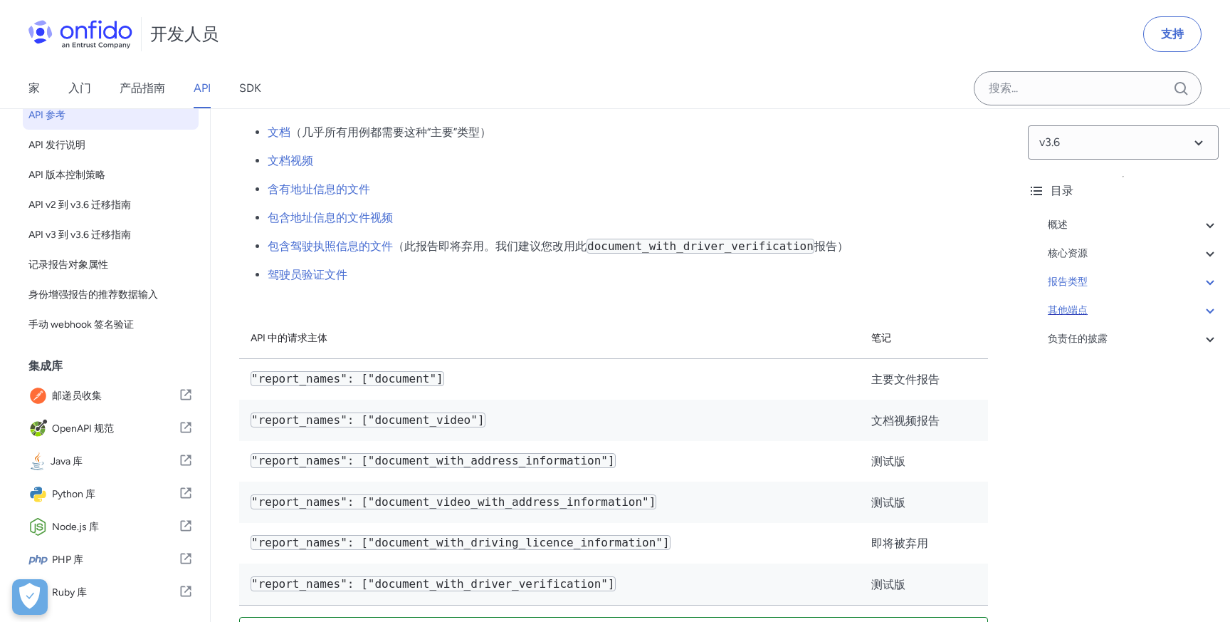
click at [1091, 310] on div "其他端点" at bounding box center [1133, 310] width 171 height 17
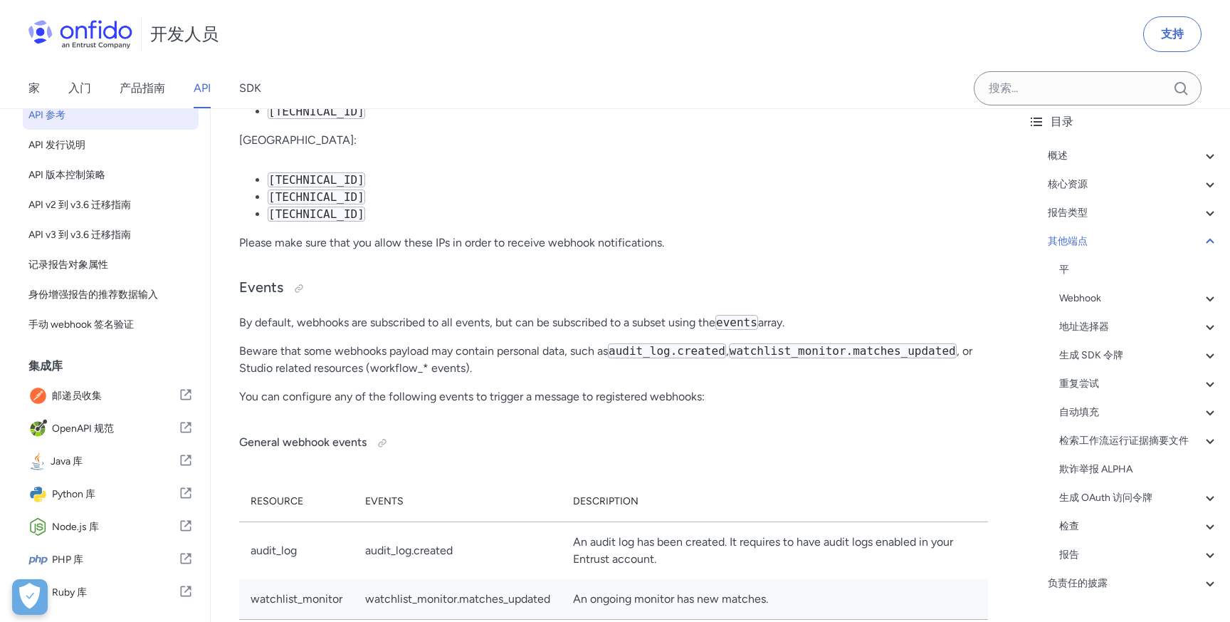
scroll to position [75, 0]
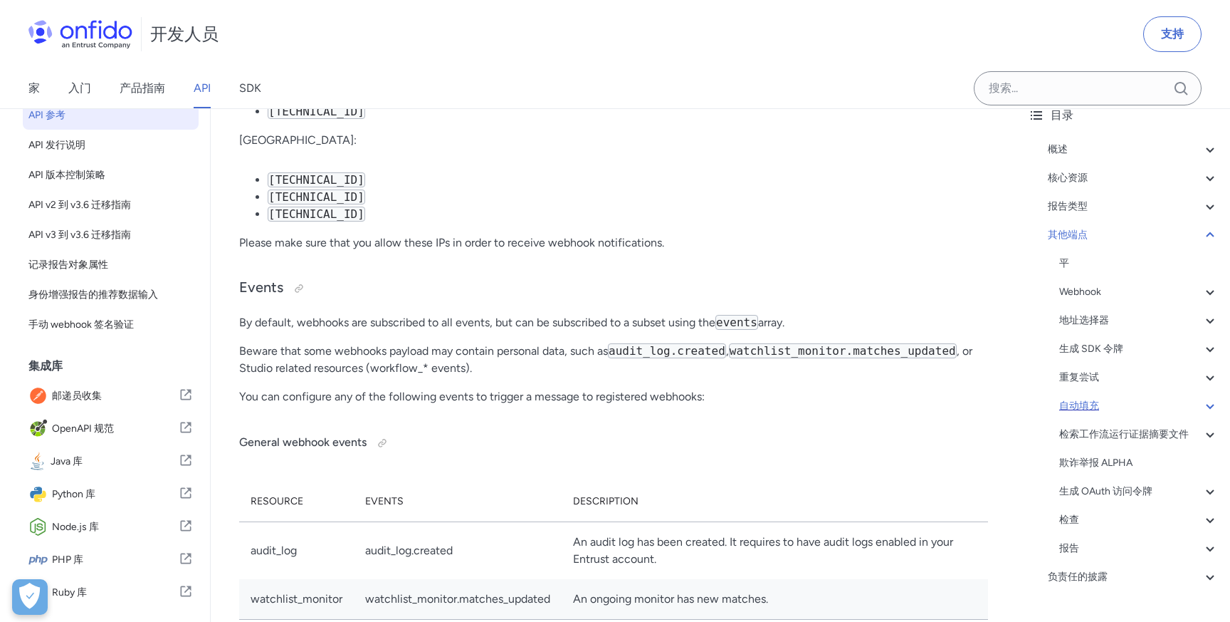
click at [1119, 407] on div "自动填充" at bounding box center [1138, 405] width 159 height 17
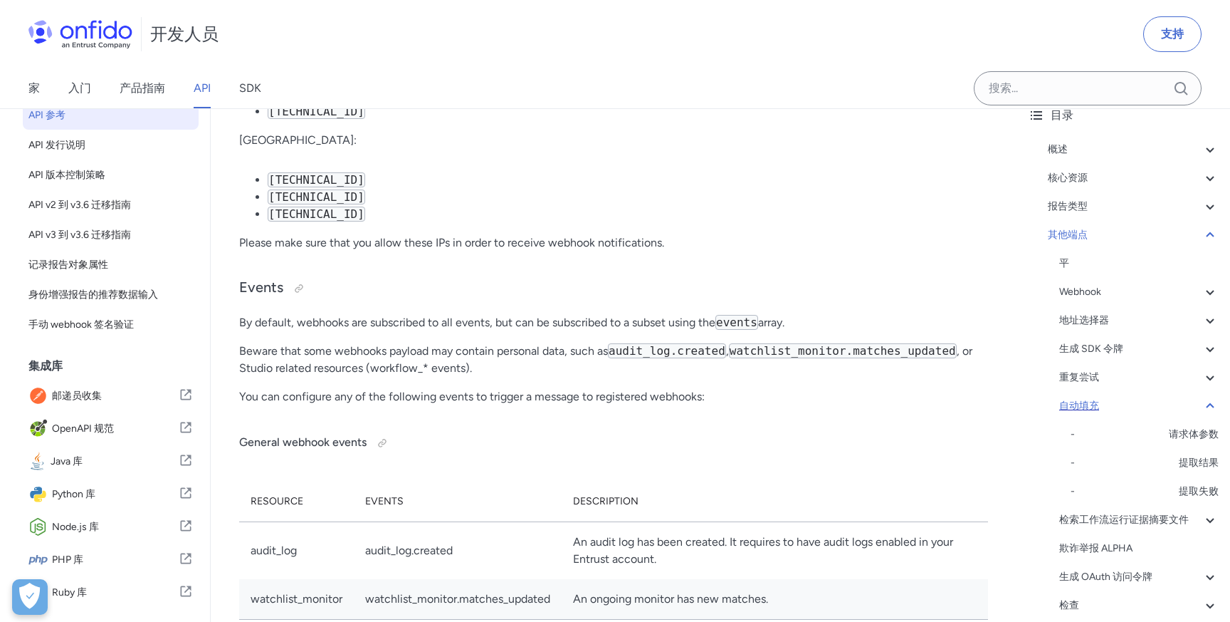
scroll to position [128140, 0]
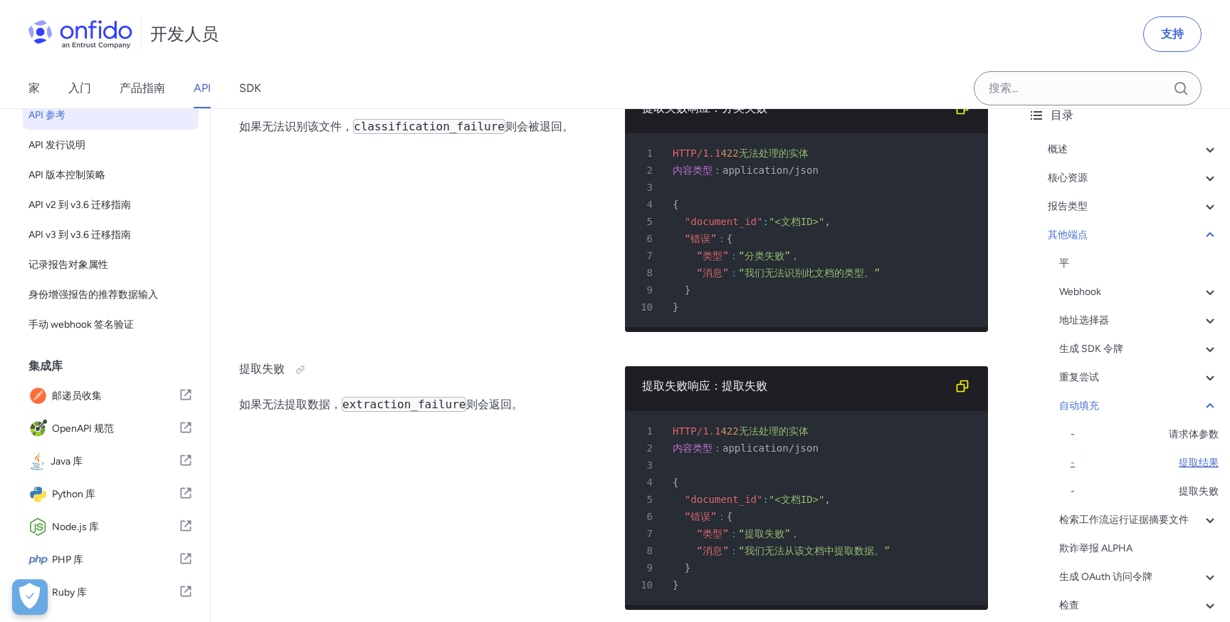
click at [1190, 460] on font "提取结果" at bounding box center [1199, 462] width 40 height 12
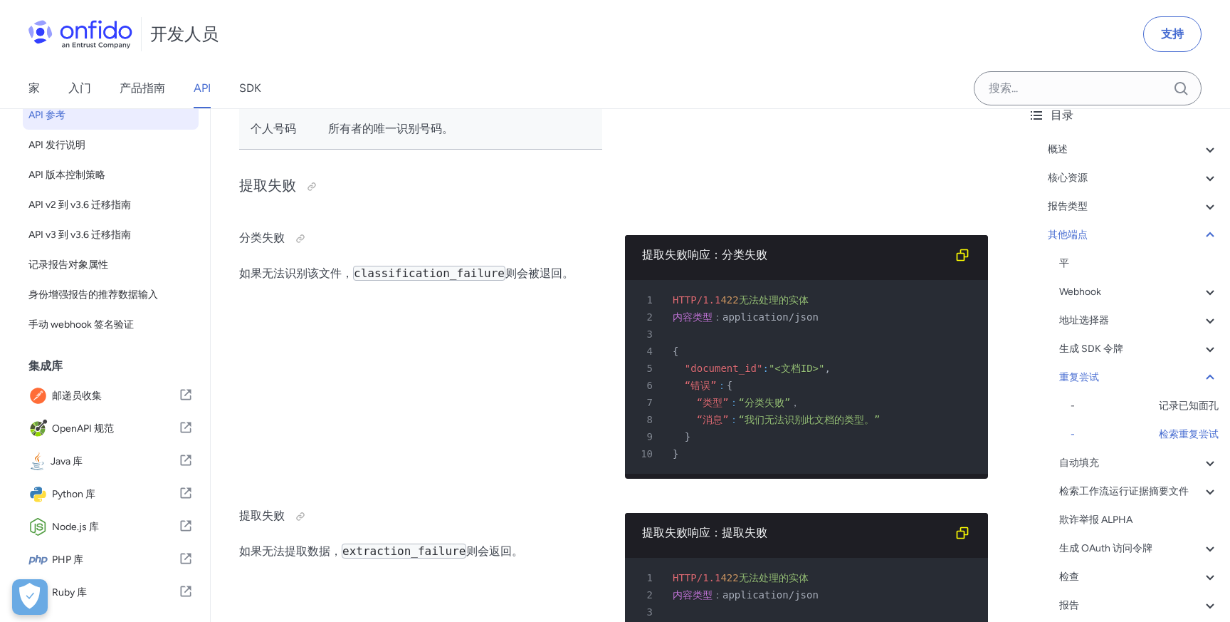
scroll to position [128017, 0]
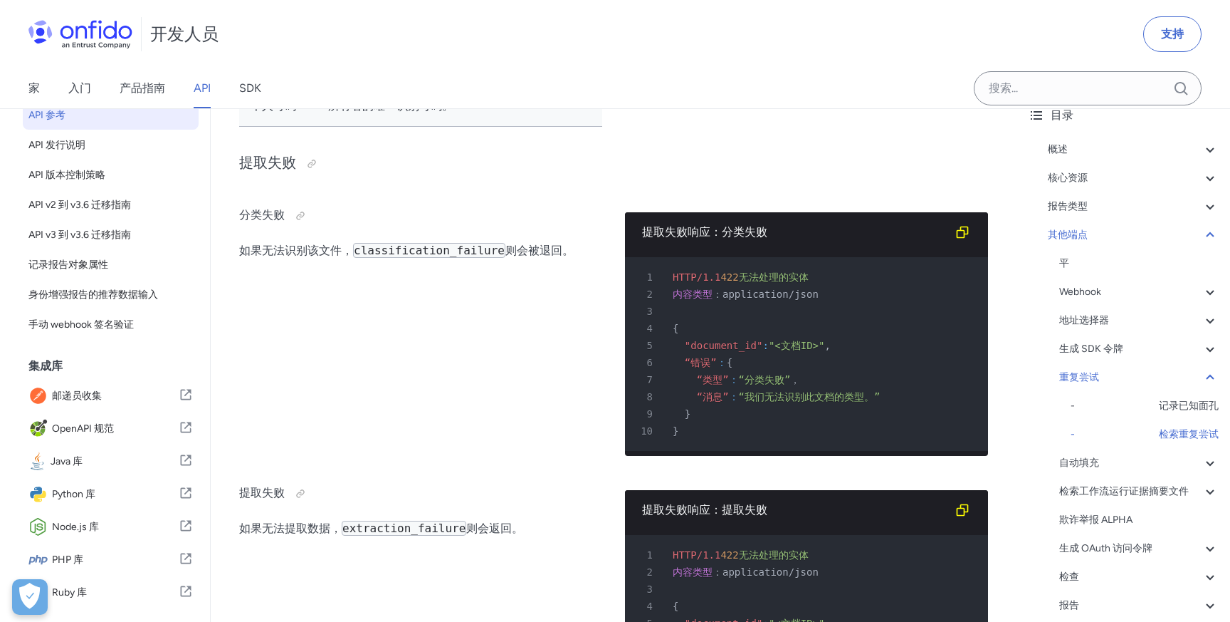
drag, startPoint x: 694, startPoint y: 456, endPoint x: 762, endPoint y: 453, distance: 67.7
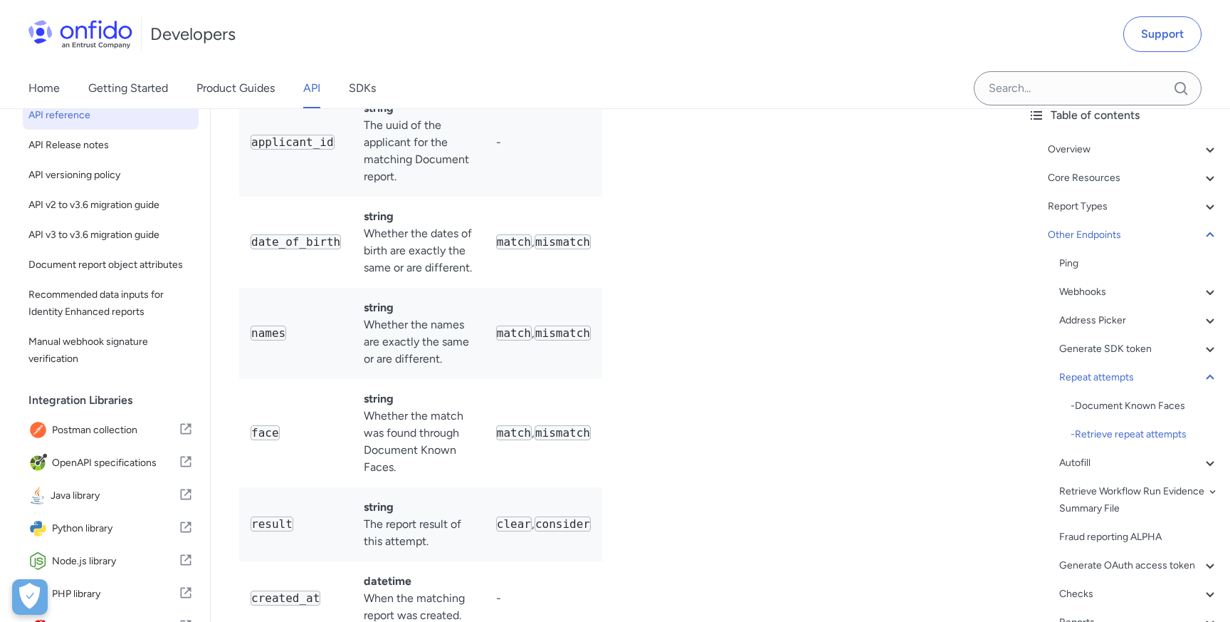
scroll to position [131265, 0]
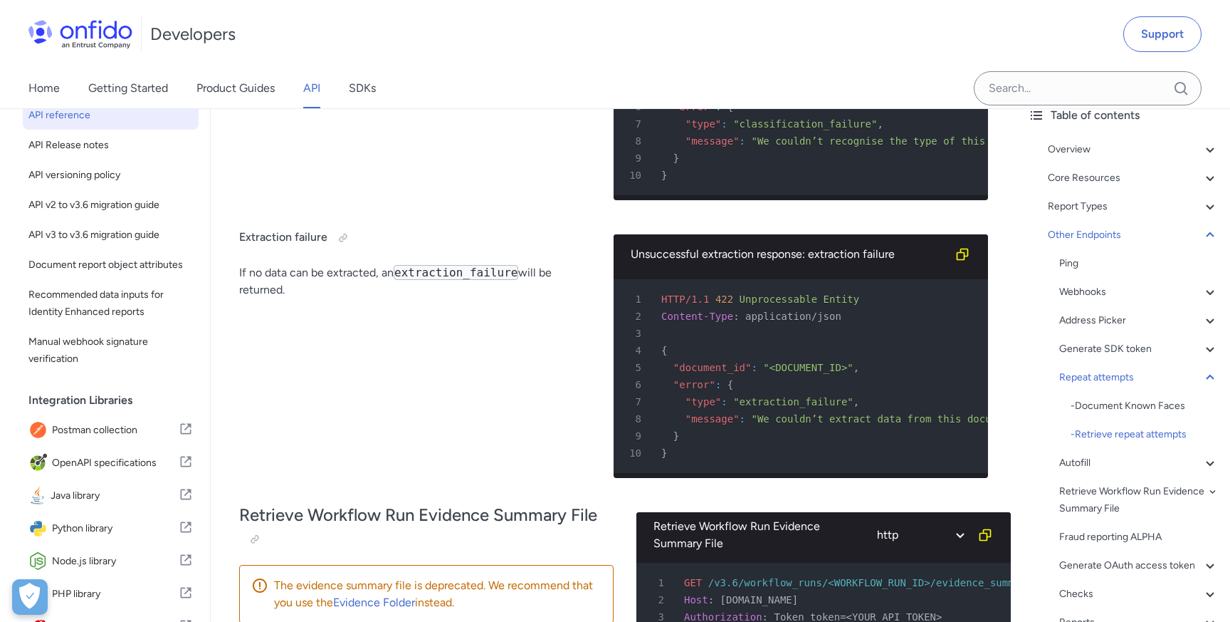
copy div "/v3.6/extractions"
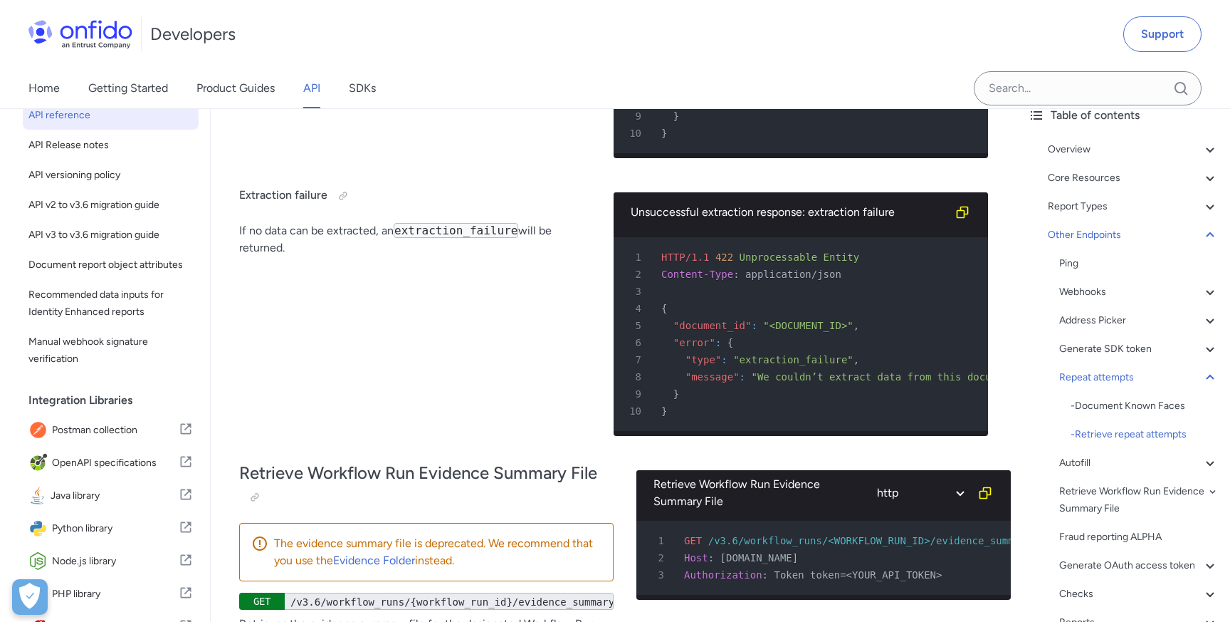
scroll to position [131380, 0]
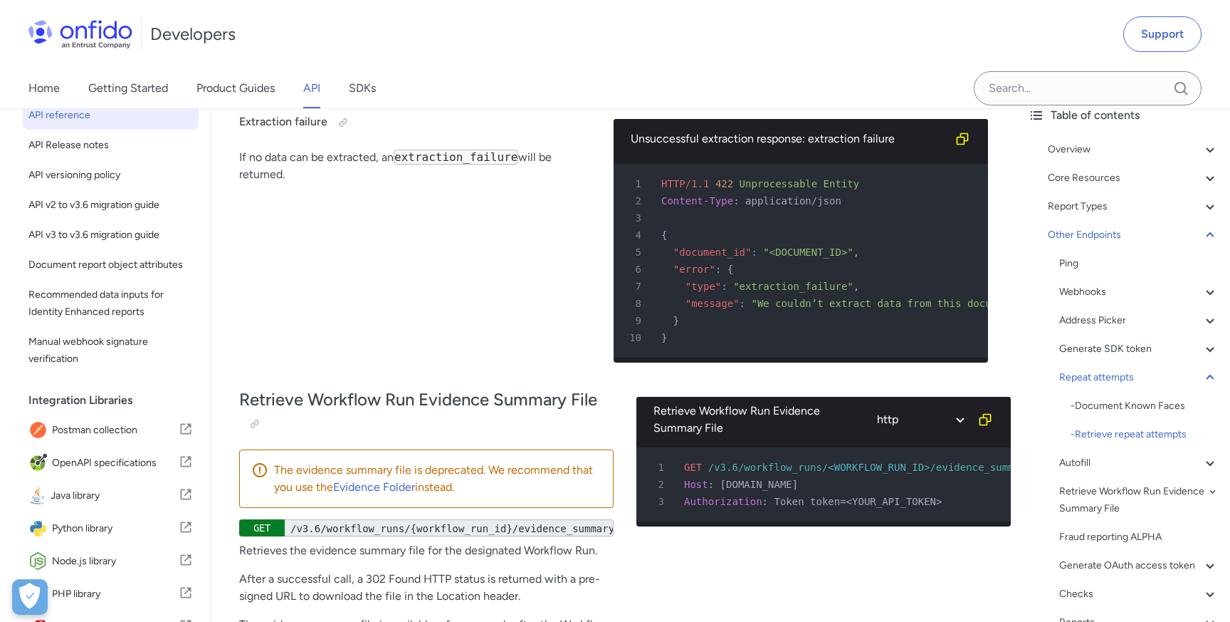
copy span "extractions"
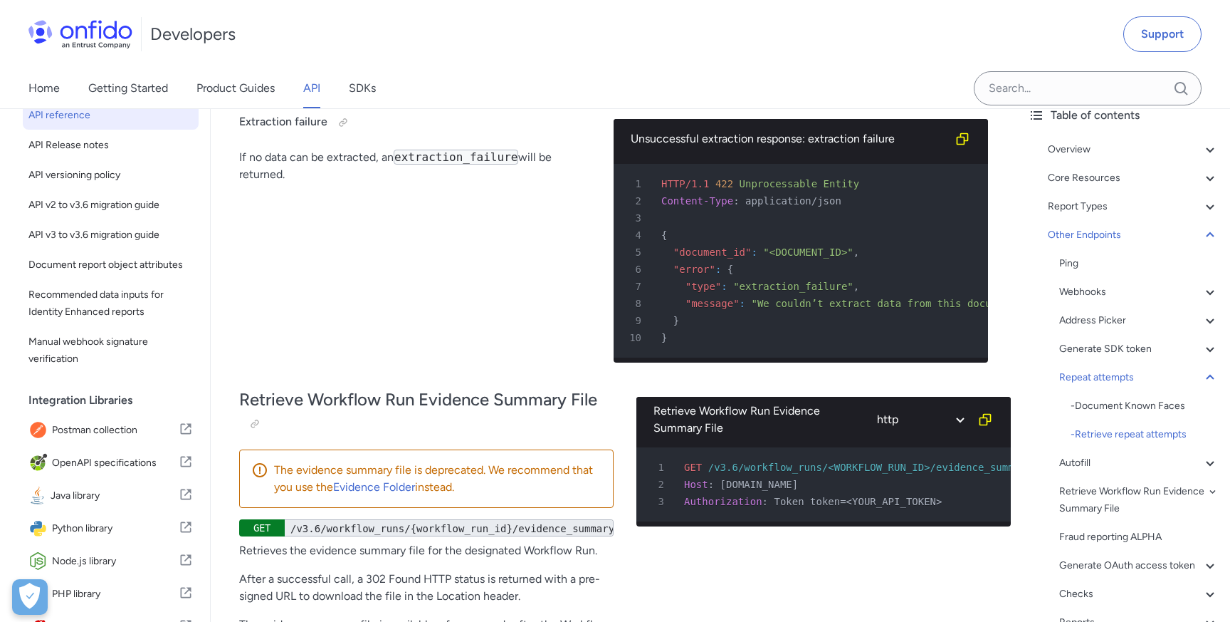
copy span "extractions"
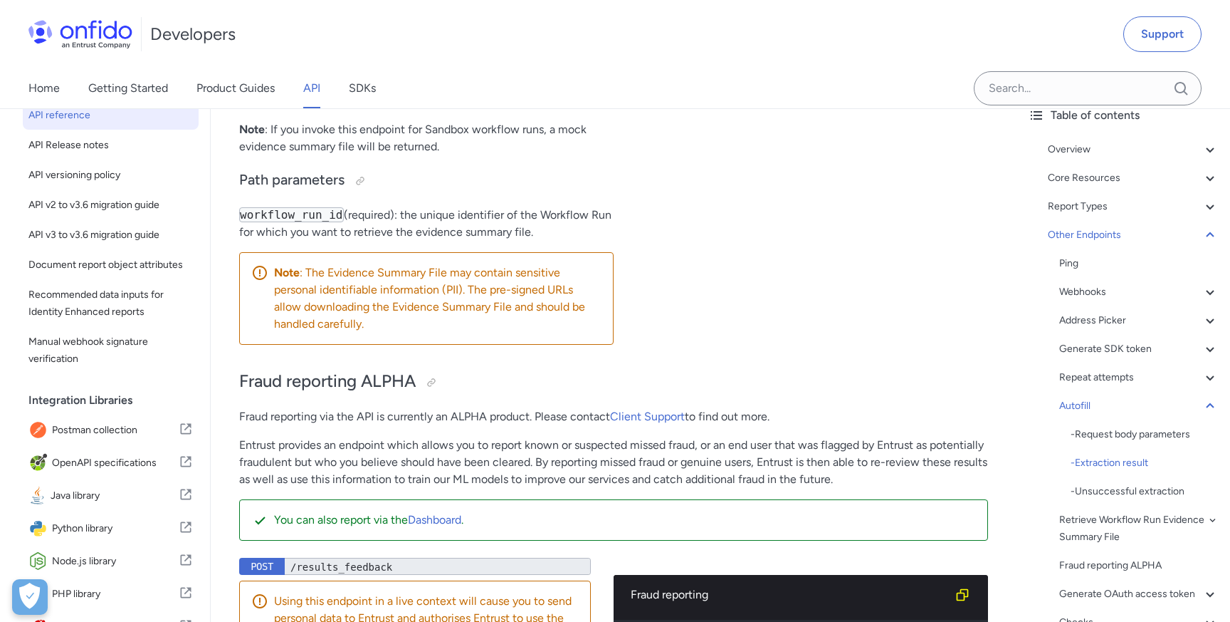
scroll to position [131983, 0]
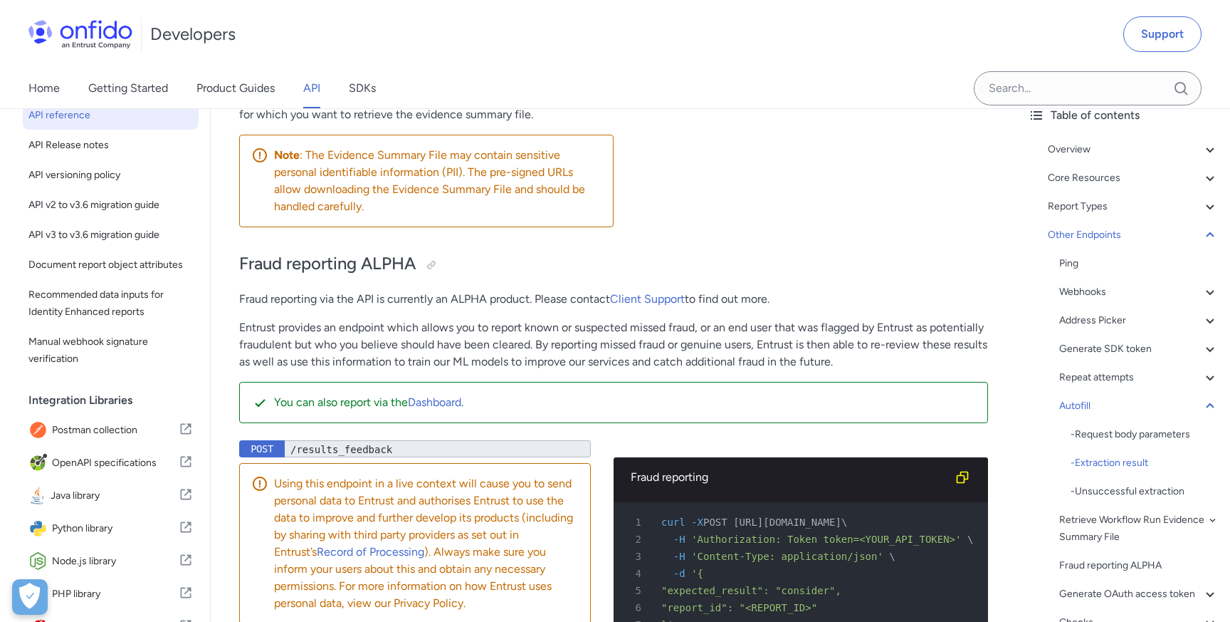
scroll to position [132093, 0]
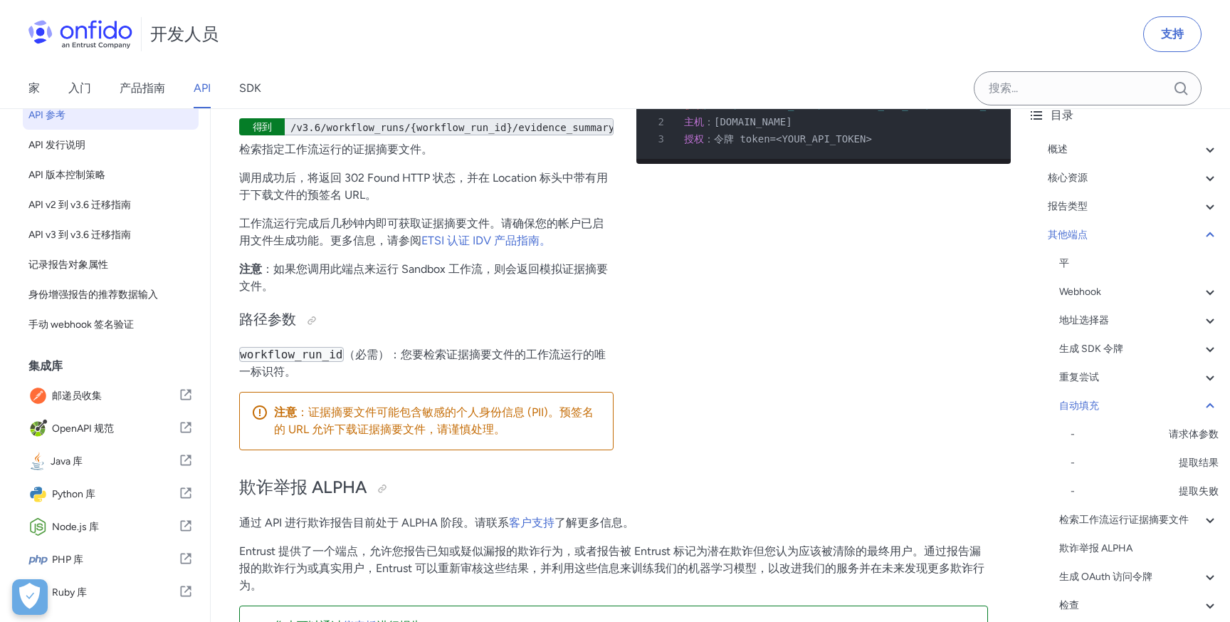
scroll to position [130542, 0]
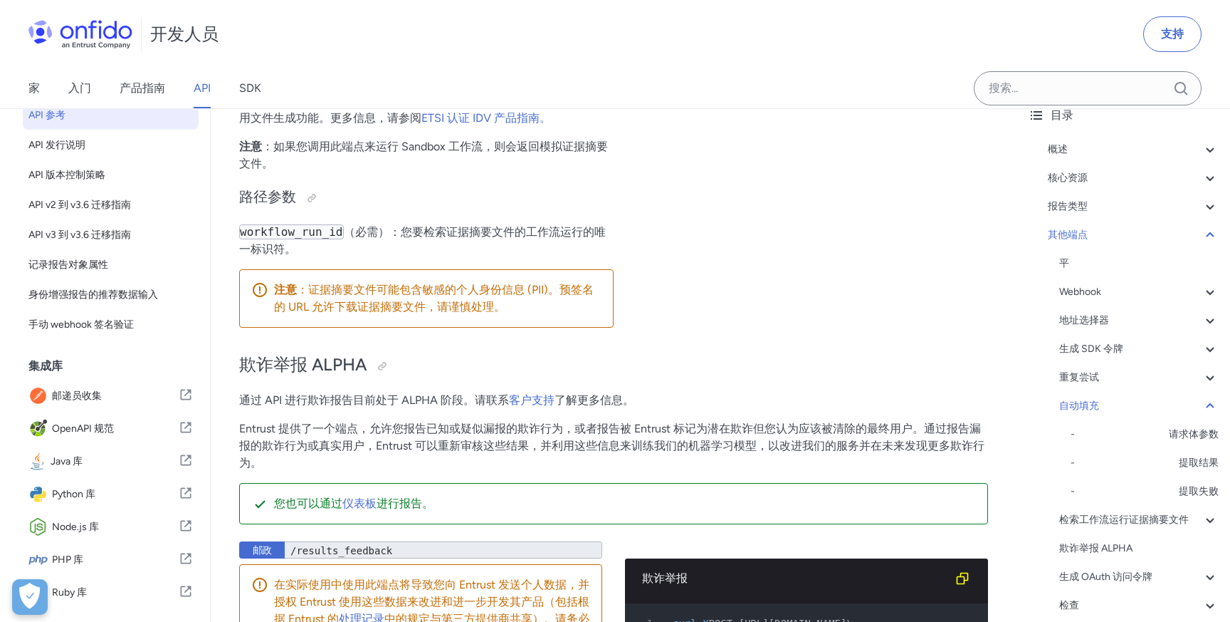
drag, startPoint x: 236, startPoint y: 392, endPoint x: 337, endPoint y: 387, distance: 100.5
drag, startPoint x: 349, startPoint y: 395, endPoint x: 480, endPoint y: 379, distance: 132.0
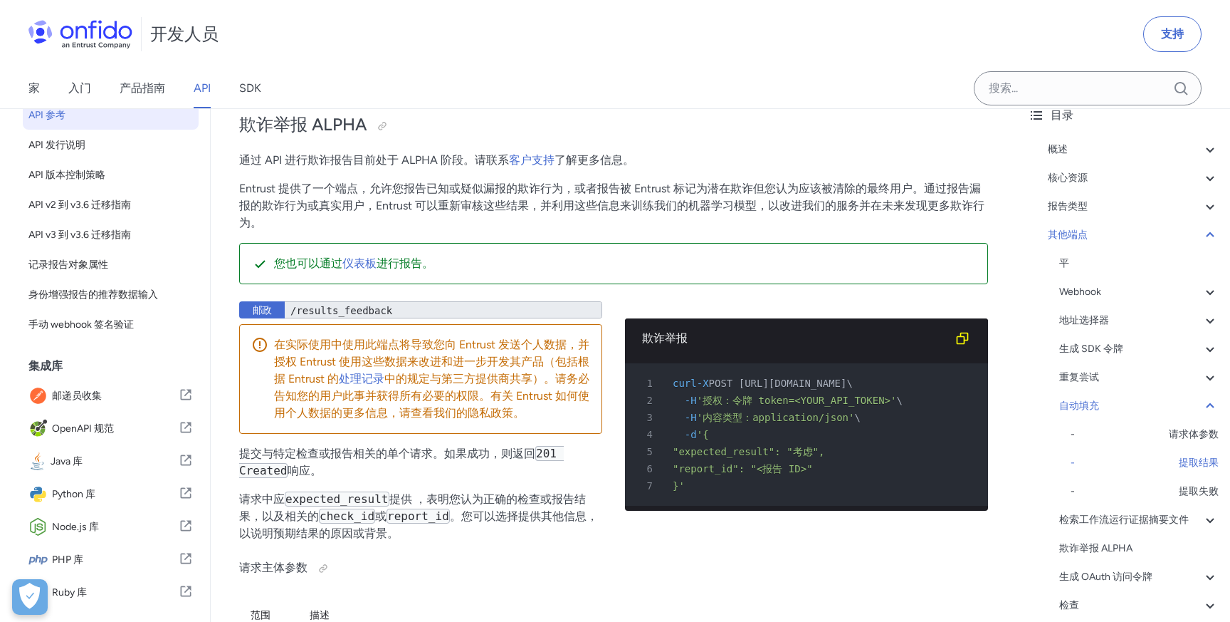
scroll to position [130835, 0]
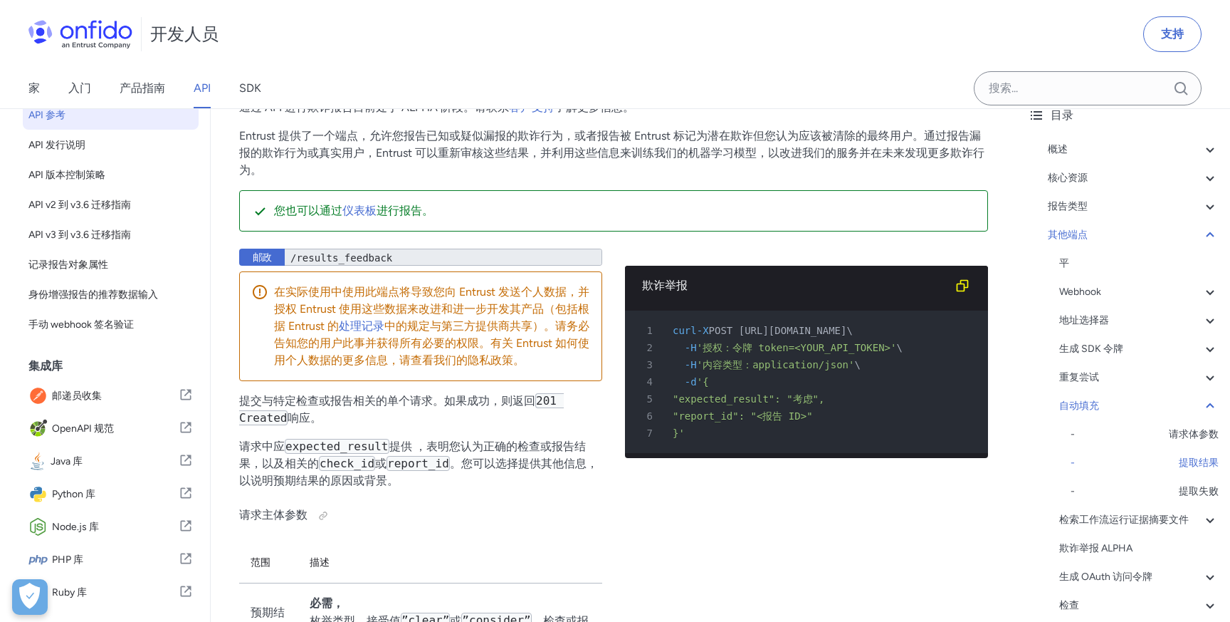
click at [943, 53] on div "开发人员 支持" at bounding box center [615, 34] width 1230 height 68
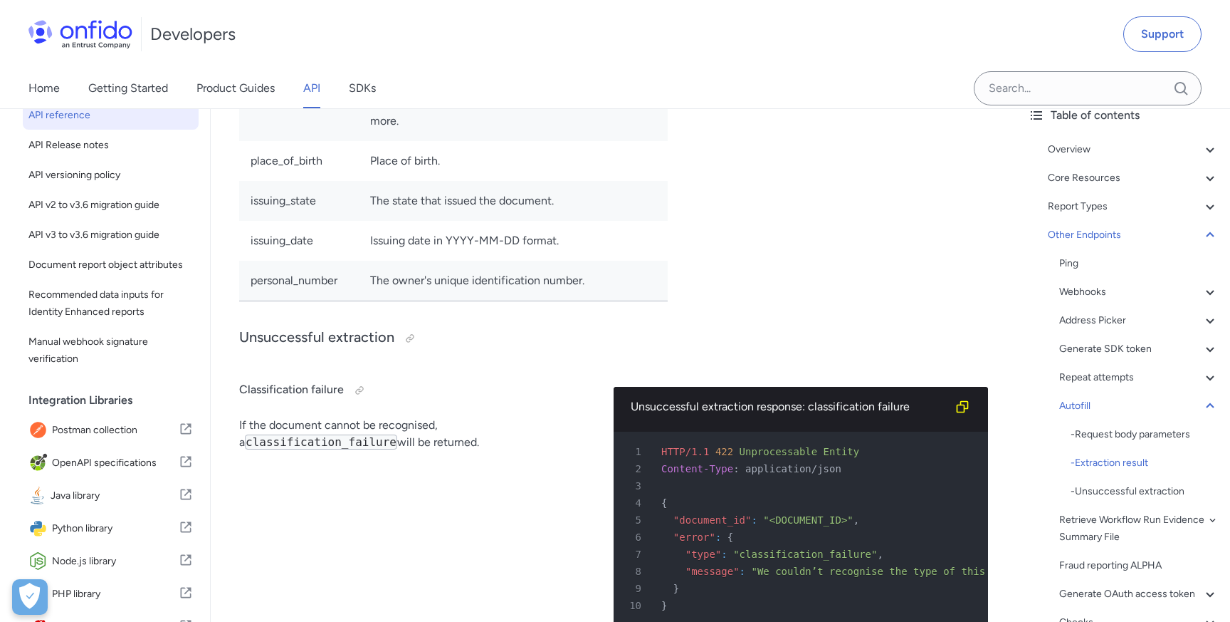
scroll to position [131992, 0]
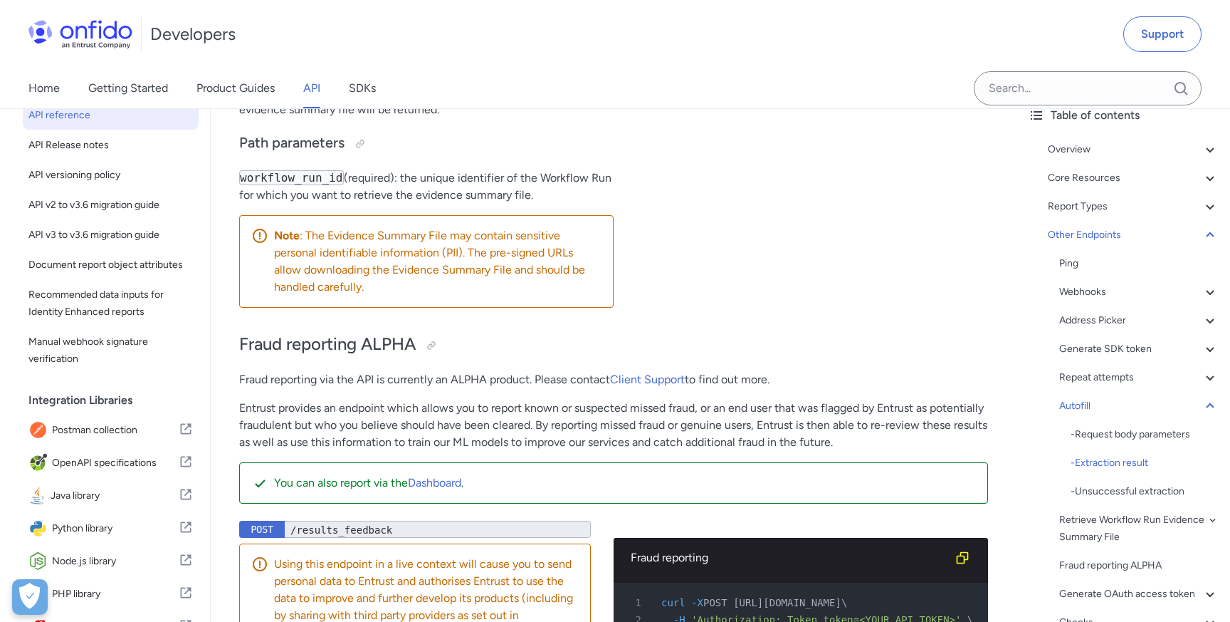
copy span "extracted_data"
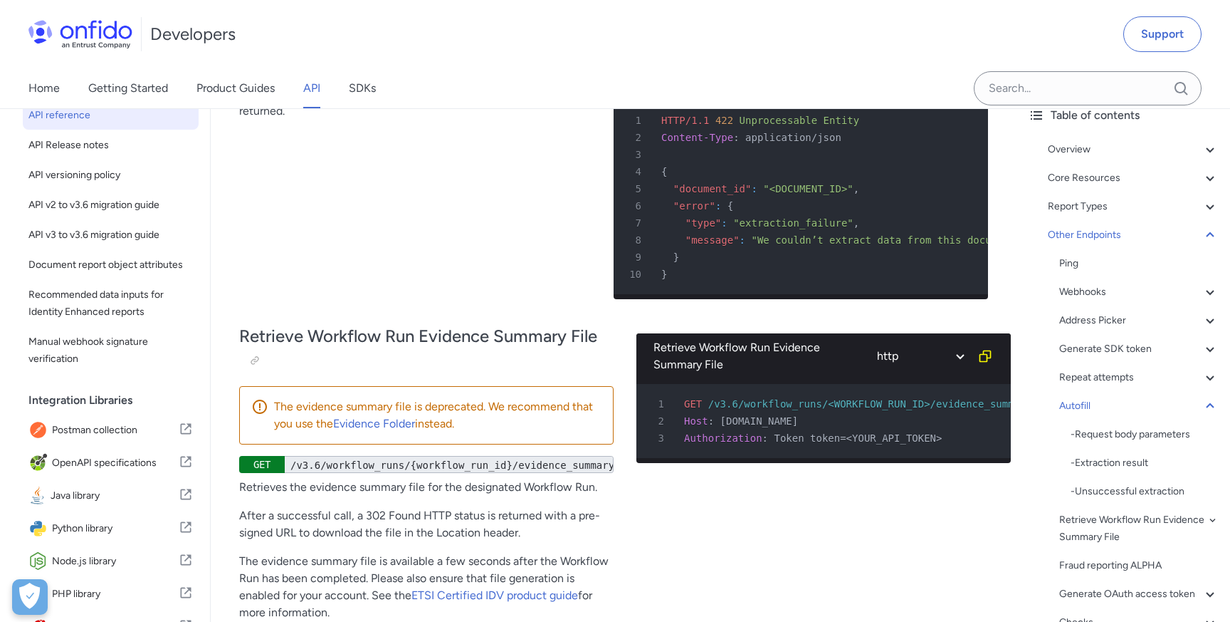
scroll to position [131330, 0]
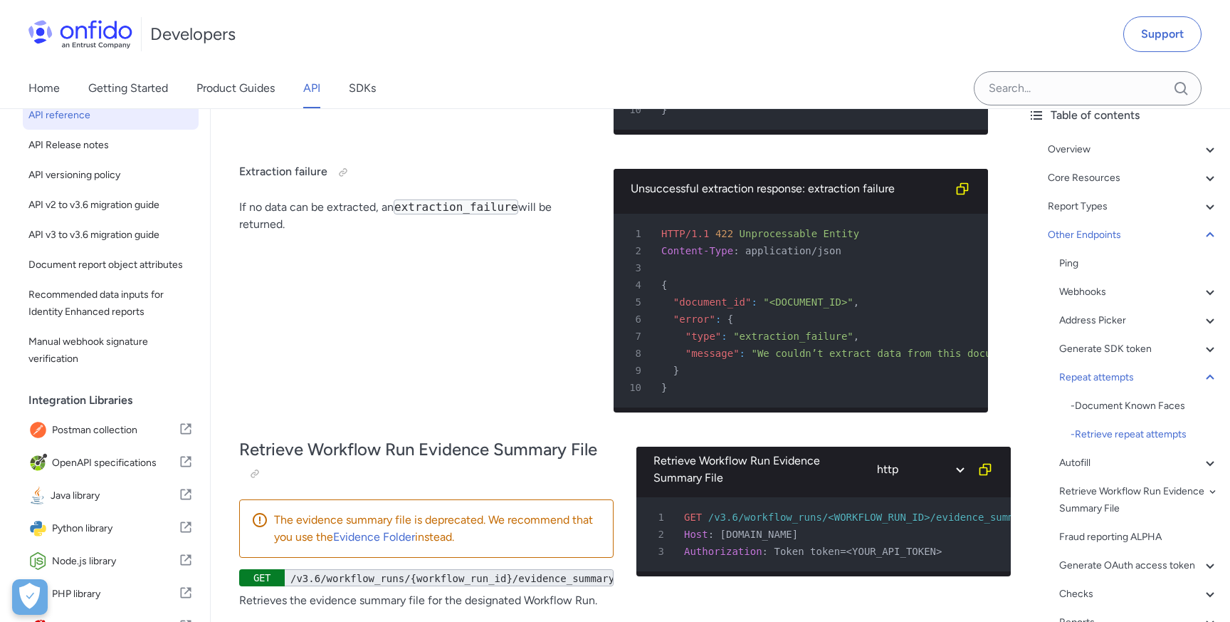
drag, startPoint x: 690, startPoint y: 466, endPoint x: 755, endPoint y: 461, distance: 65.7
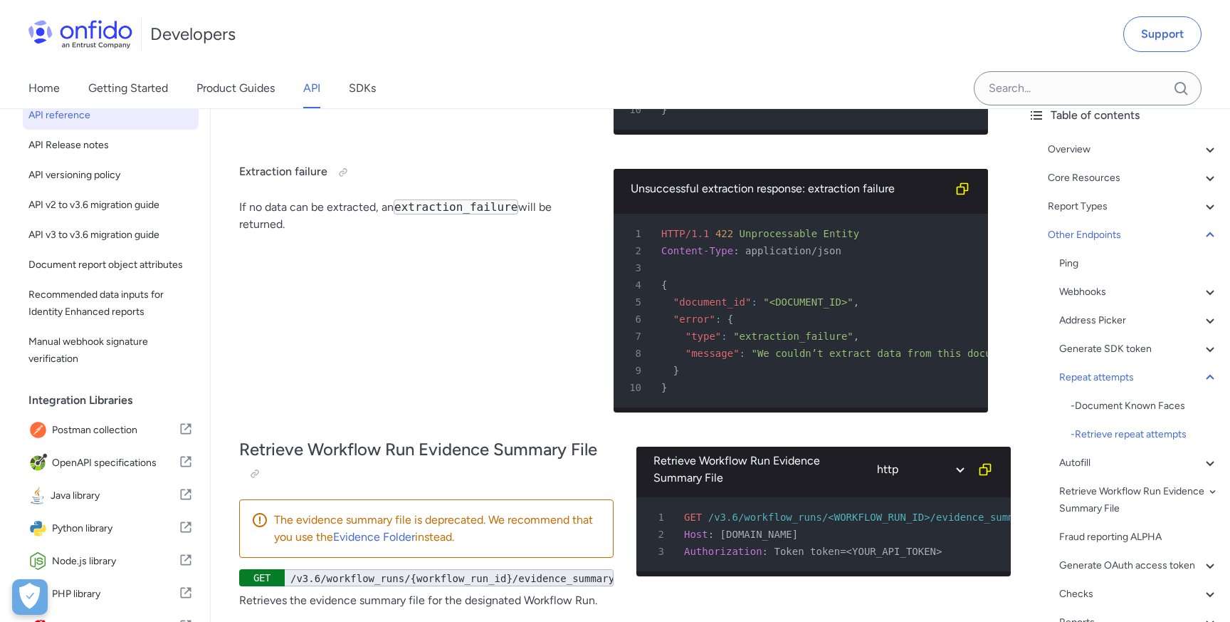
copy span "document_id"
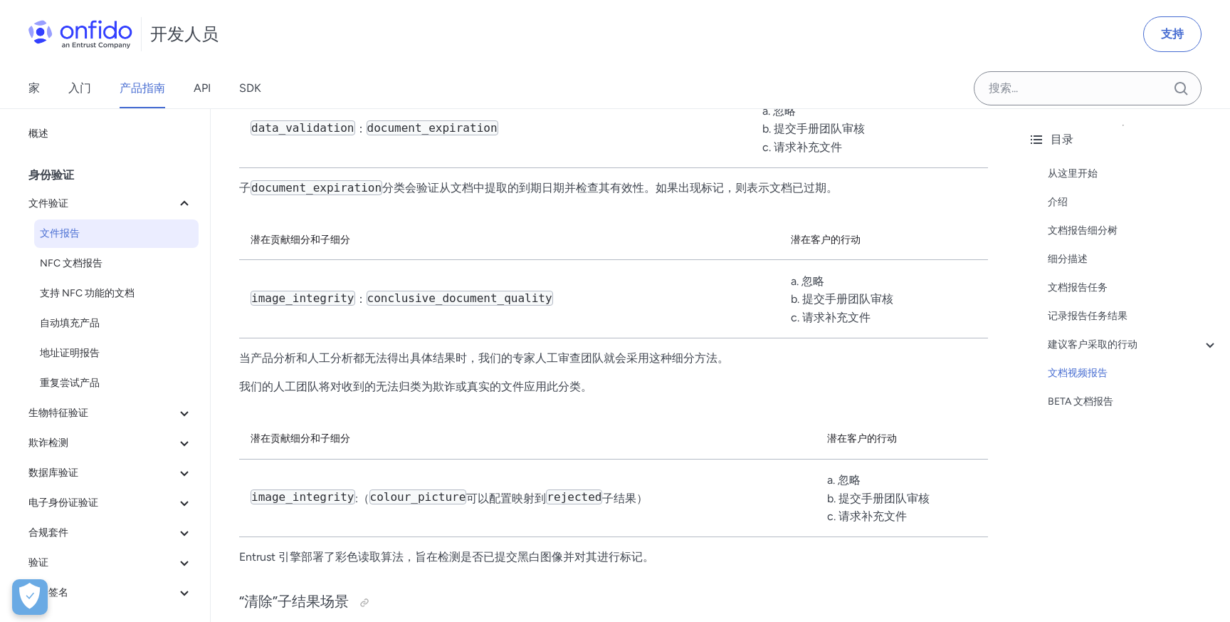
scroll to position [9095, 0]
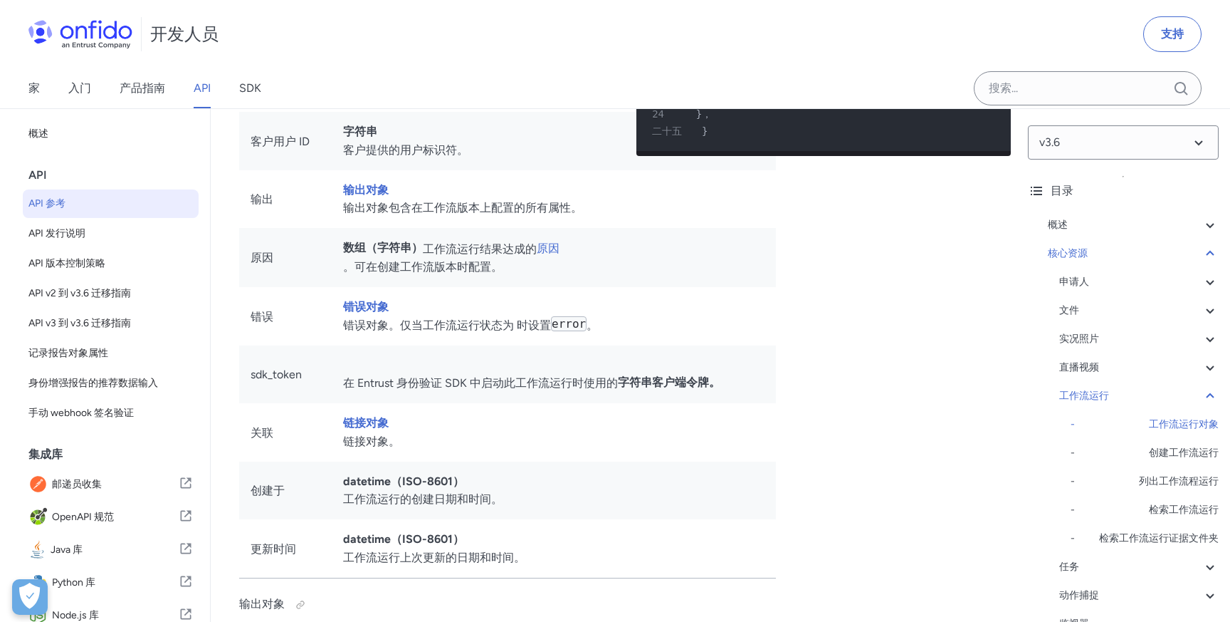
scroll to position [103, 0]
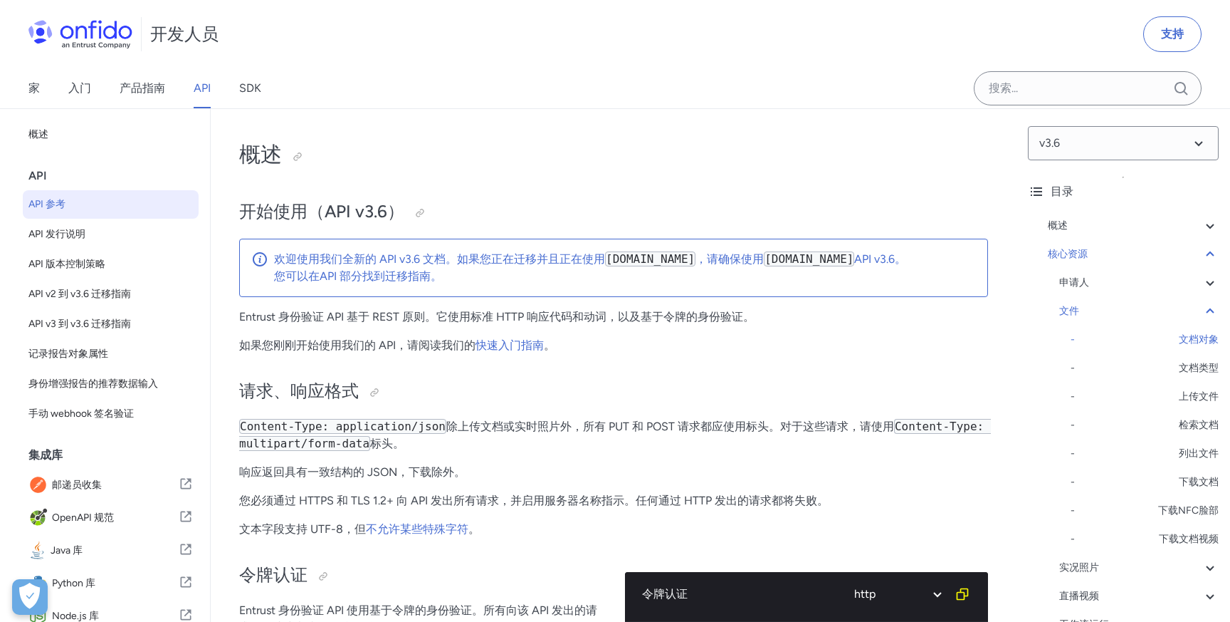
select select "http"
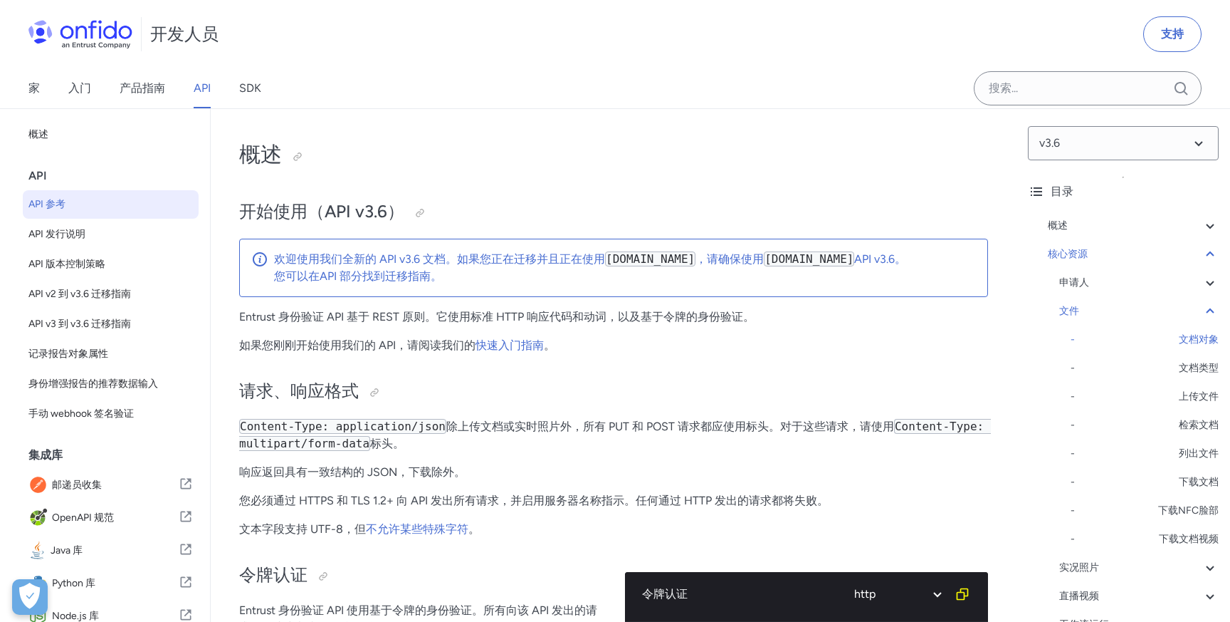
select select "http"
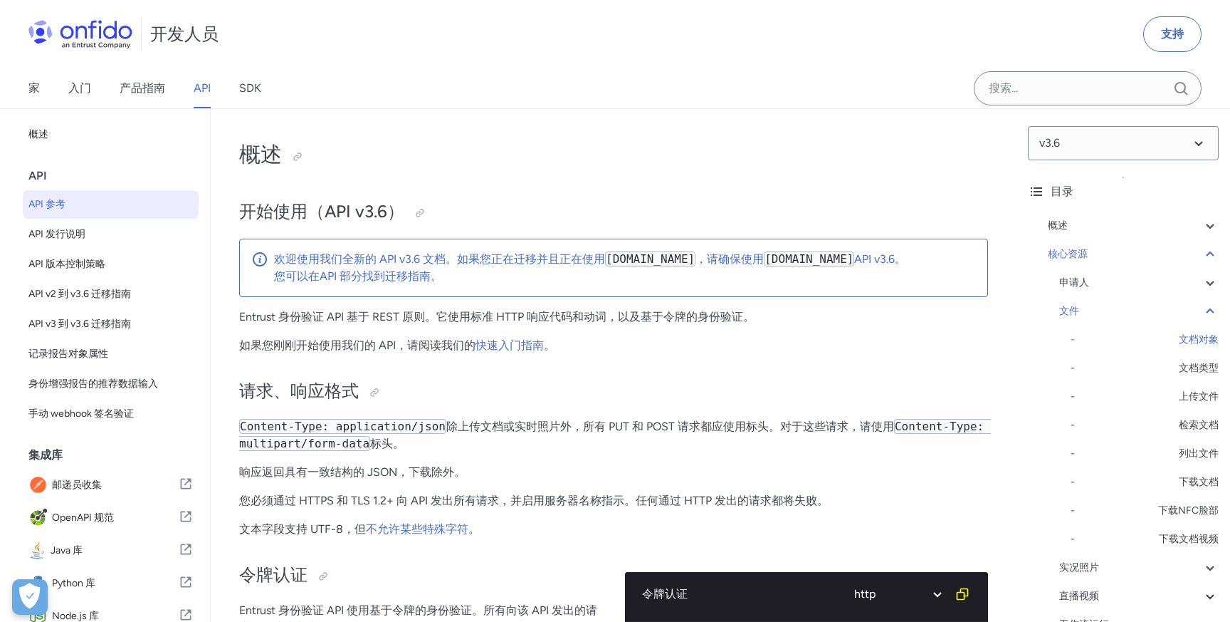
select select "http"
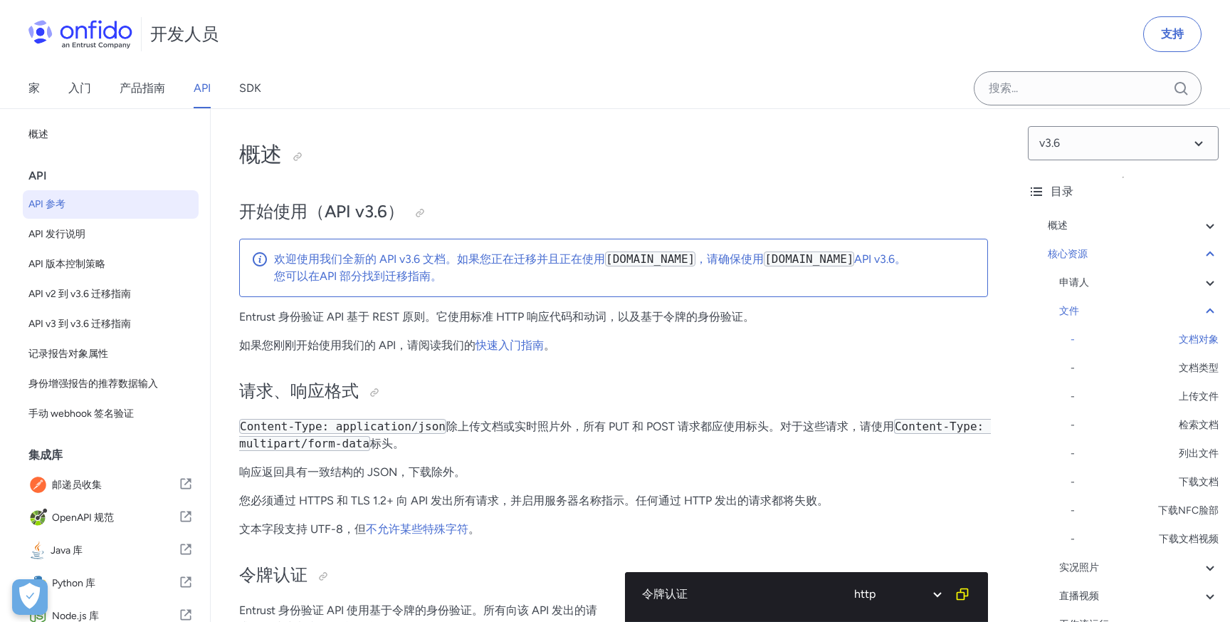
select select "http"
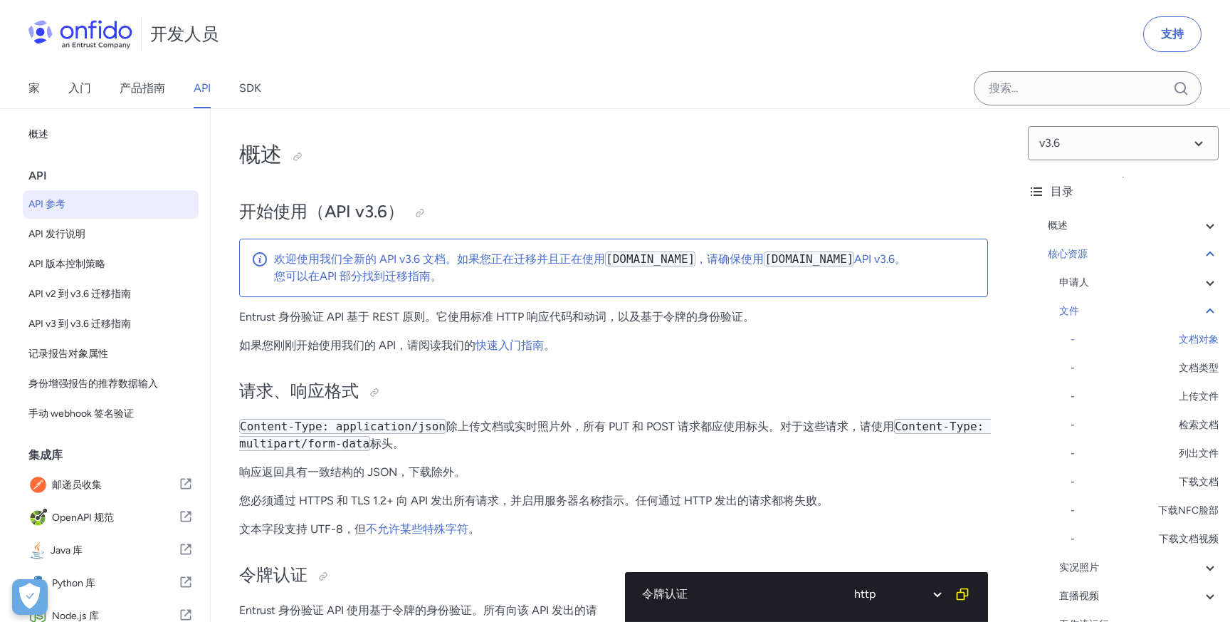
select select "http"
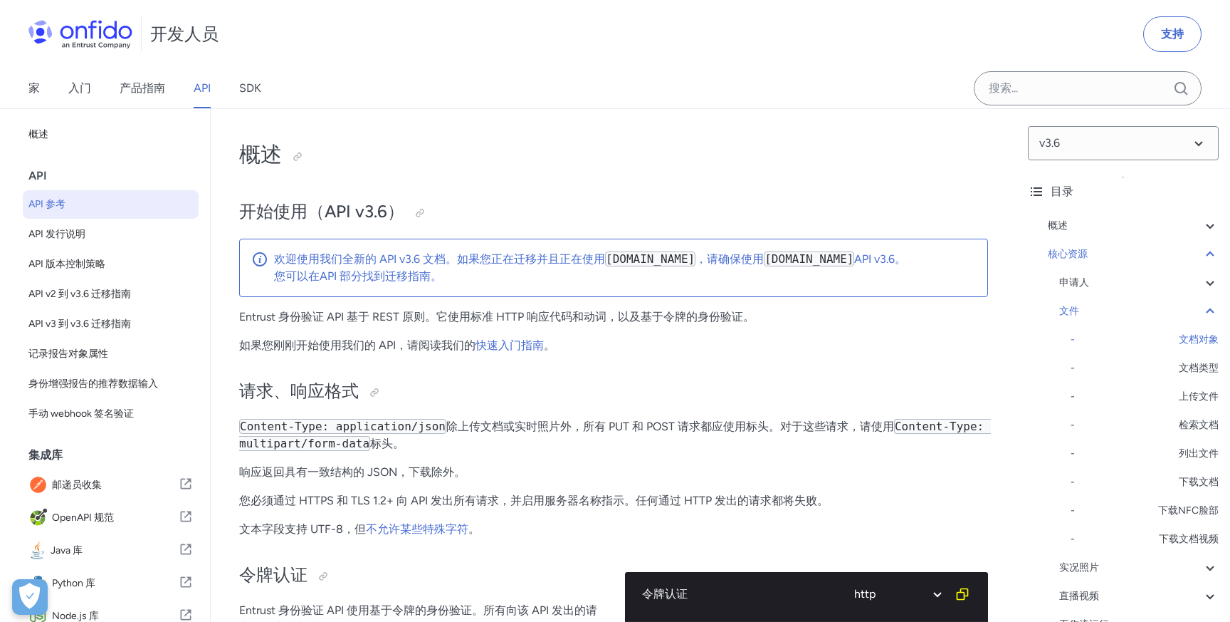
select select "http"
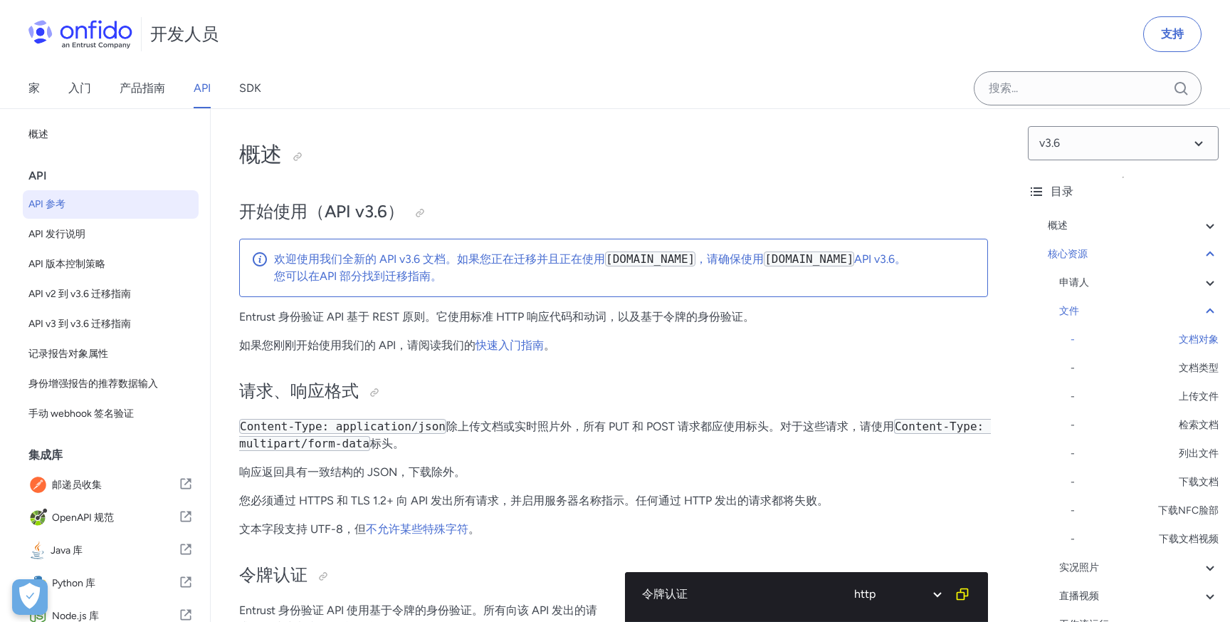
select select "http"
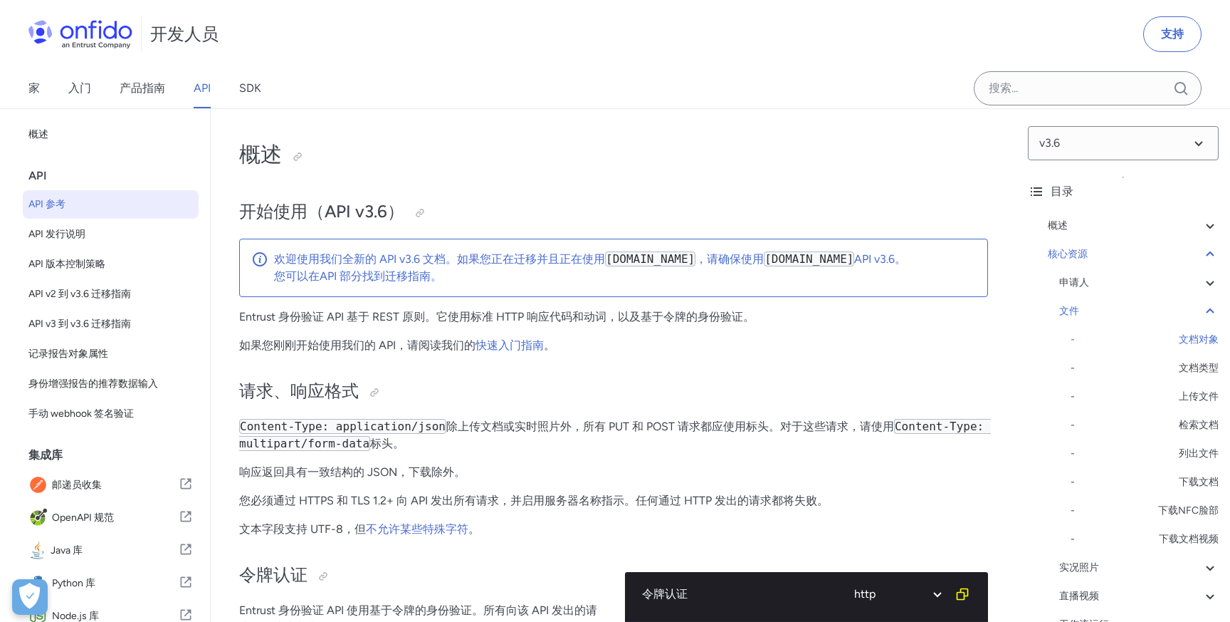
select select "http"
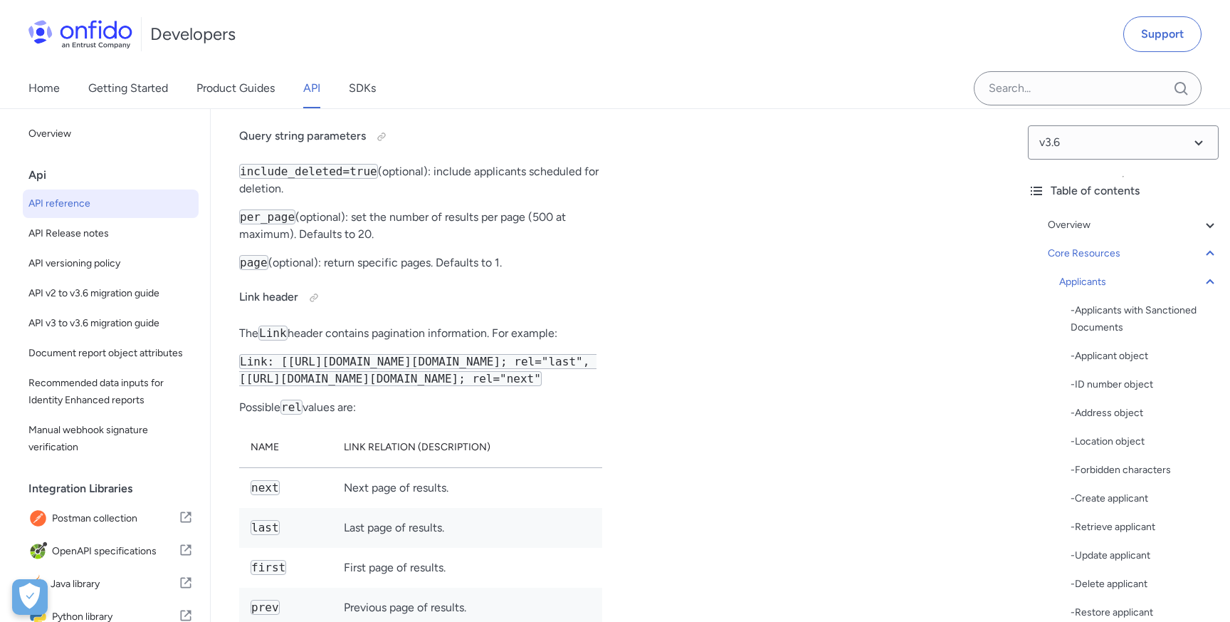
scroll to position [21668, 0]
click at [805, 41] on div "Developers Support" at bounding box center [615, 34] width 1230 height 68
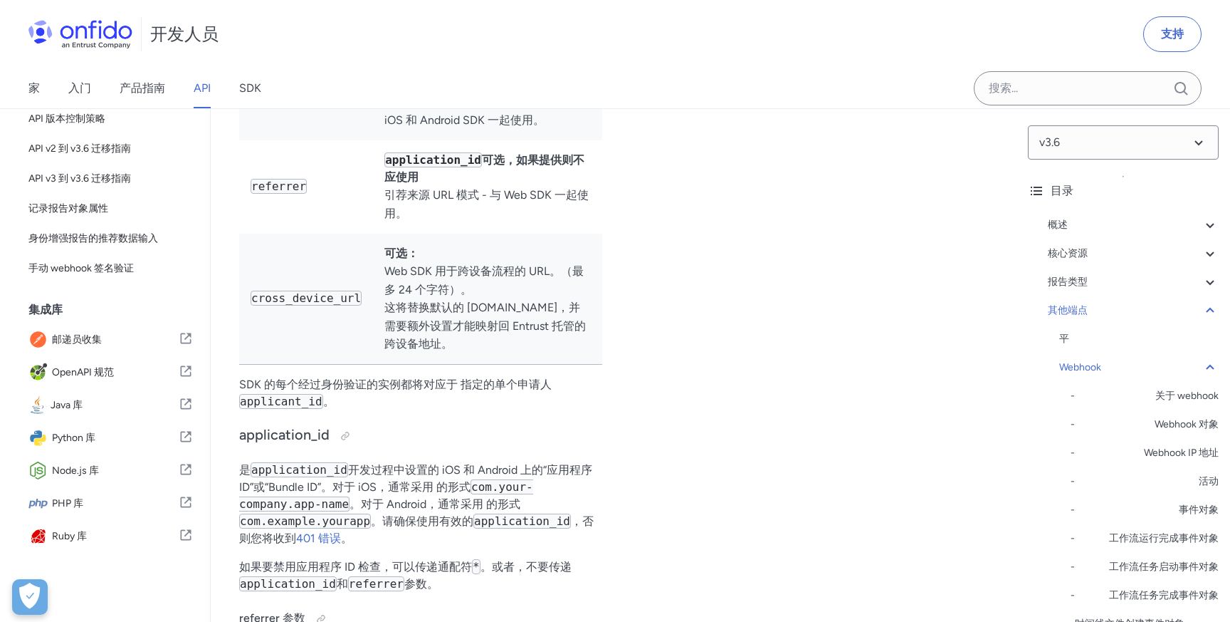
scroll to position [108, 0]
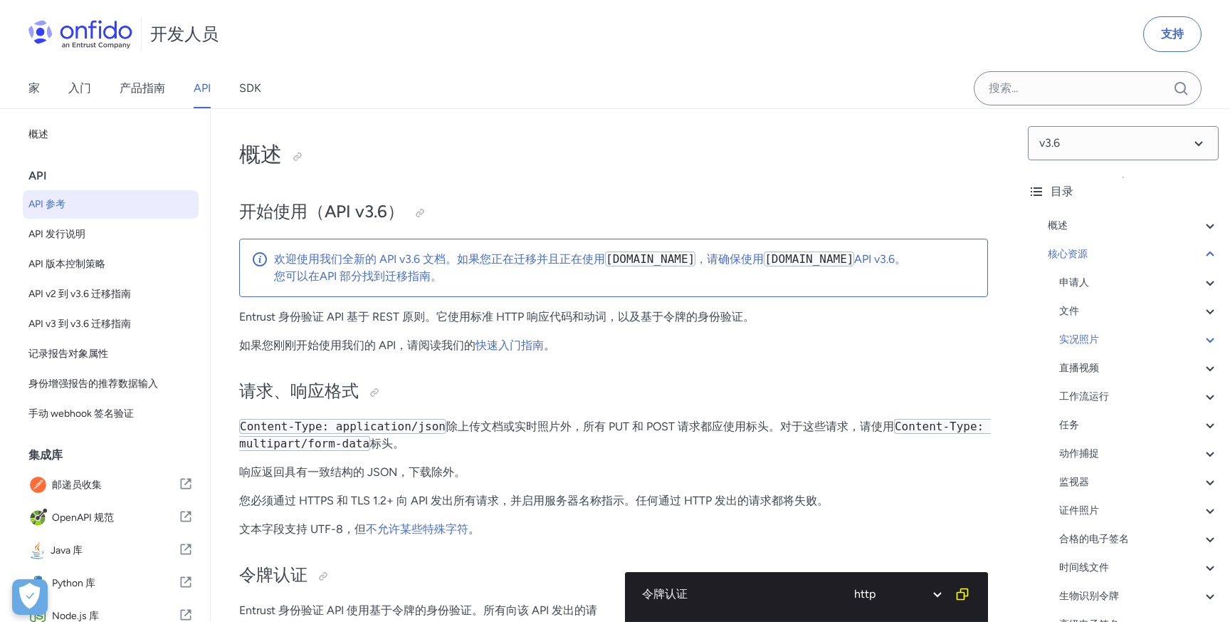
select select "http"
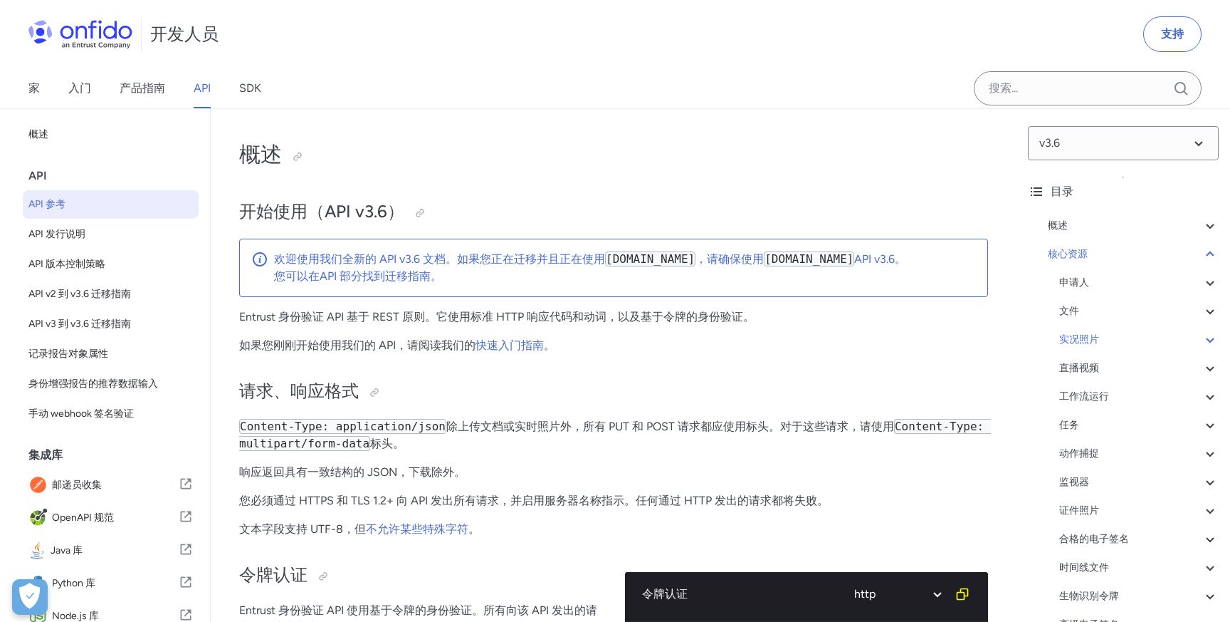
select select "http"
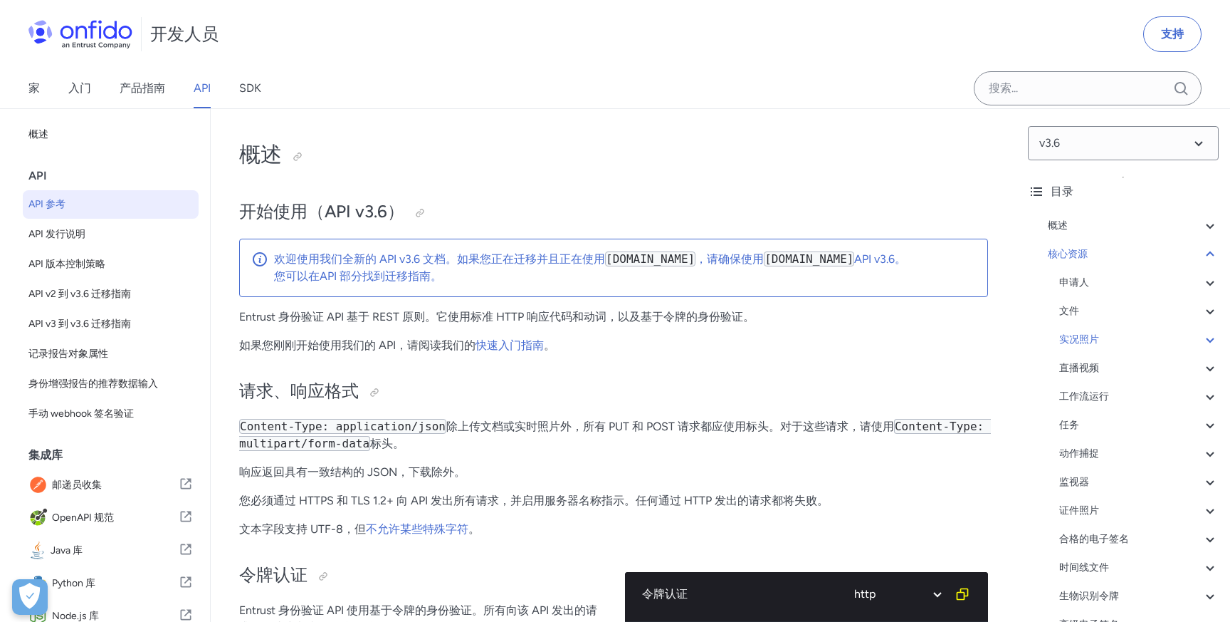
select select "http"
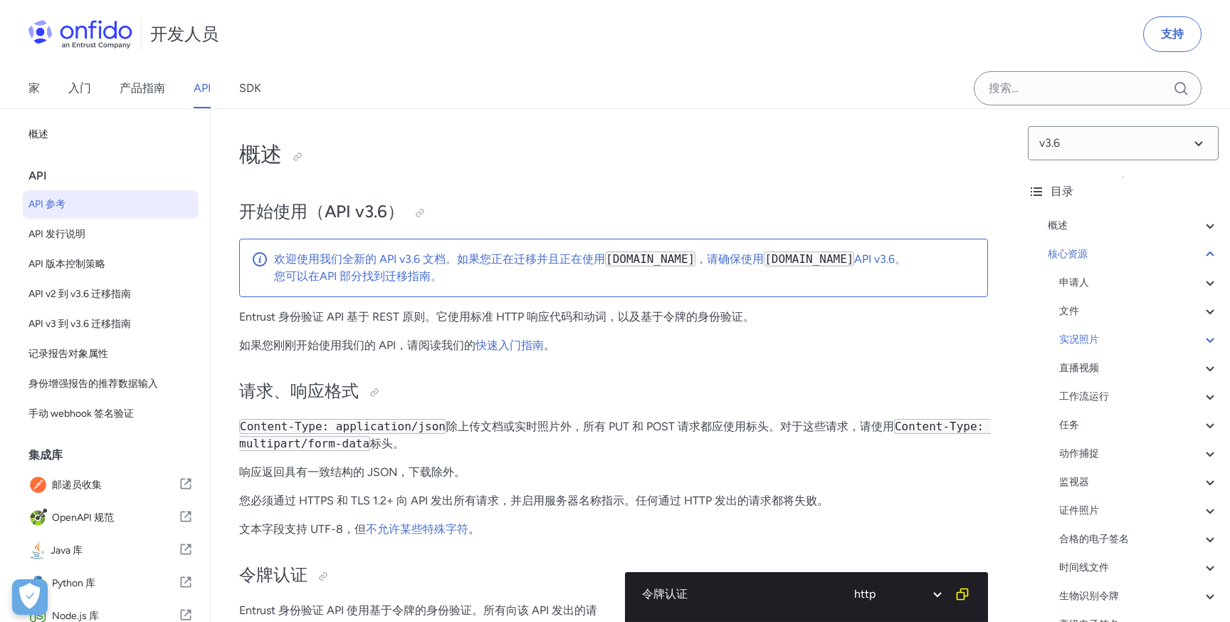
select select "http"
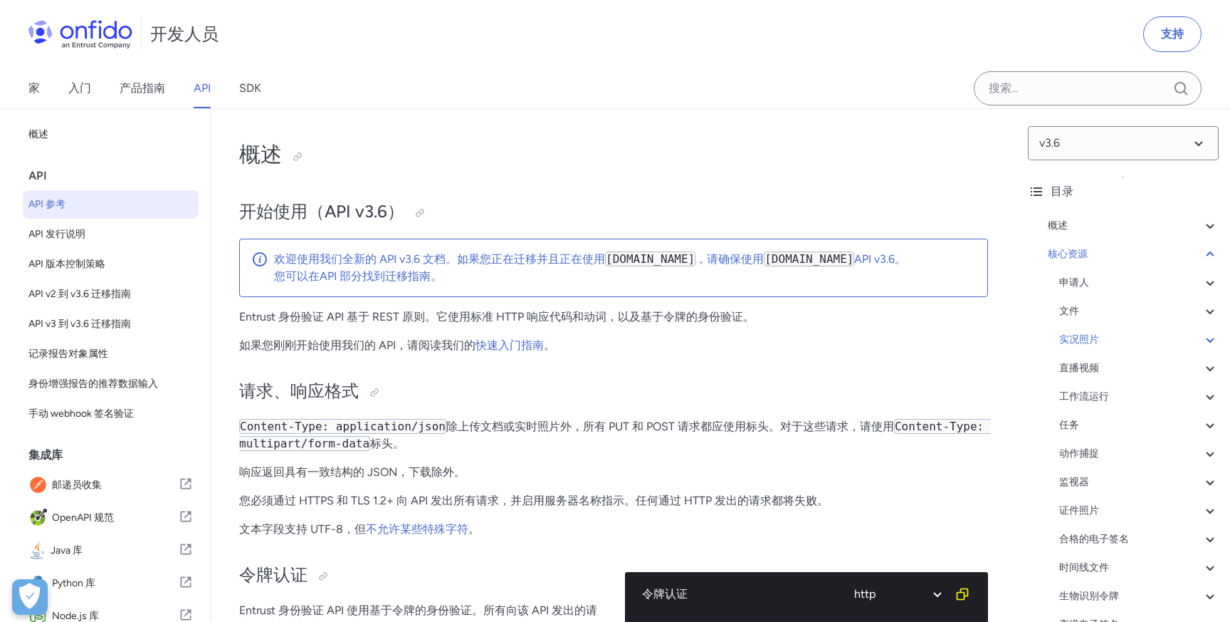
select select "http"
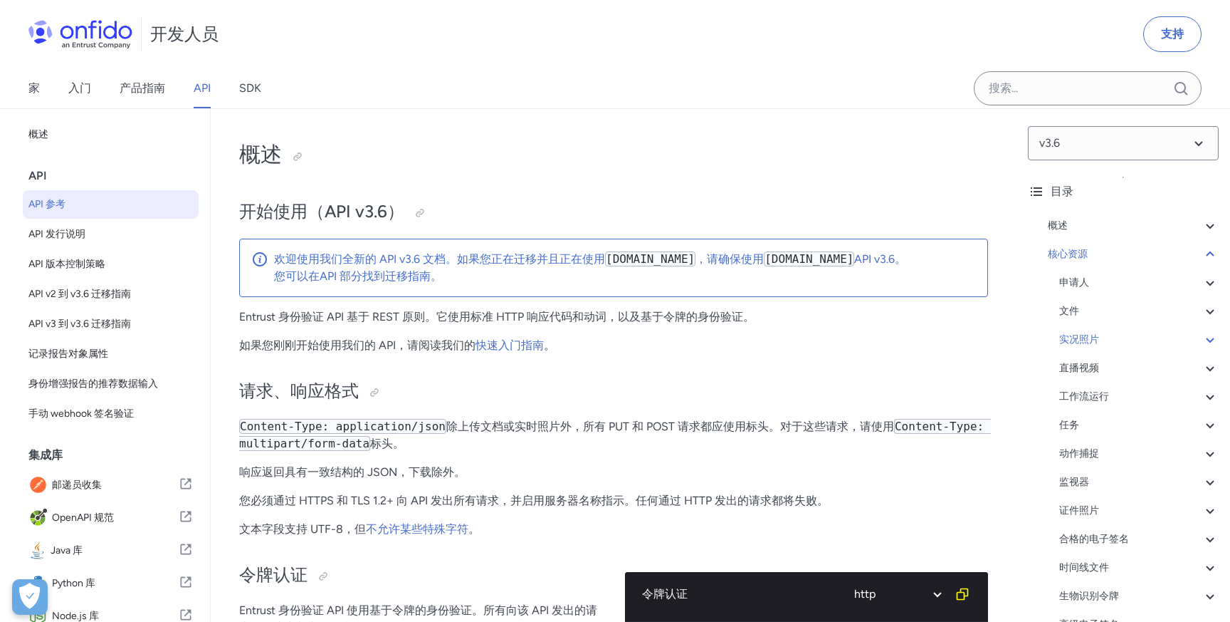
select select "http"
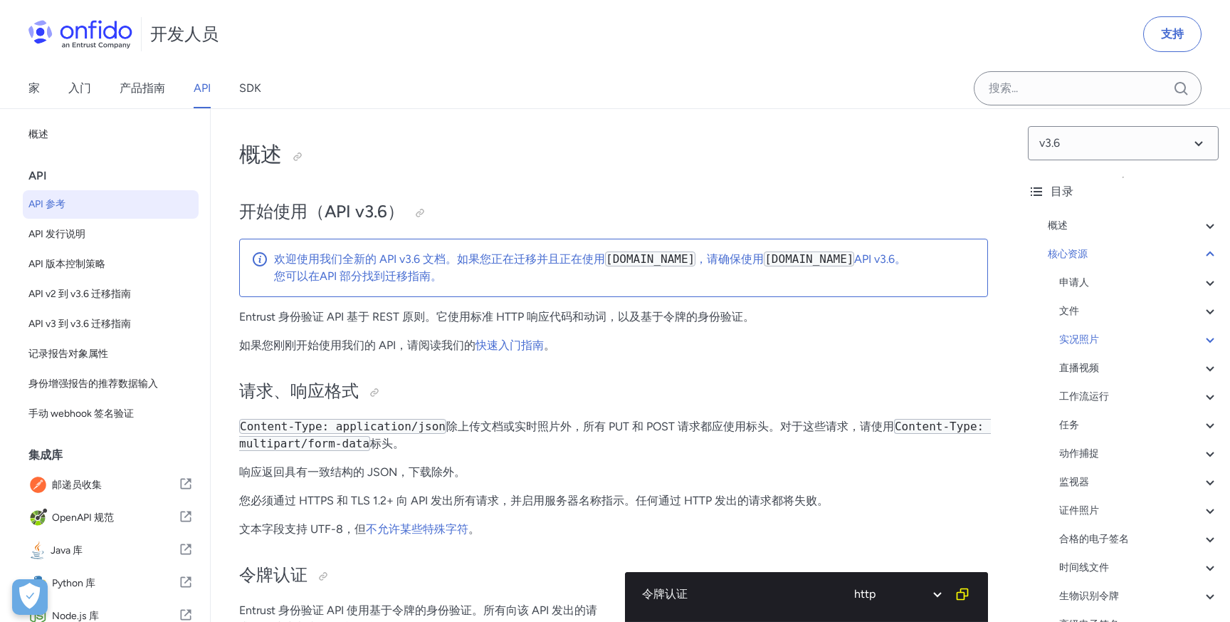
select select "http"
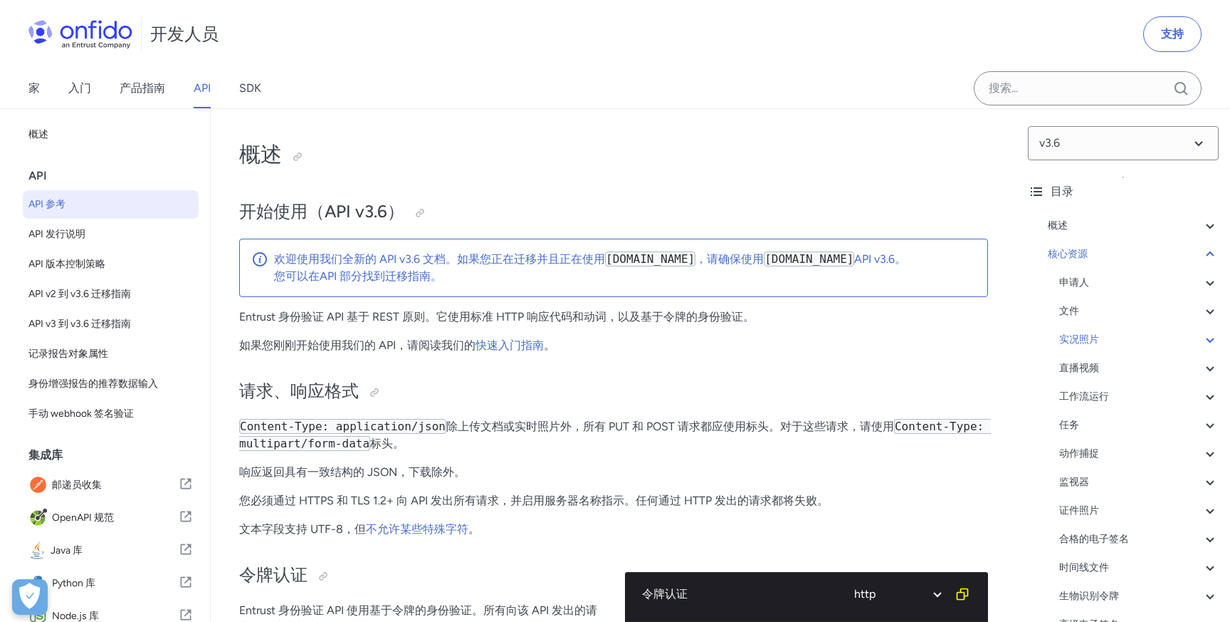
select select "http"
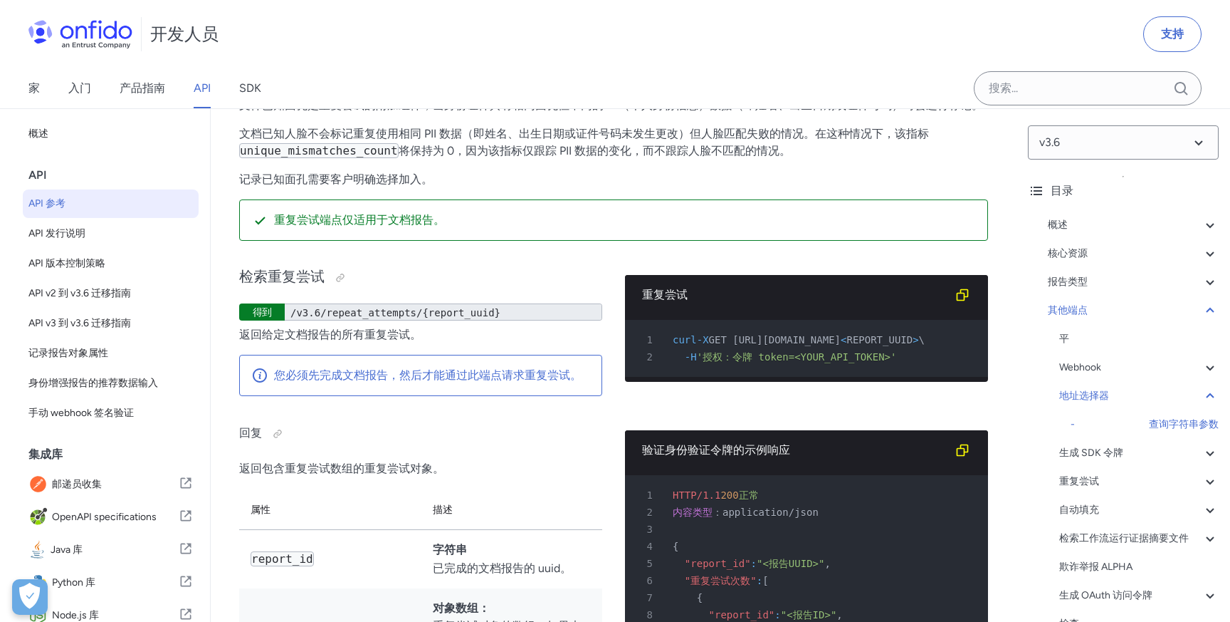
scroll to position [108, 0]
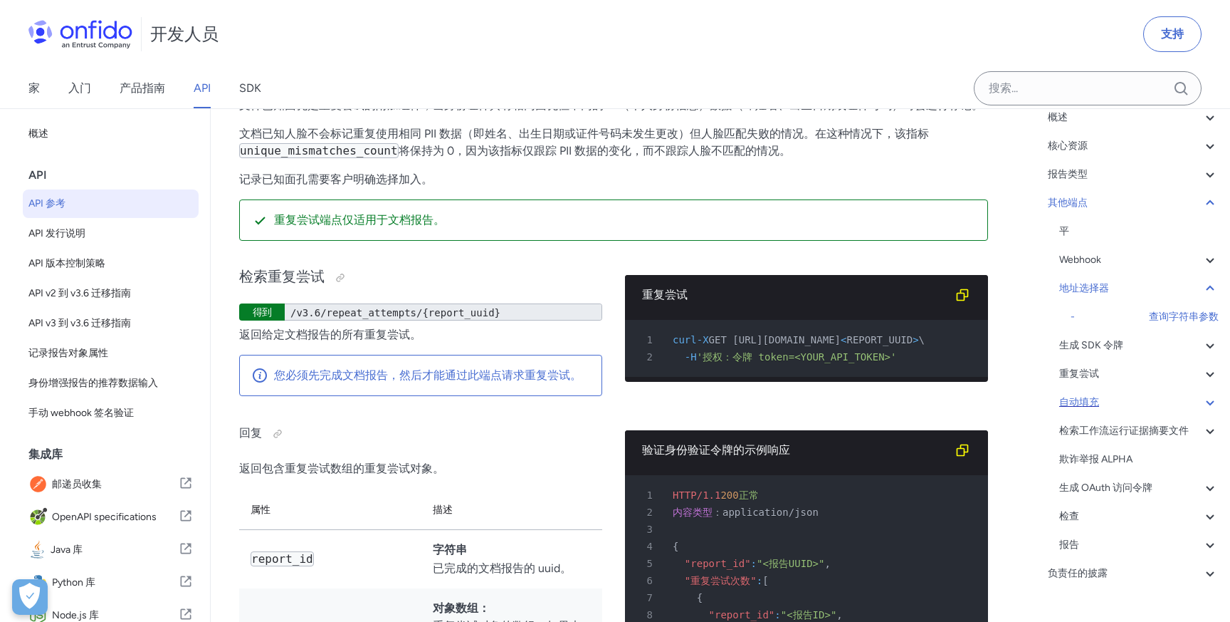
click at [1104, 401] on div "自动填充" at bounding box center [1138, 402] width 159 height 17
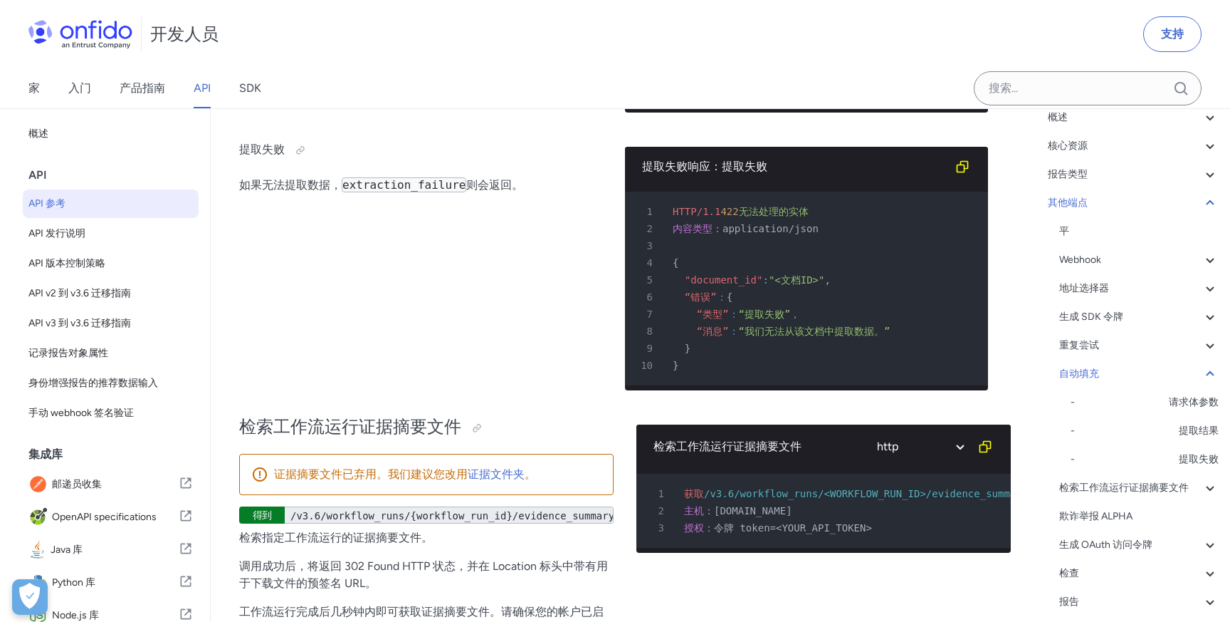
scroll to position [125406, 0]
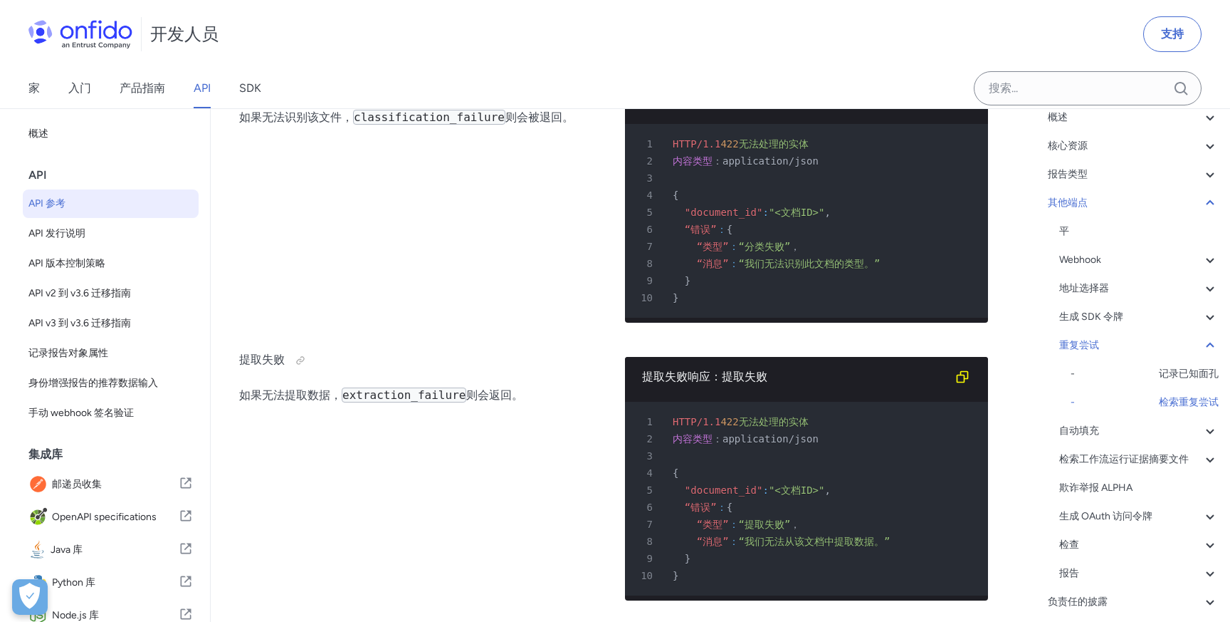
click at [815, 14] on div "开发人员 支持" at bounding box center [615, 34] width 1230 height 68
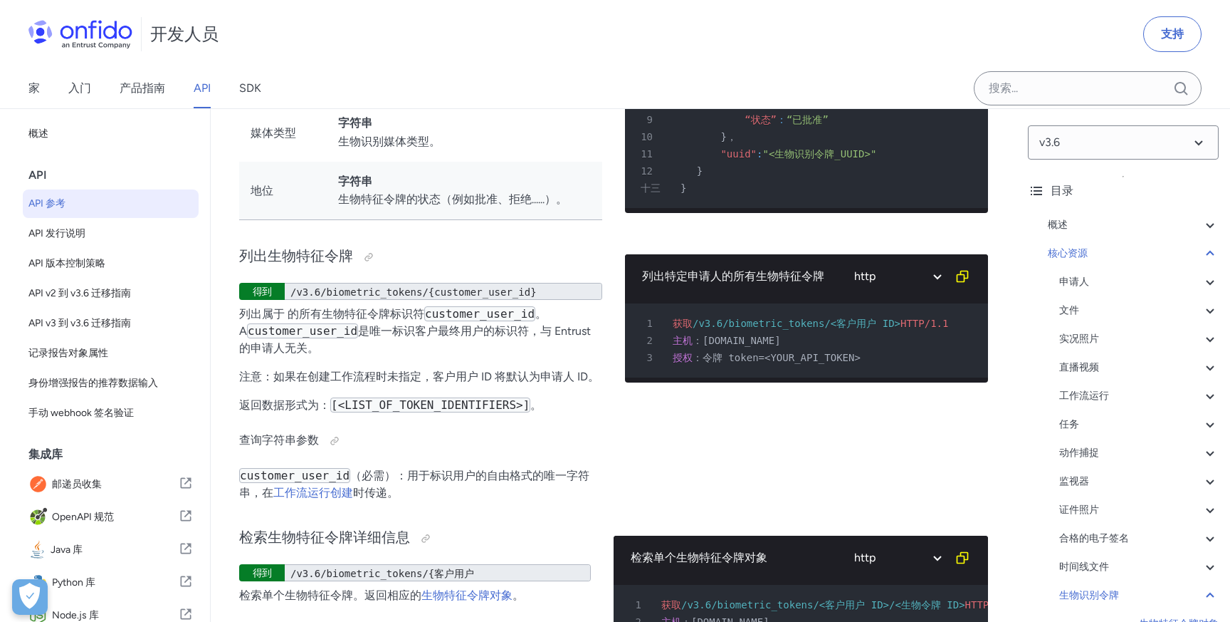
scroll to position [51, 0]
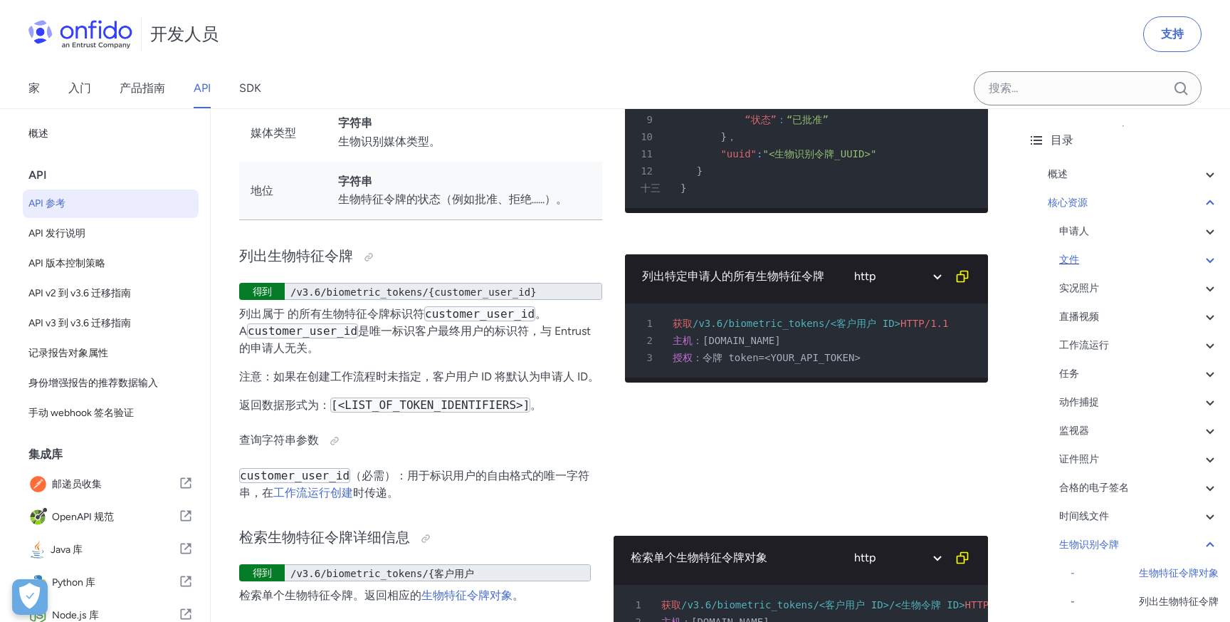
click at [1139, 258] on div "文件" at bounding box center [1138, 259] width 159 height 17
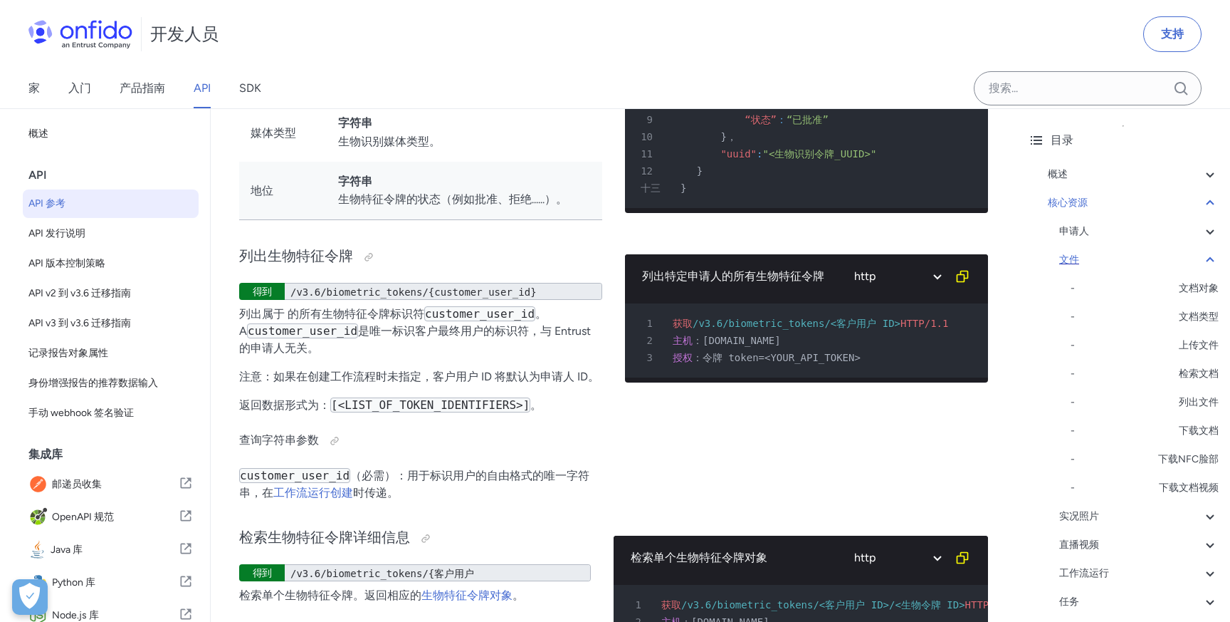
scroll to position [21466, 0]
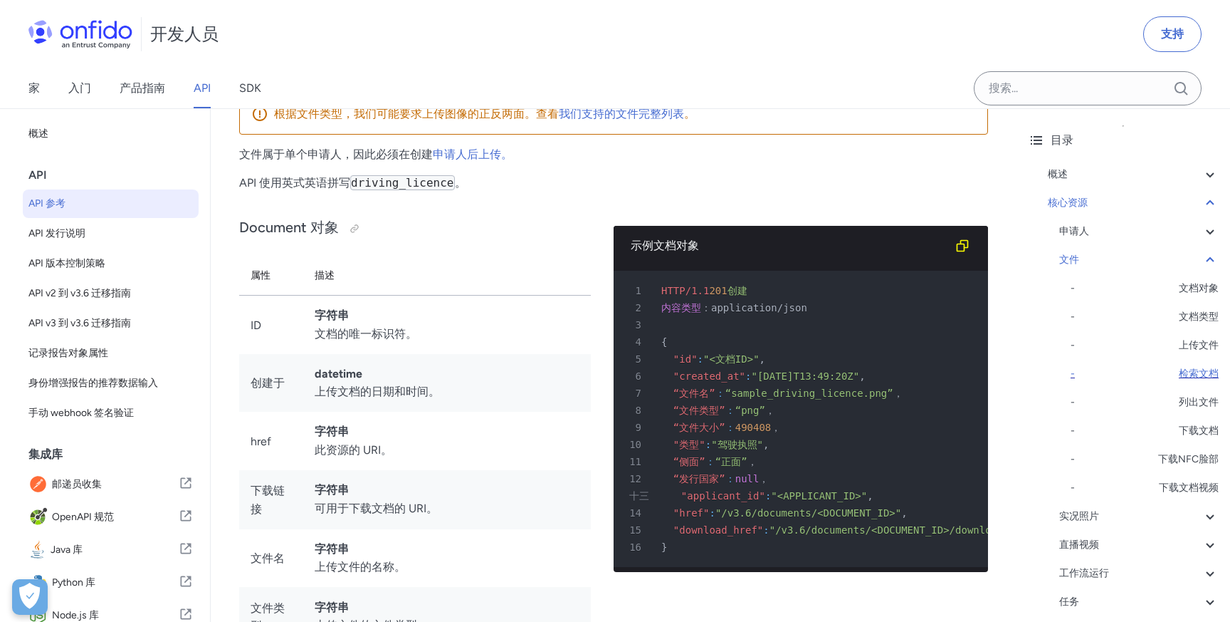
click at [1199, 373] on font "检索文档" at bounding box center [1199, 373] width 40 height 12
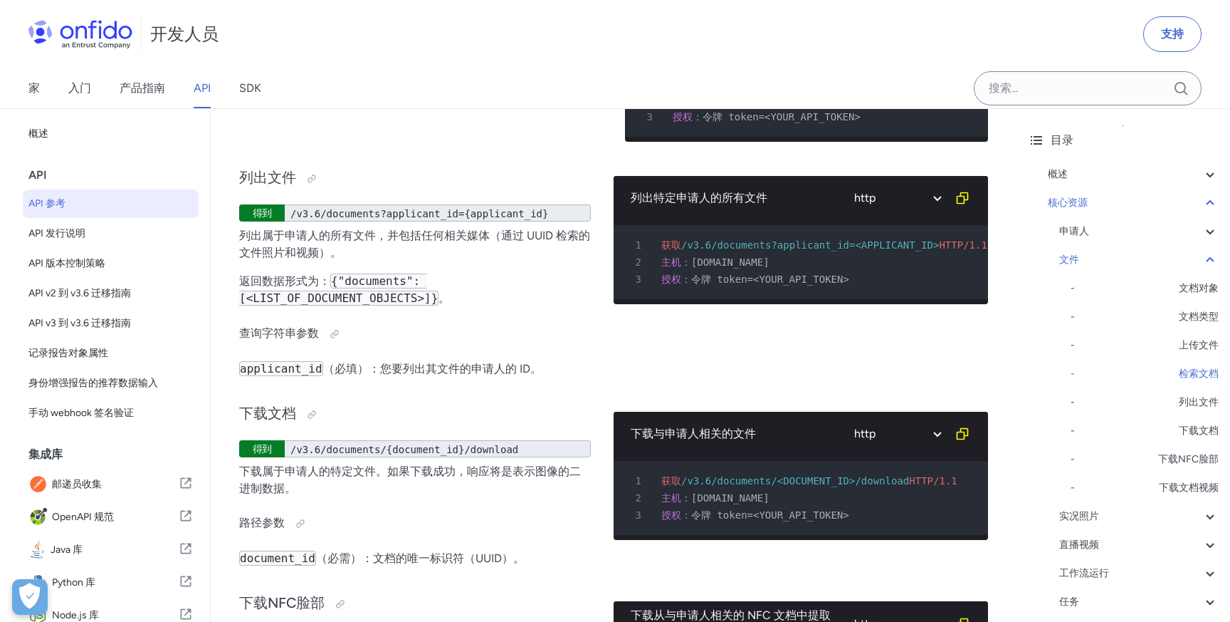
scroll to position [24763, 0]
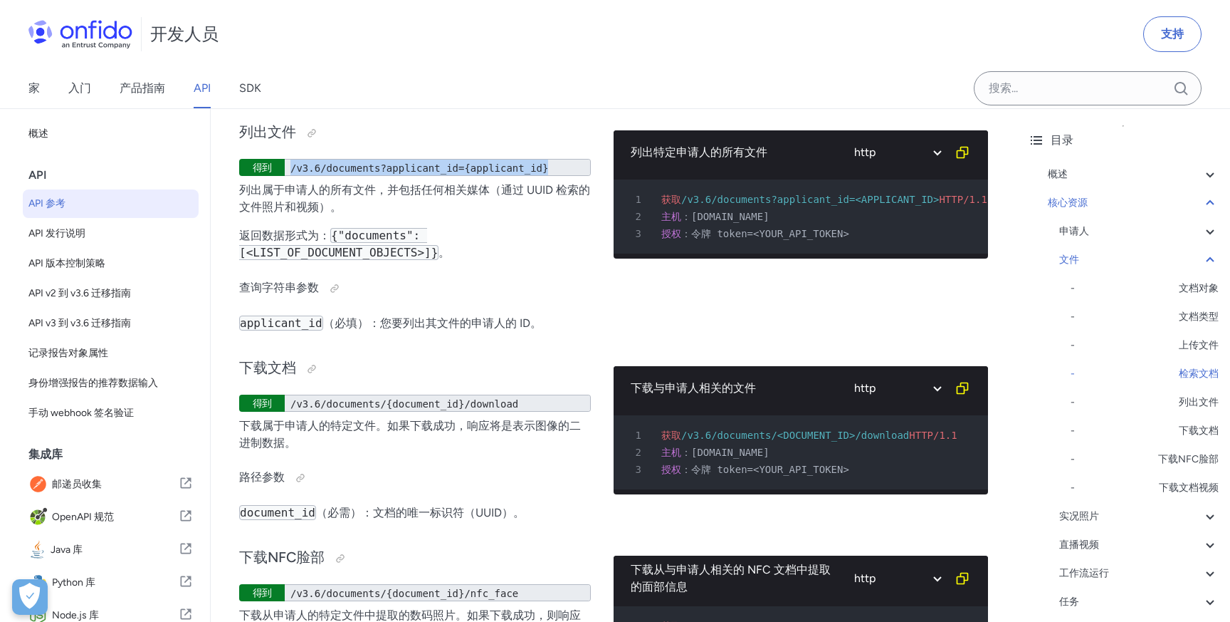
click at [435, 174] on font "/v3.6/documents?applicant_id={applicant_id}" at bounding box center [419, 167] width 258 height 11
